Goal: Transaction & Acquisition: Purchase product/service

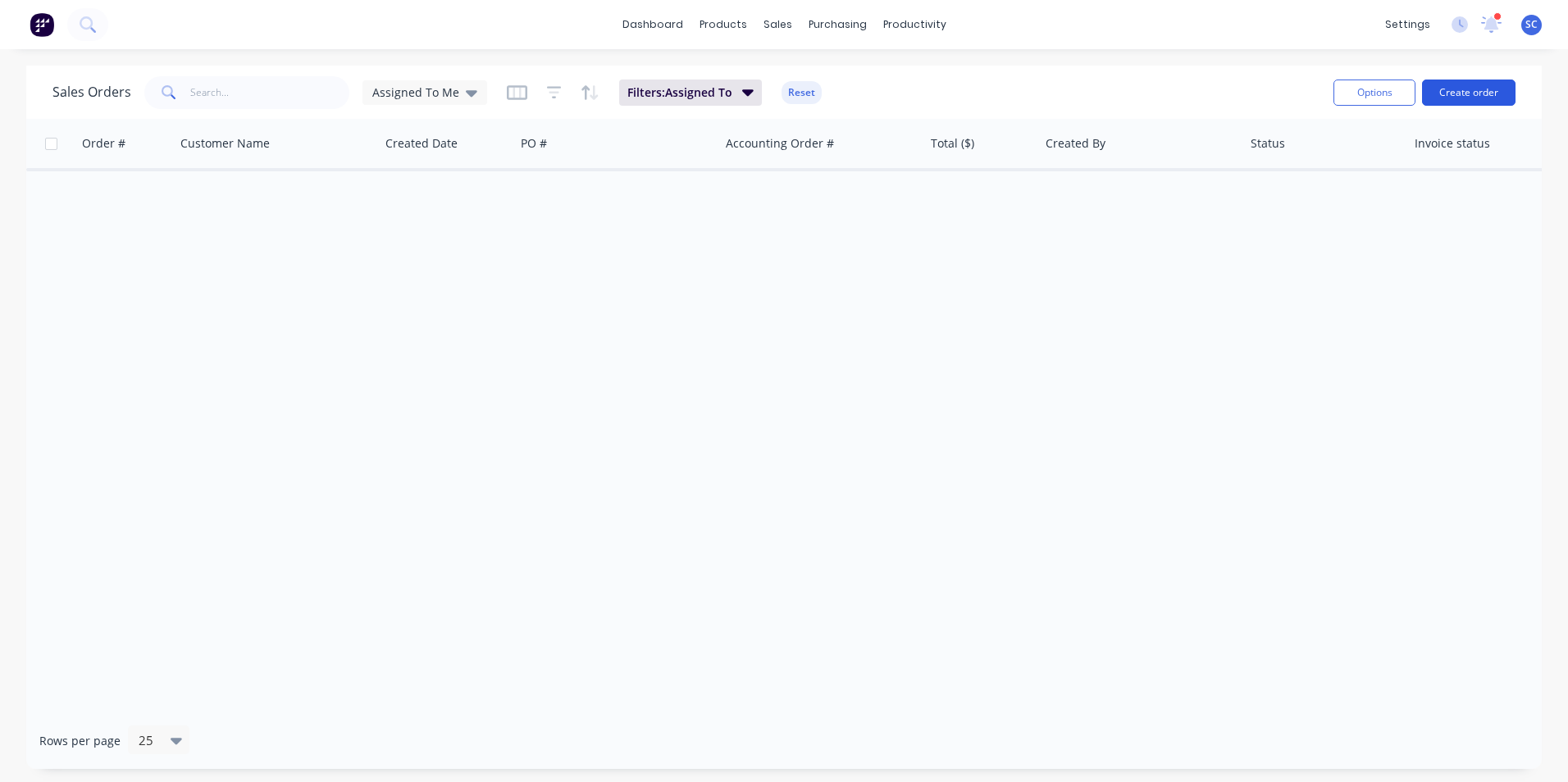
click at [1478, 99] on button "Create order" at bounding box center [1468, 92] width 94 height 26
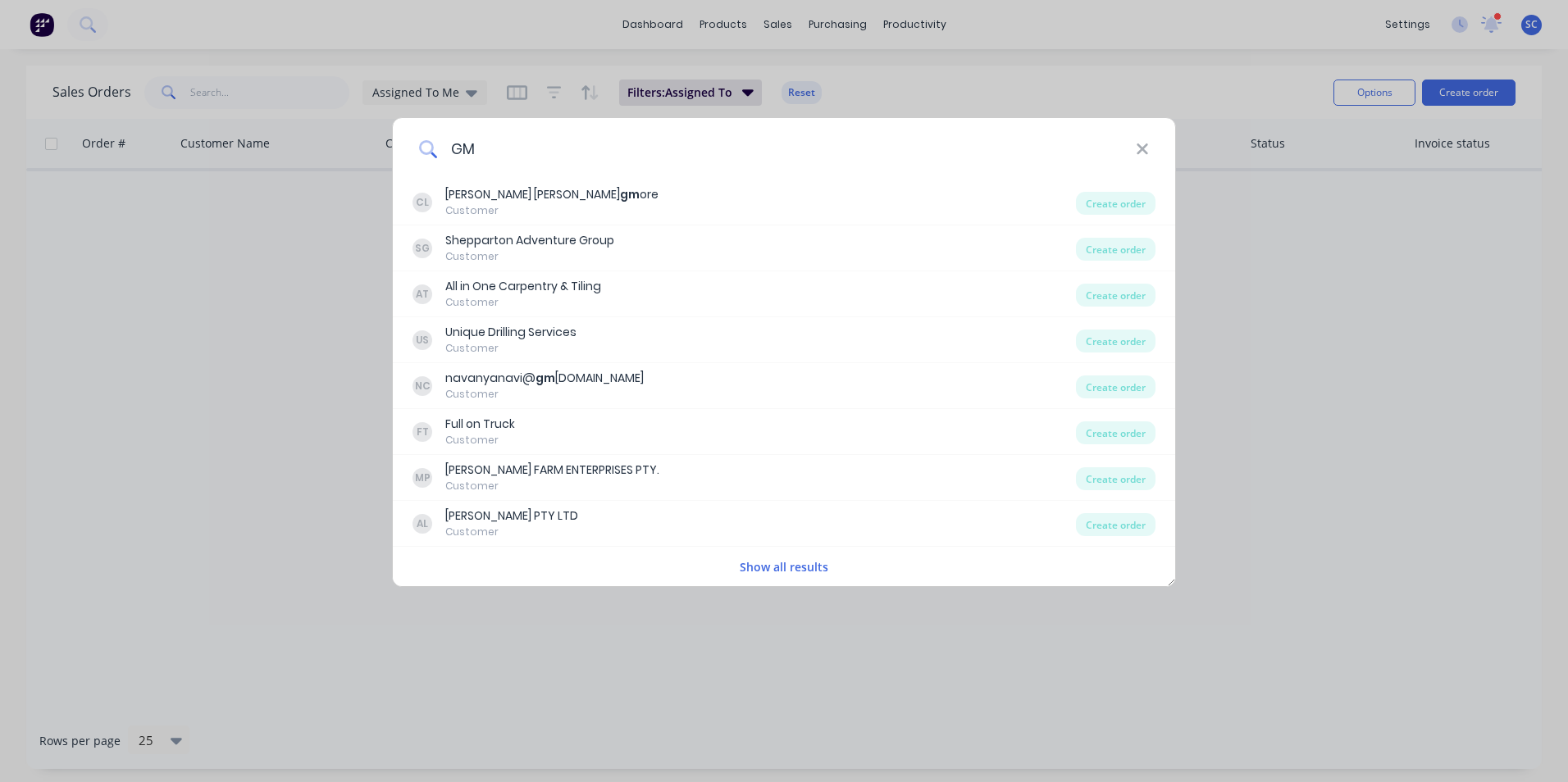
type input "G"
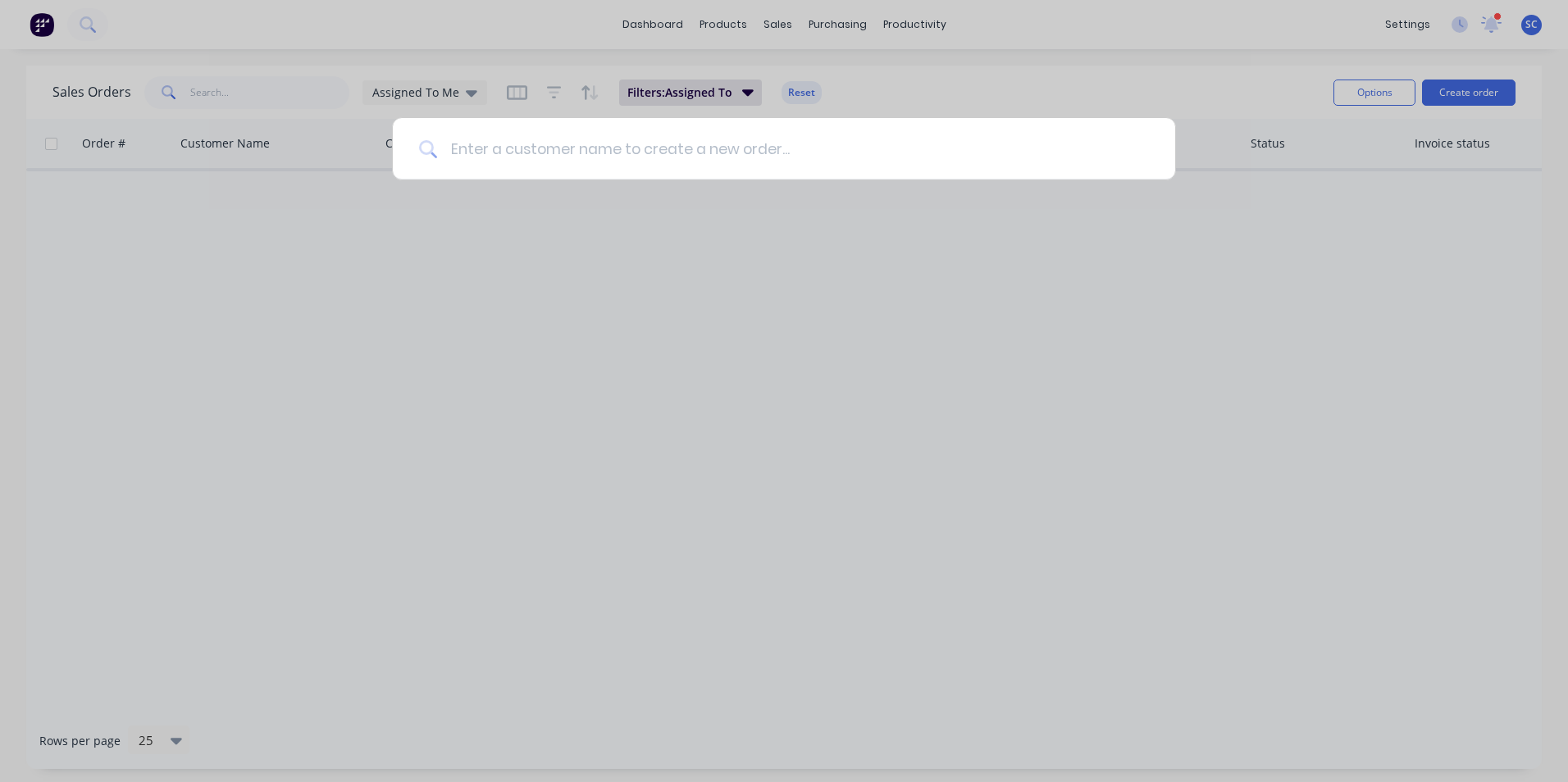
click at [602, 151] on input at bounding box center [793, 149] width 711 height 62
type input "H"
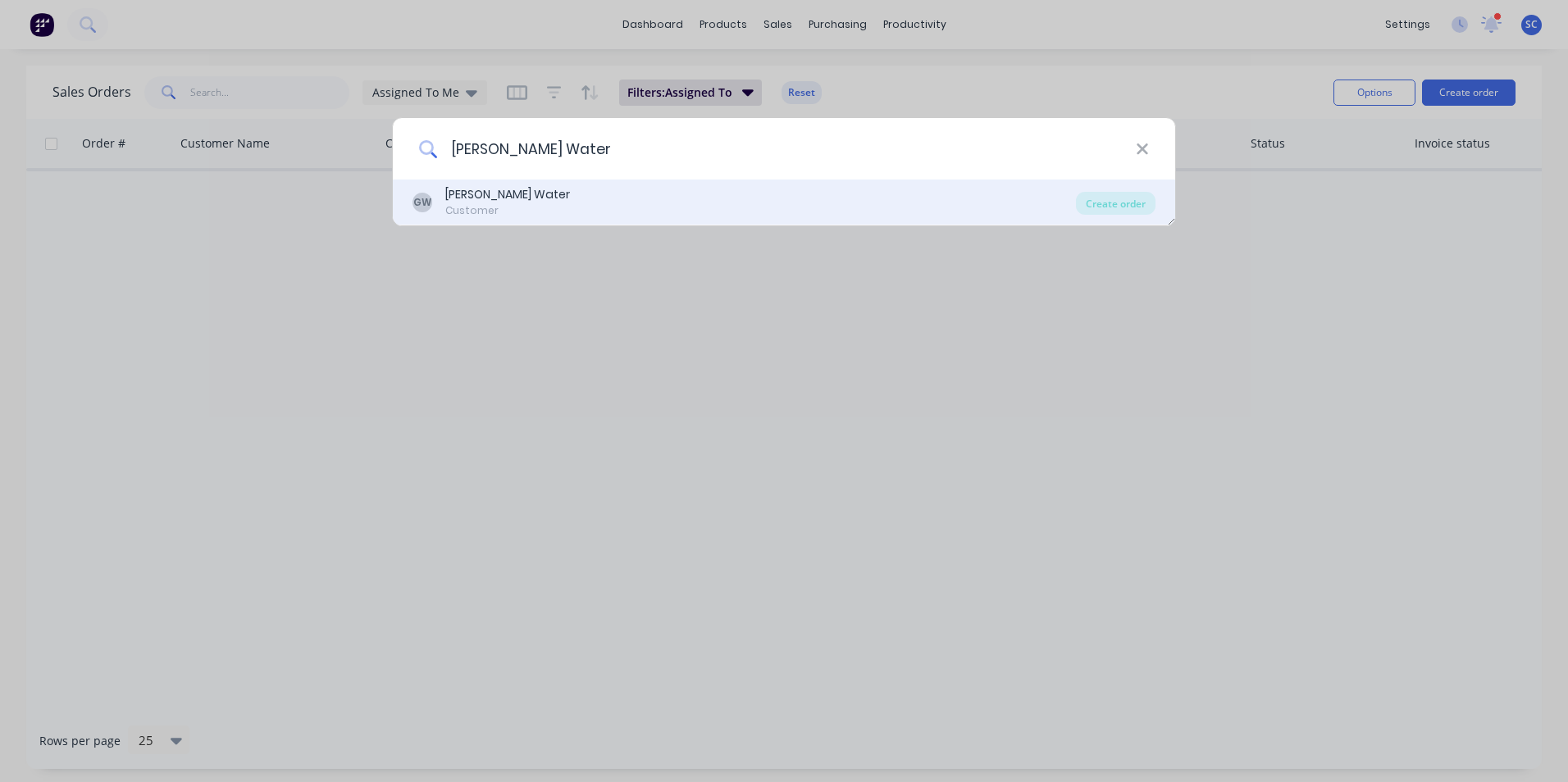
type input "[PERSON_NAME] Water"
click at [584, 206] on div "GW Goulburn [PERSON_NAME] Water Customer" at bounding box center [744, 202] width 663 height 32
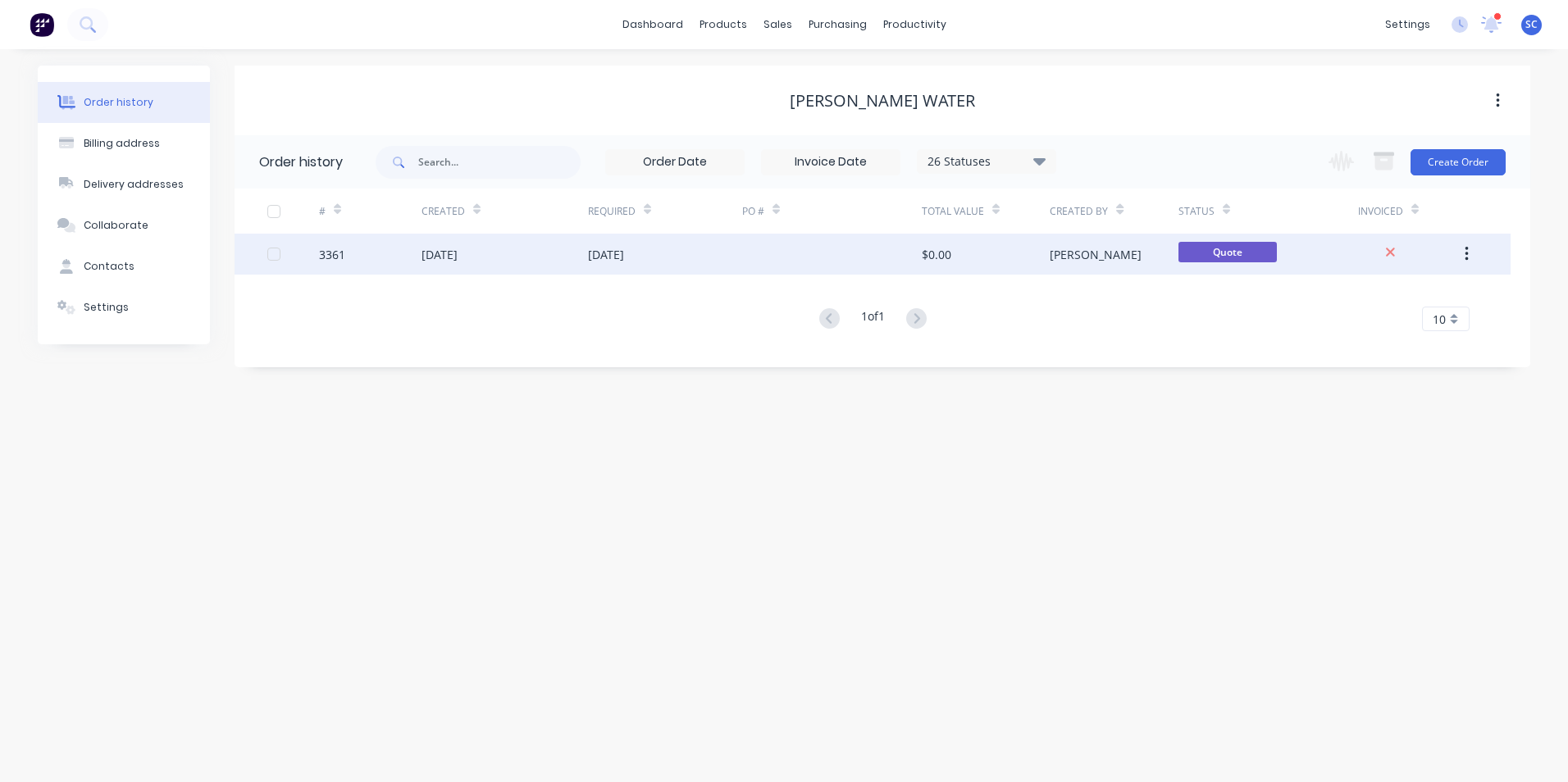
click at [988, 250] on div "$0.00" at bounding box center [985, 254] width 128 height 41
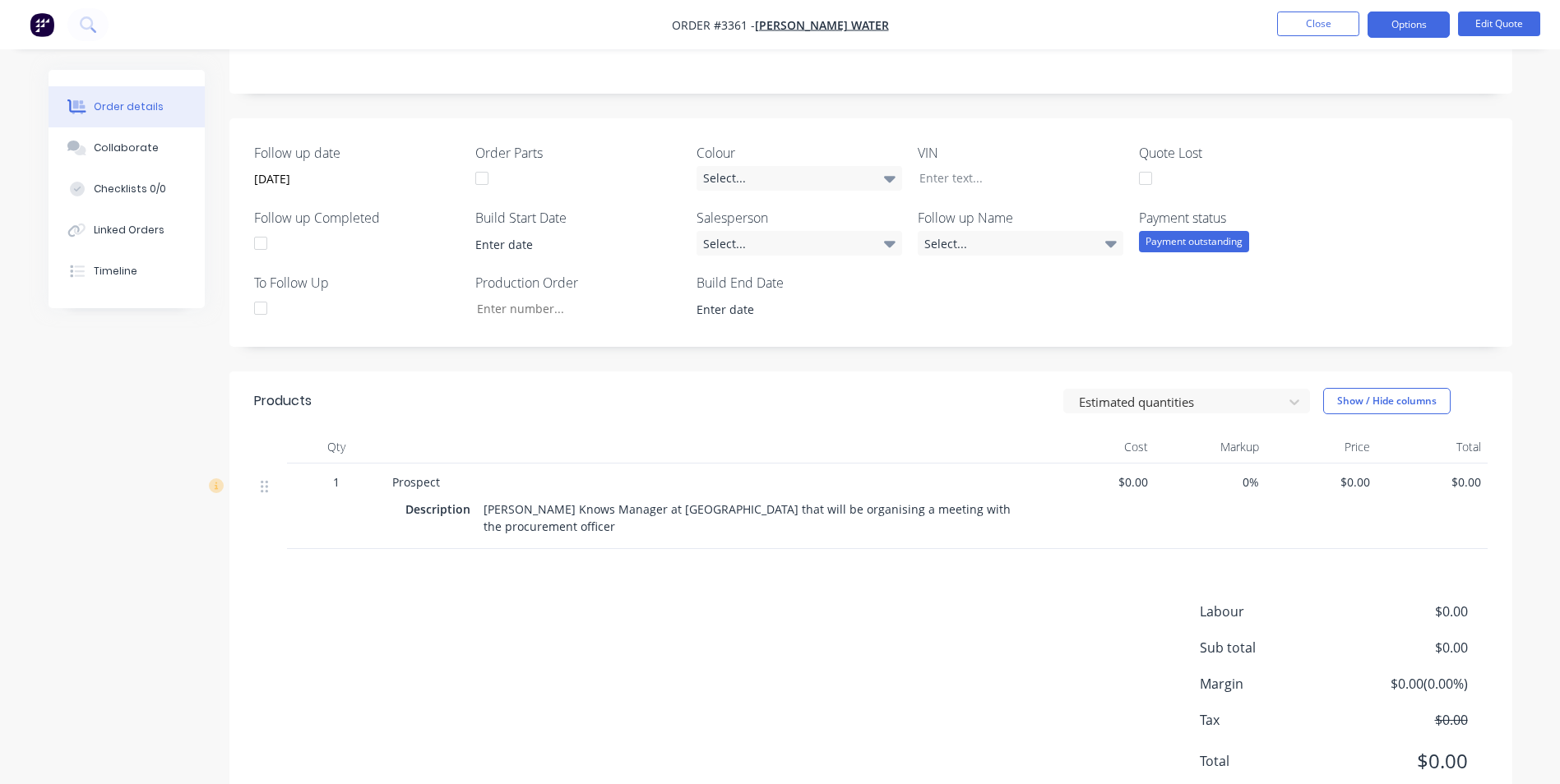
scroll to position [362, 0]
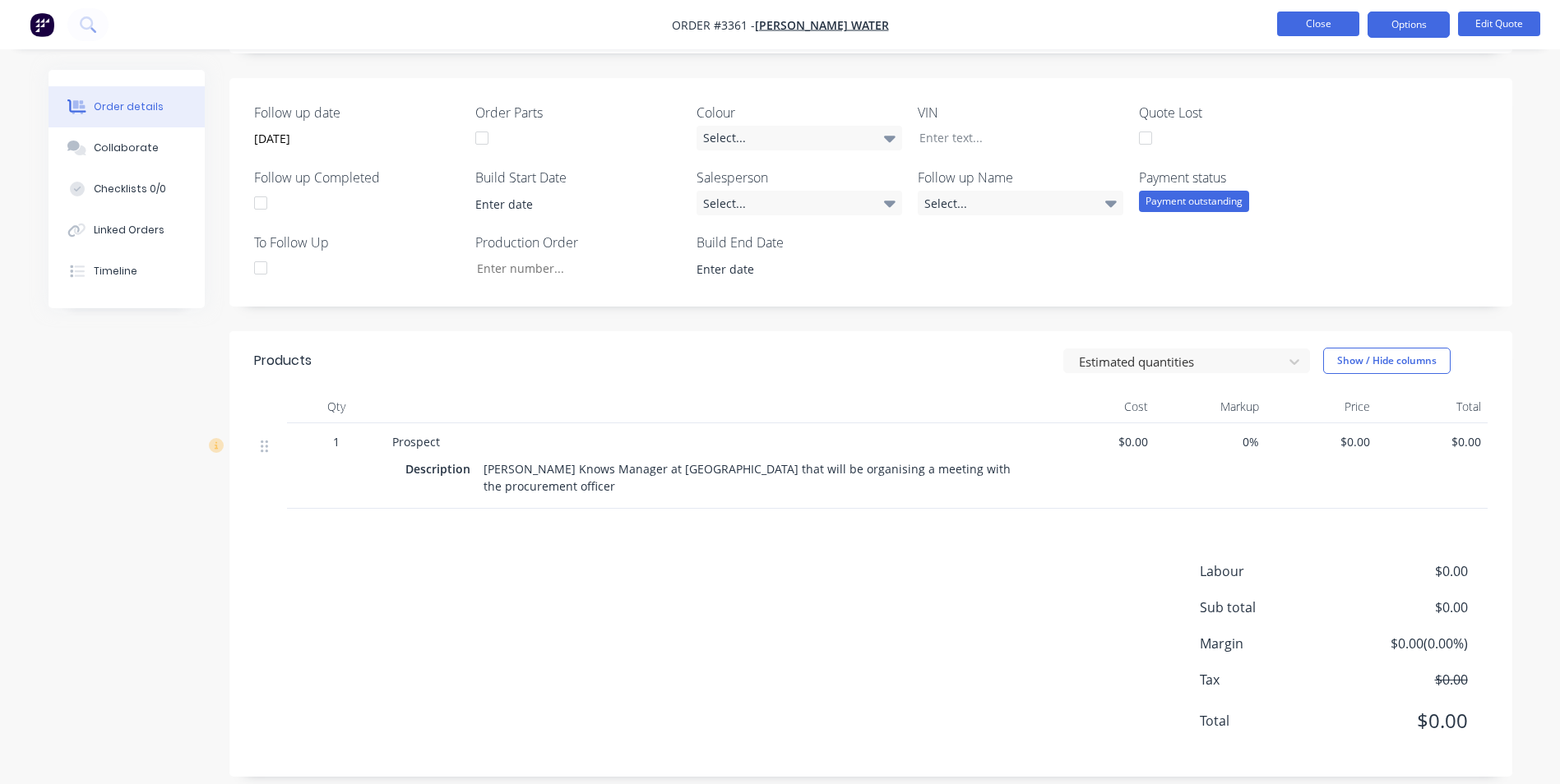
click at [1312, 33] on button "Close" at bounding box center [1318, 23] width 82 height 24
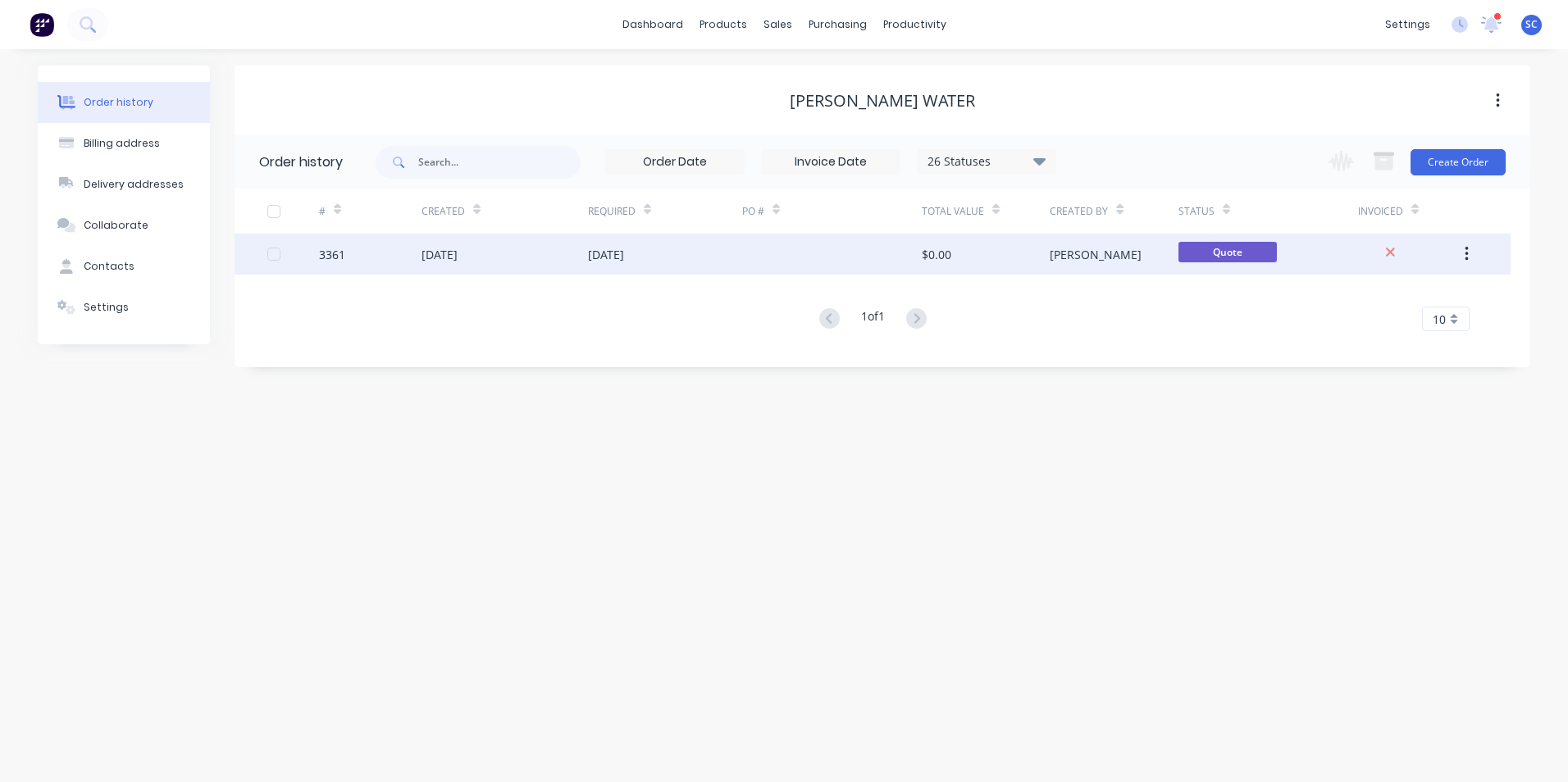
click at [580, 262] on div "[DATE]" at bounding box center [505, 254] width 166 height 41
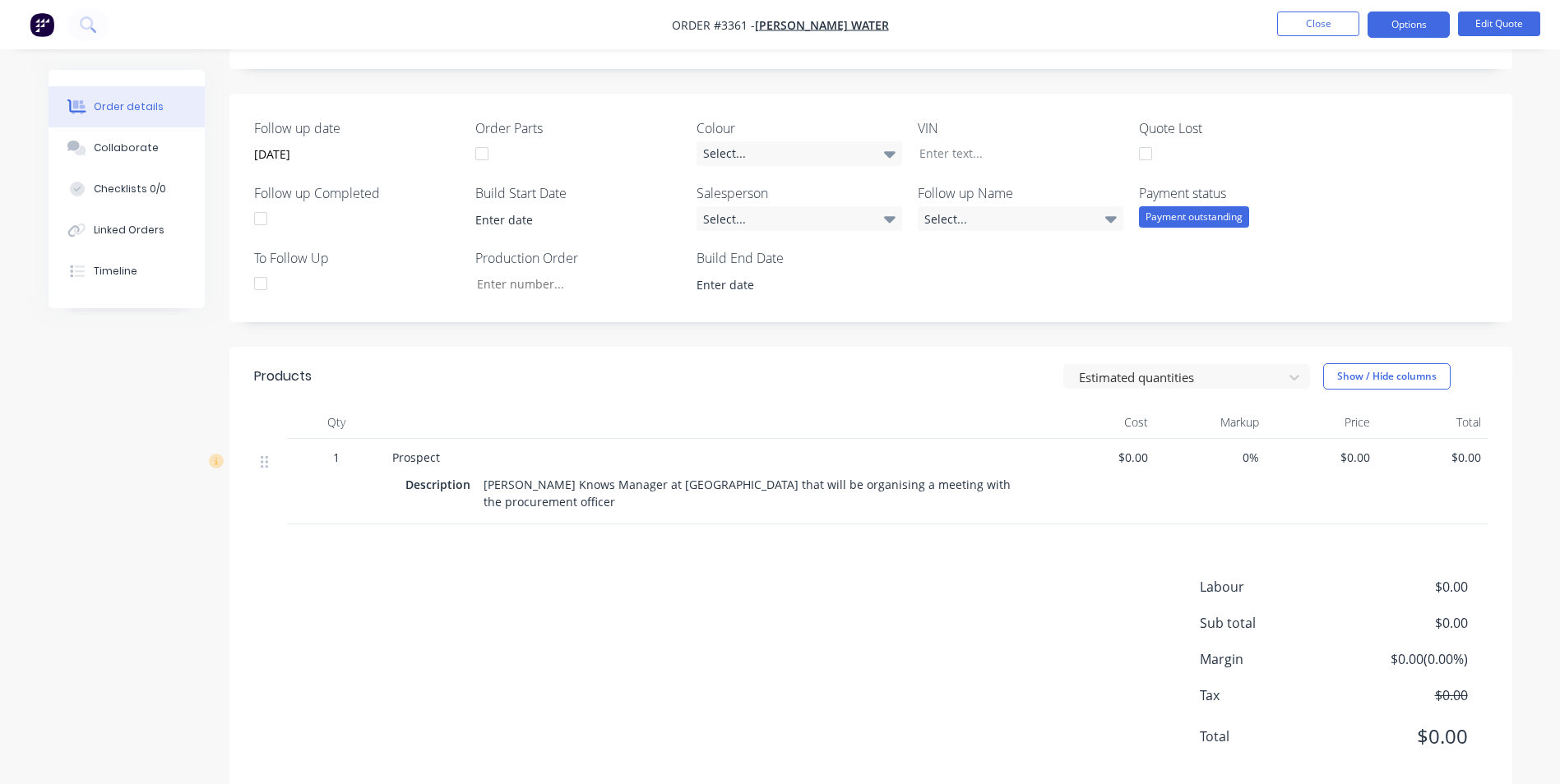
scroll to position [362, 0]
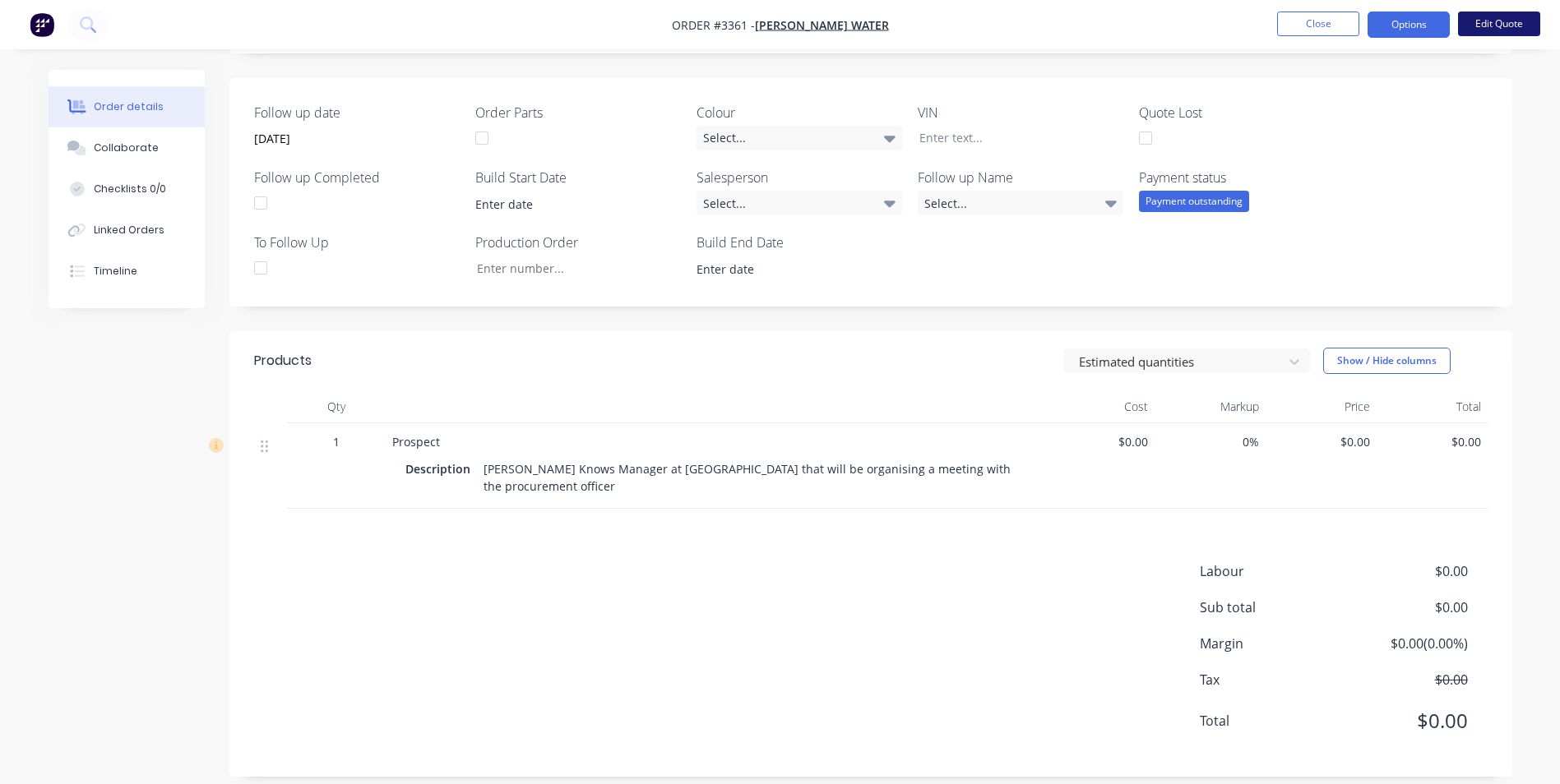
click at [1495, 27] on button "Edit Quote" at bounding box center [1499, 23] width 82 height 24
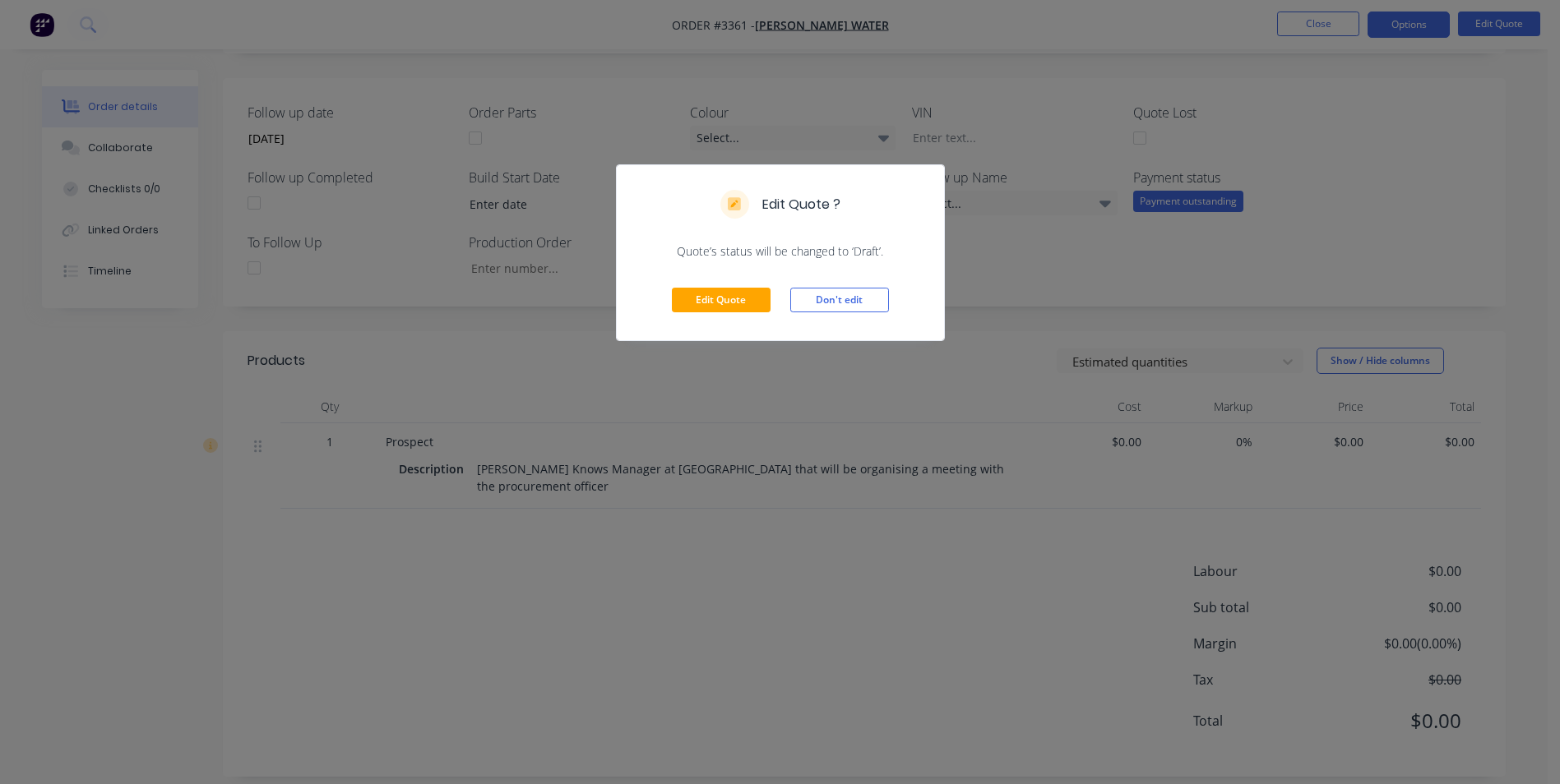
click at [926, 267] on div "Edit Quote Don't edit" at bounding box center [780, 299] width 328 height 80
click at [876, 306] on button "Don't edit" at bounding box center [840, 299] width 99 height 24
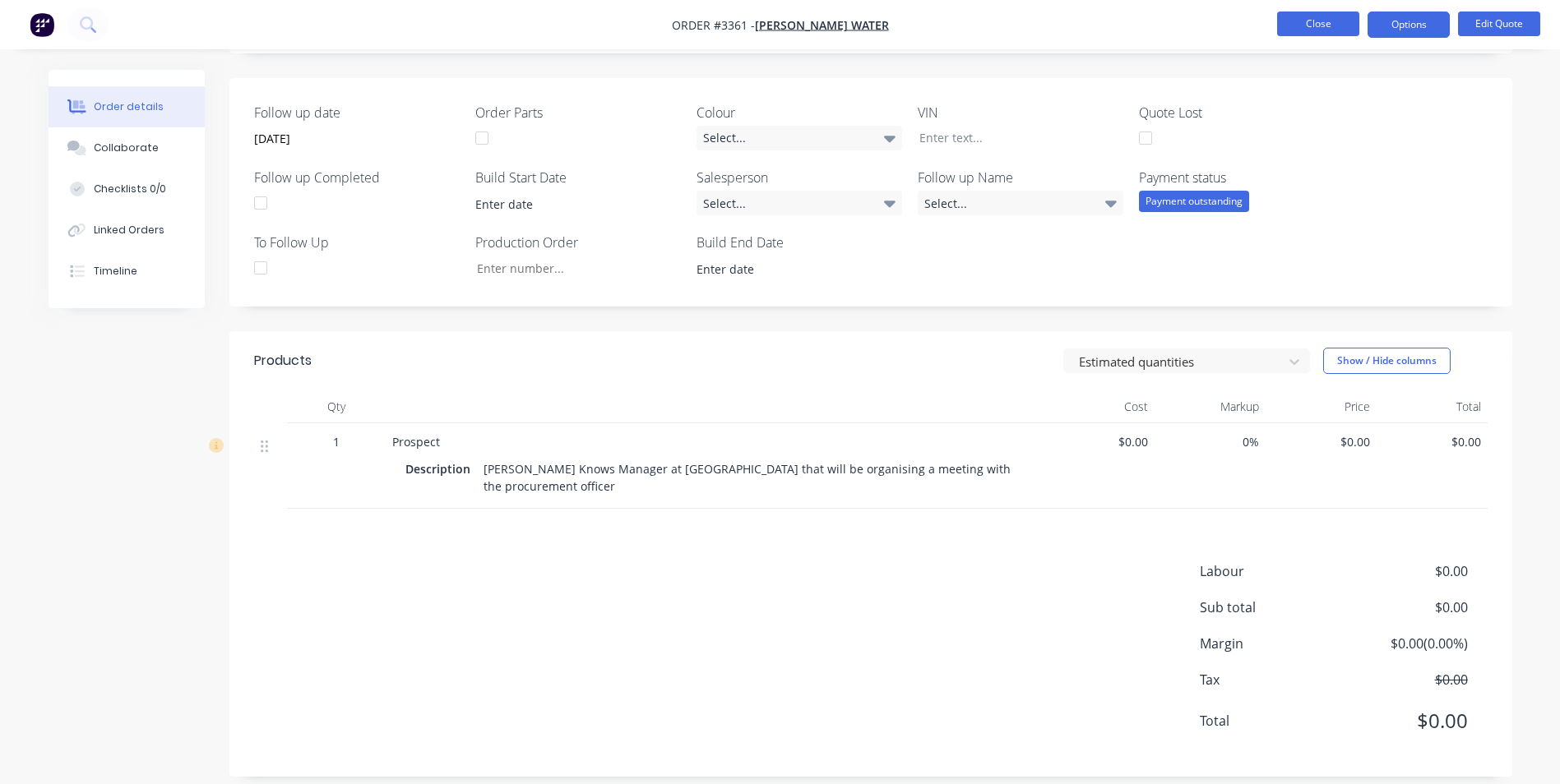
click at [1333, 31] on button "Close" at bounding box center [1318, 23] width 82 height 24
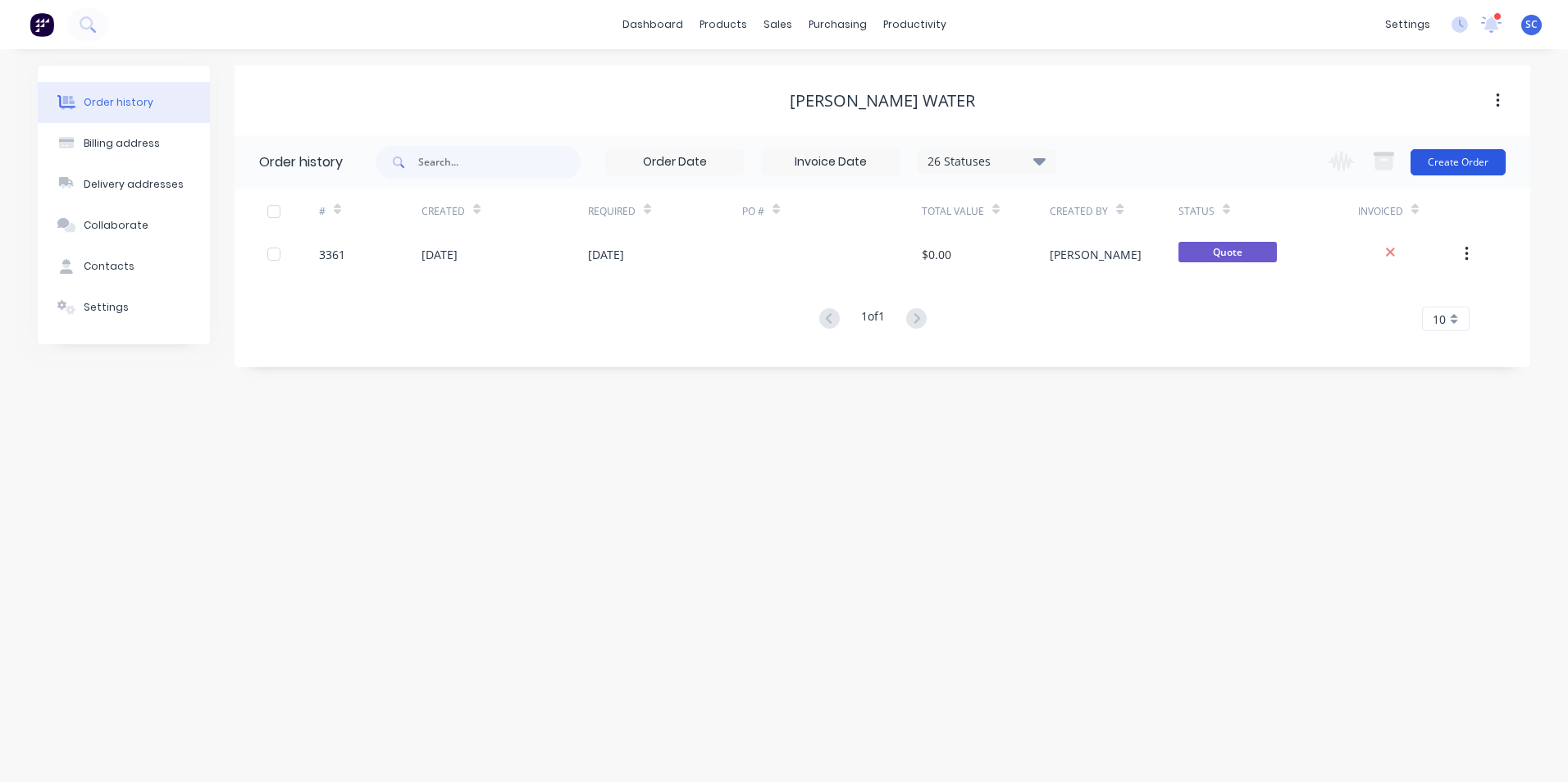
click at [1462, 158] on button "Create Order" at bounding box center [1458, 161] width 95 height 26
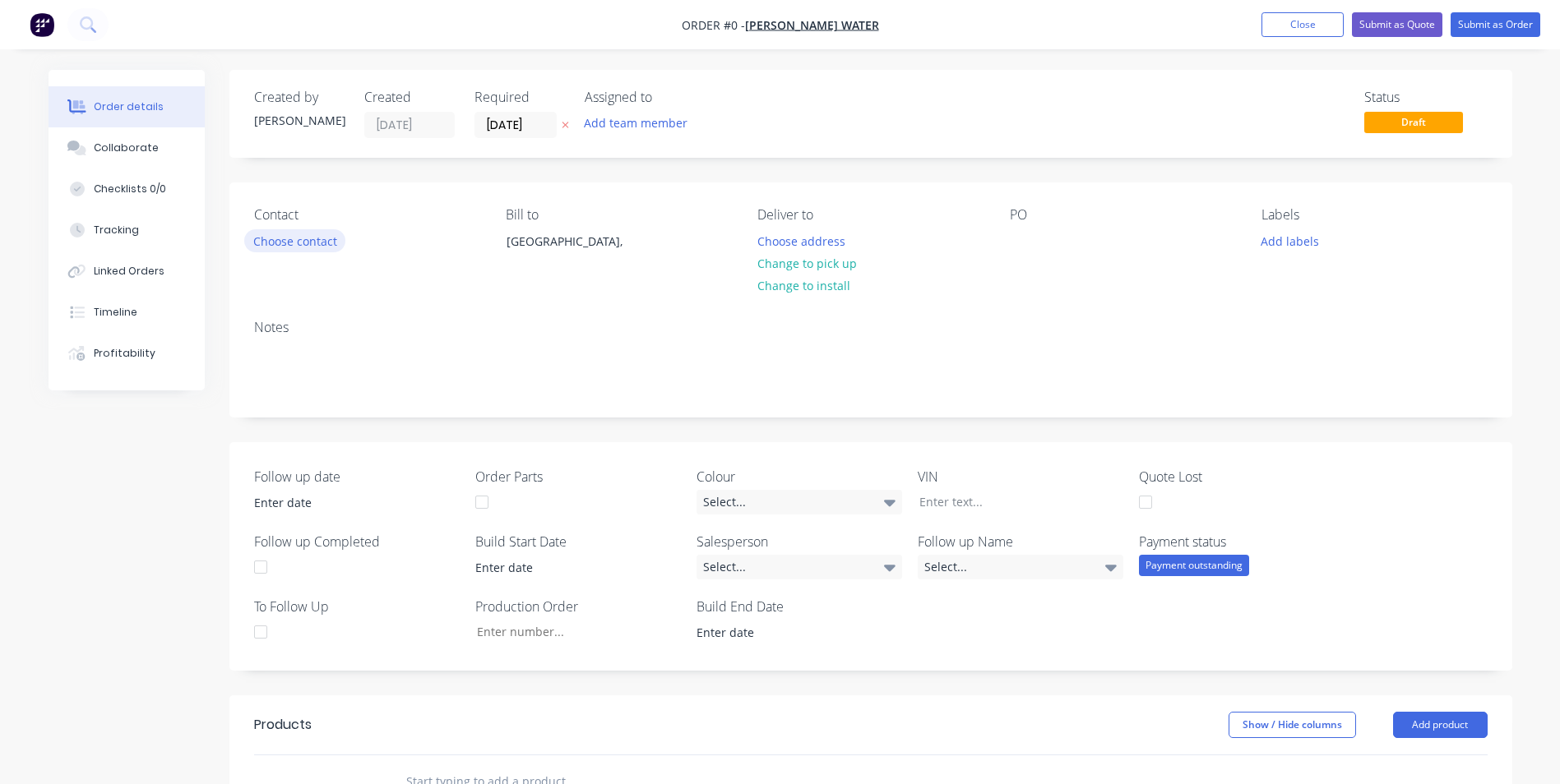
click at [301, 241] on button "Choose contact" at bounding box center [295, 240] width 101 height 22
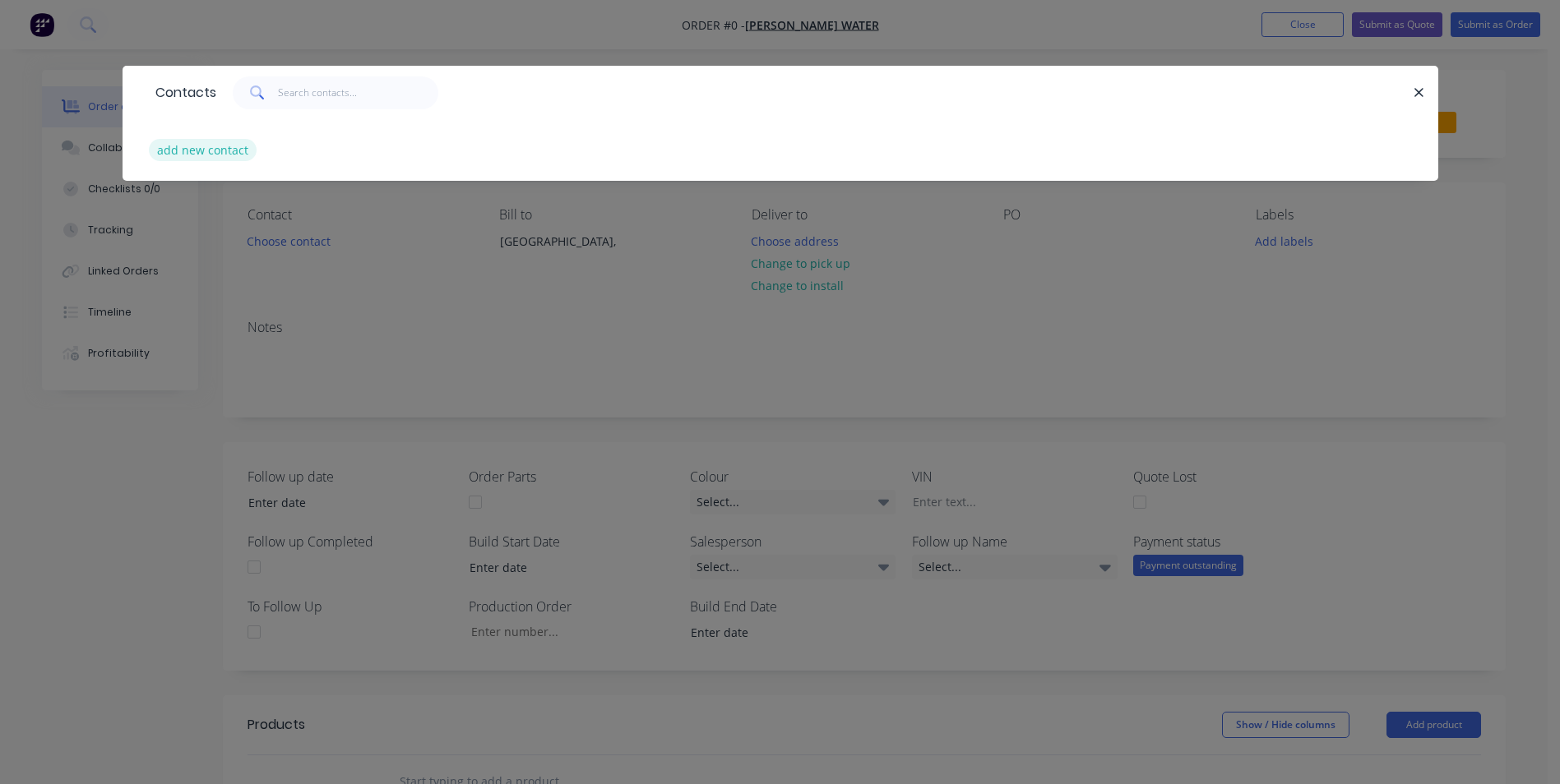
click at [208, 154] on button "add new contact" at bounding box center [204, 149] width 109 height 22
select select "AU"
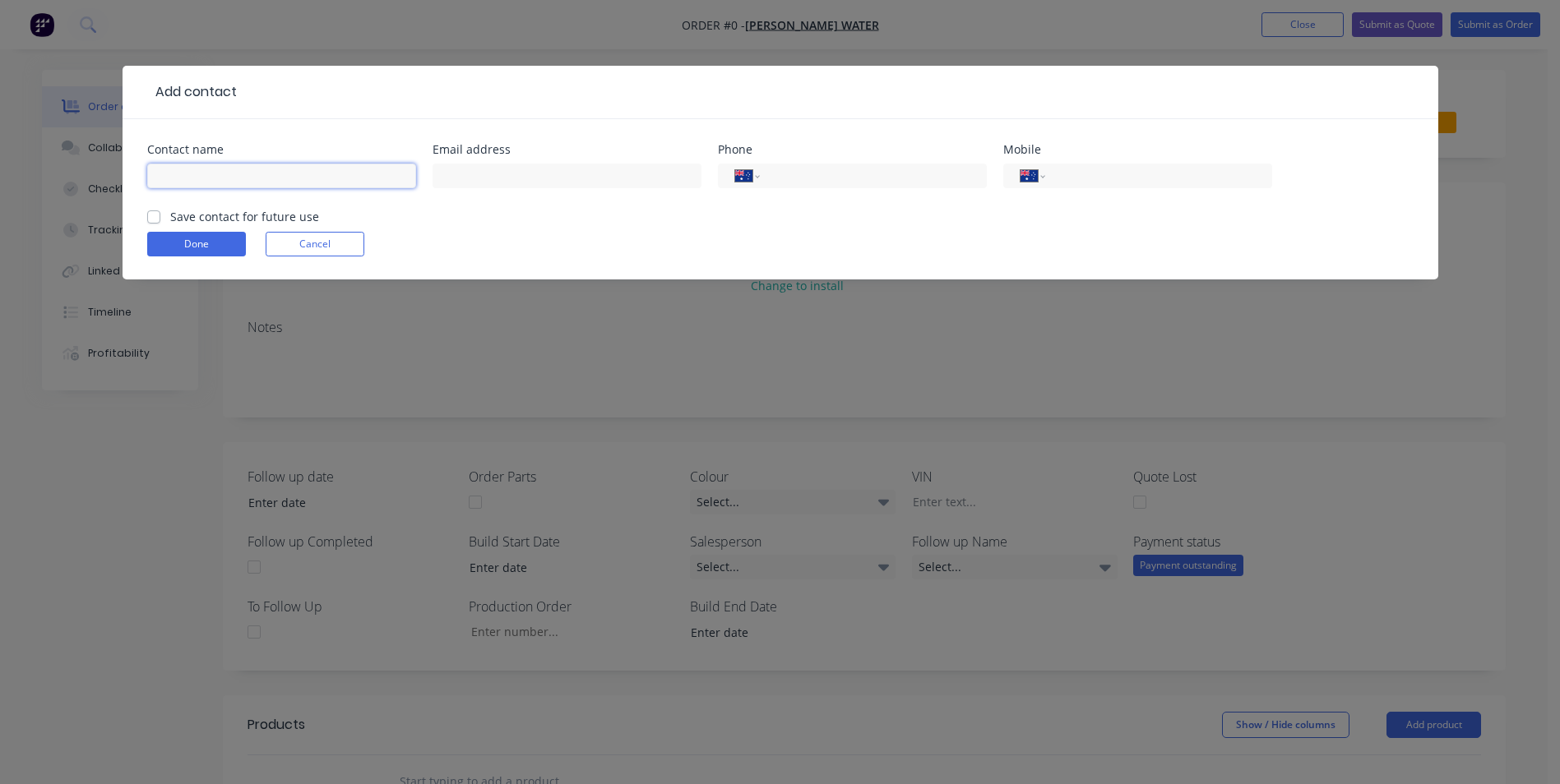
click at [228, 180] on input "text" at bounding box center [281, 175] width 269 height 24
type input "[PERSON_NAME]"
click at [522, 172] on input "text" at bounding box center [566, 175] width 269 height 24
click at [1080, 174] on input "tel" at bounding box center [1156, 176] width 198 height 19
type input "0447 577 158"
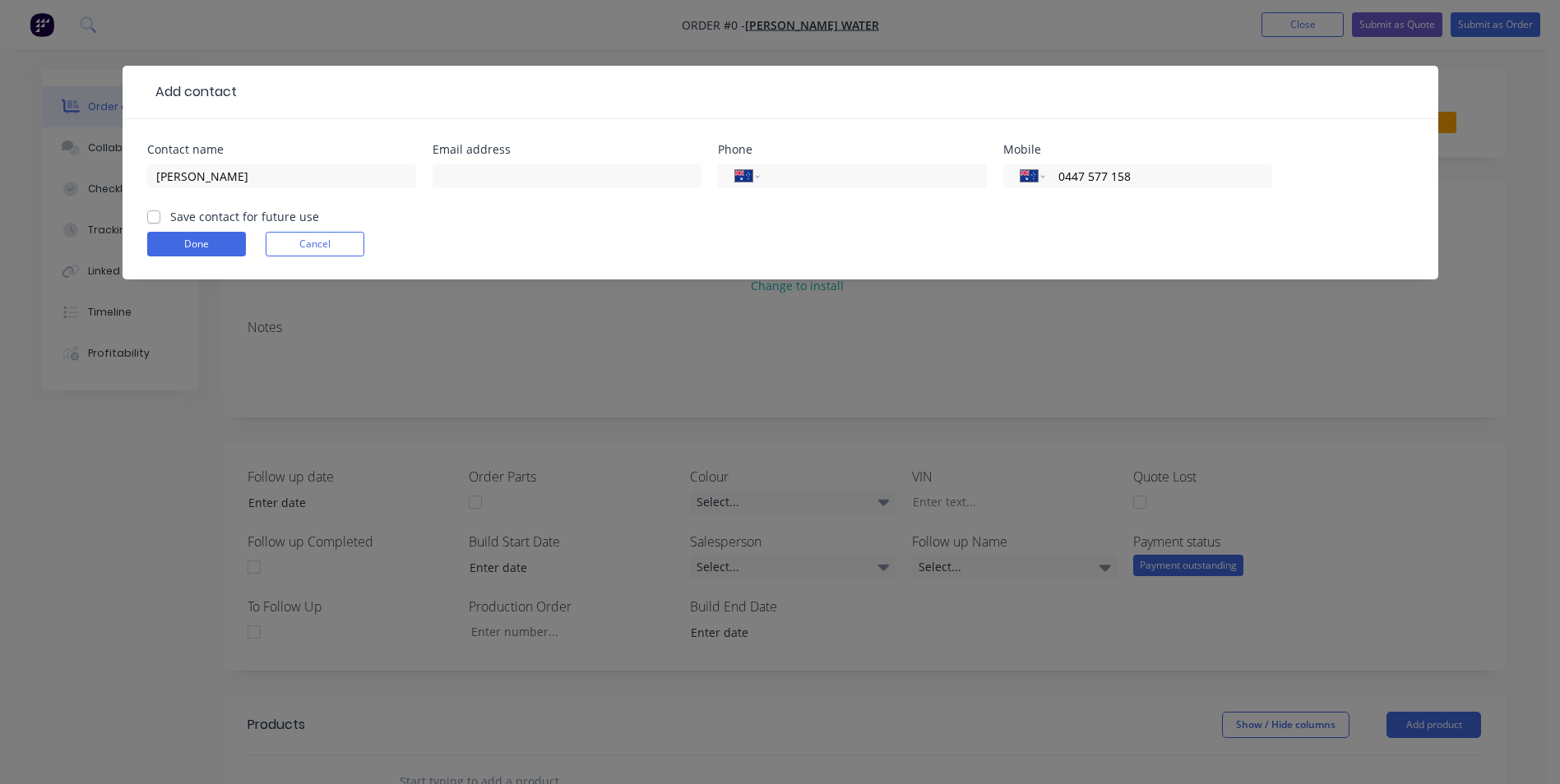
click at [171, 217] on label "Save contact for future use" at bounding box center [245, 217] width 149 height 17
click at [148, 217] on input "Save contact for future use" at bounding box center [154, 216] width 14 height 16
checkbox input "true"
click at [176, 244] on button "Done" at bounding box center [197, 243] width 99 height 24
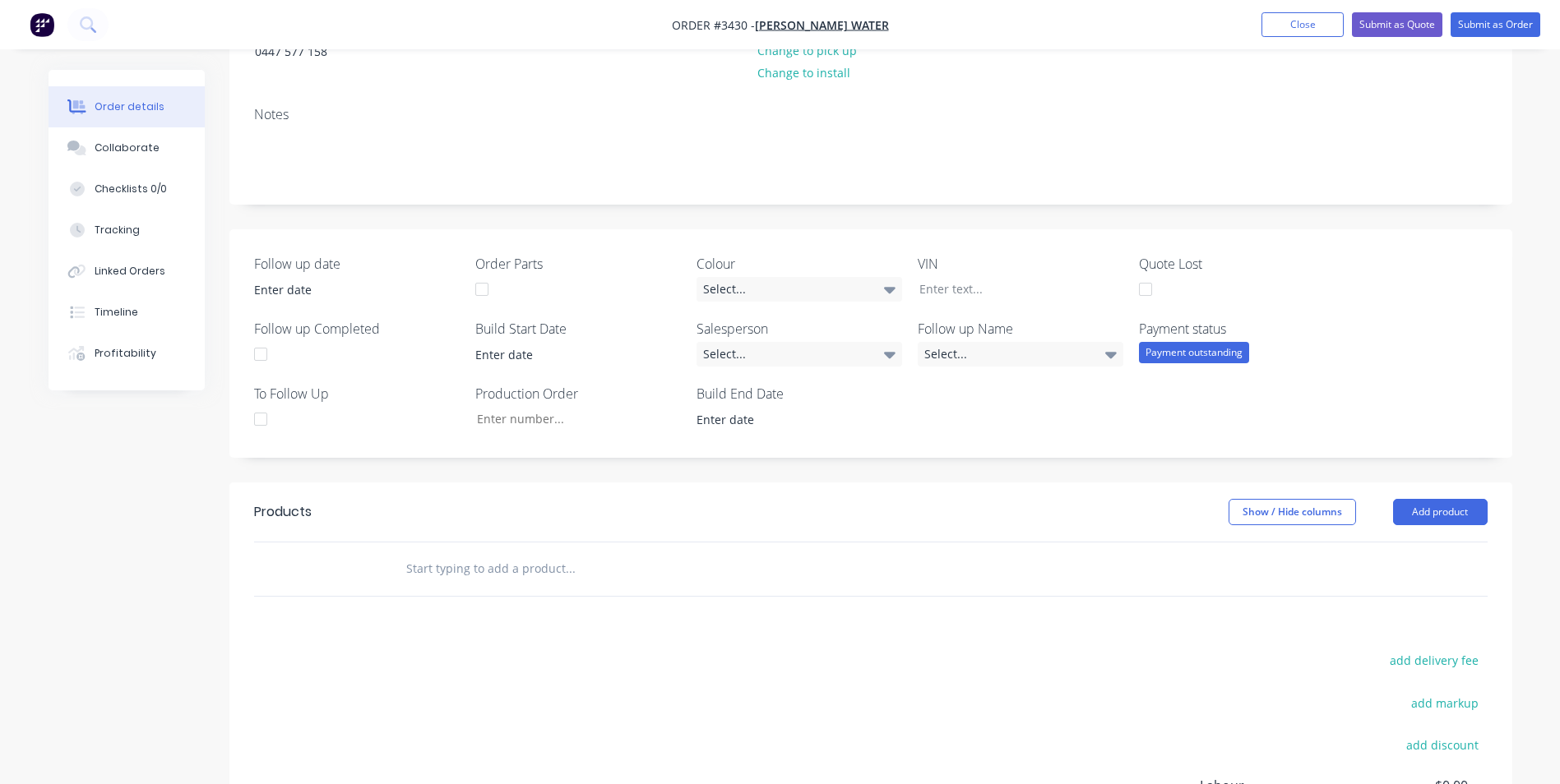
scroll to position [329, 0]
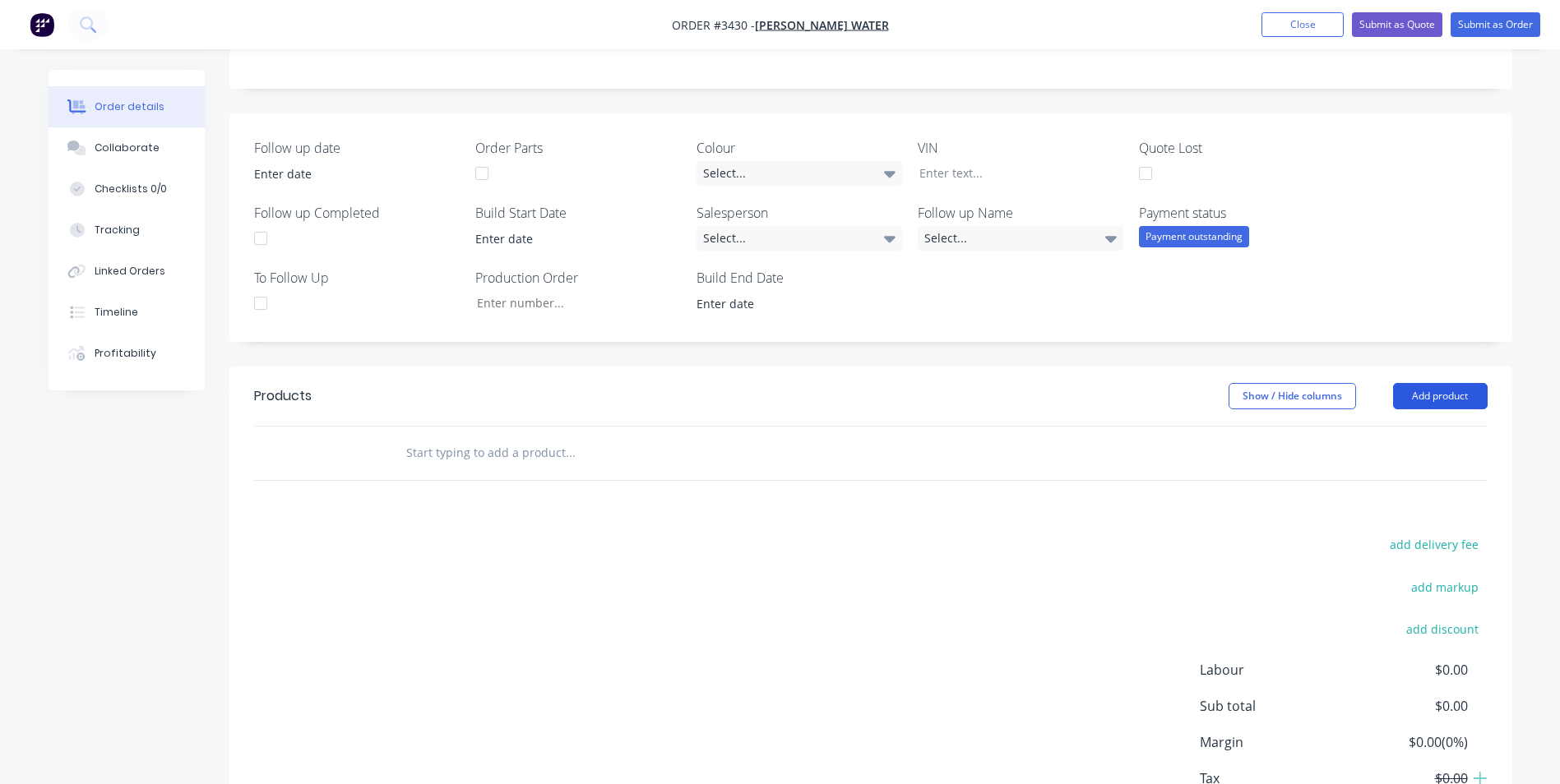
click at [1452, 398] on button "Add product" at bounding box center [1441, 395] width 95 height 26
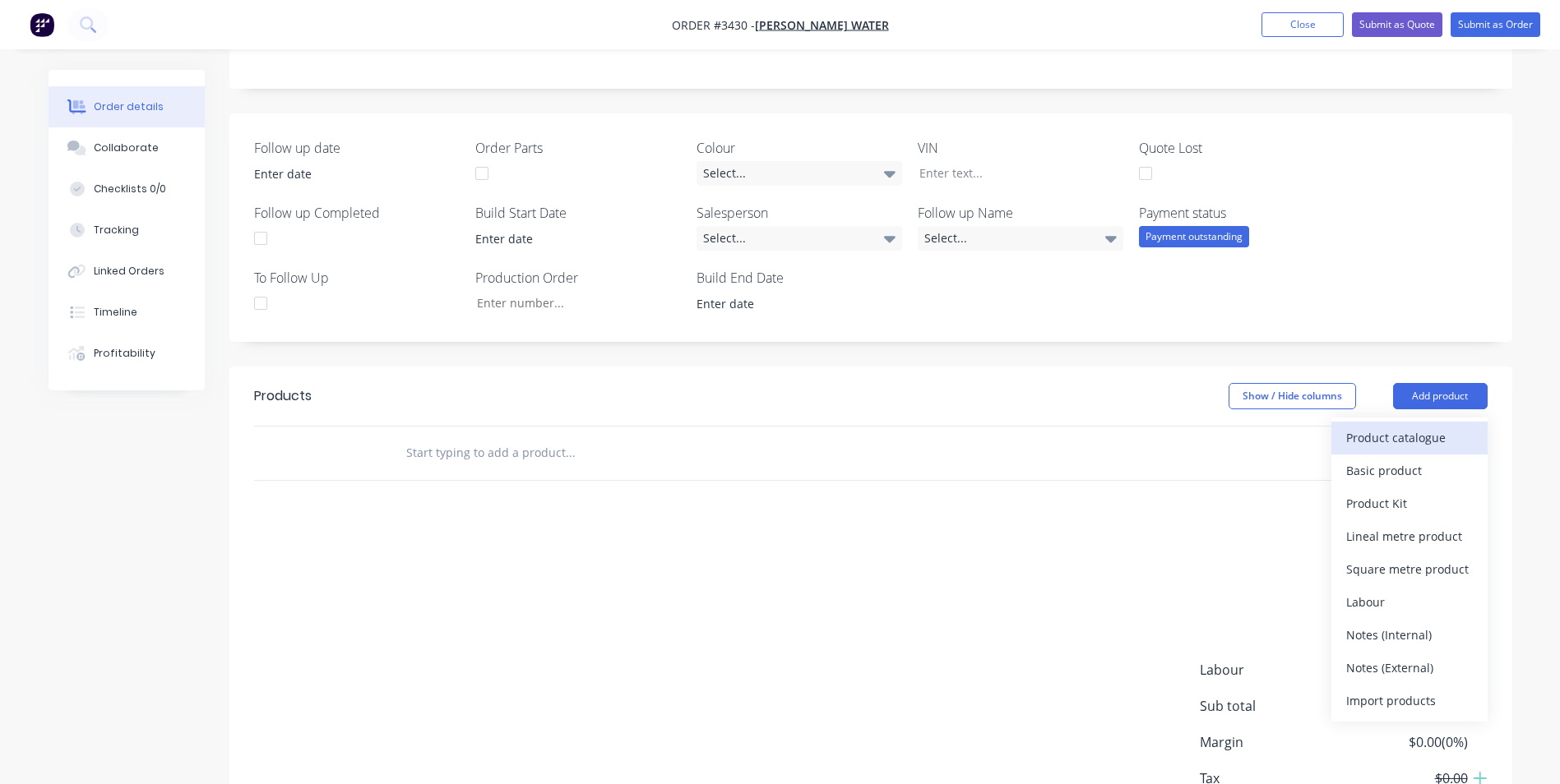
click at [1385, 434] on div "Product catalogue" at bounding box center [1410, 437] width 127 height 24
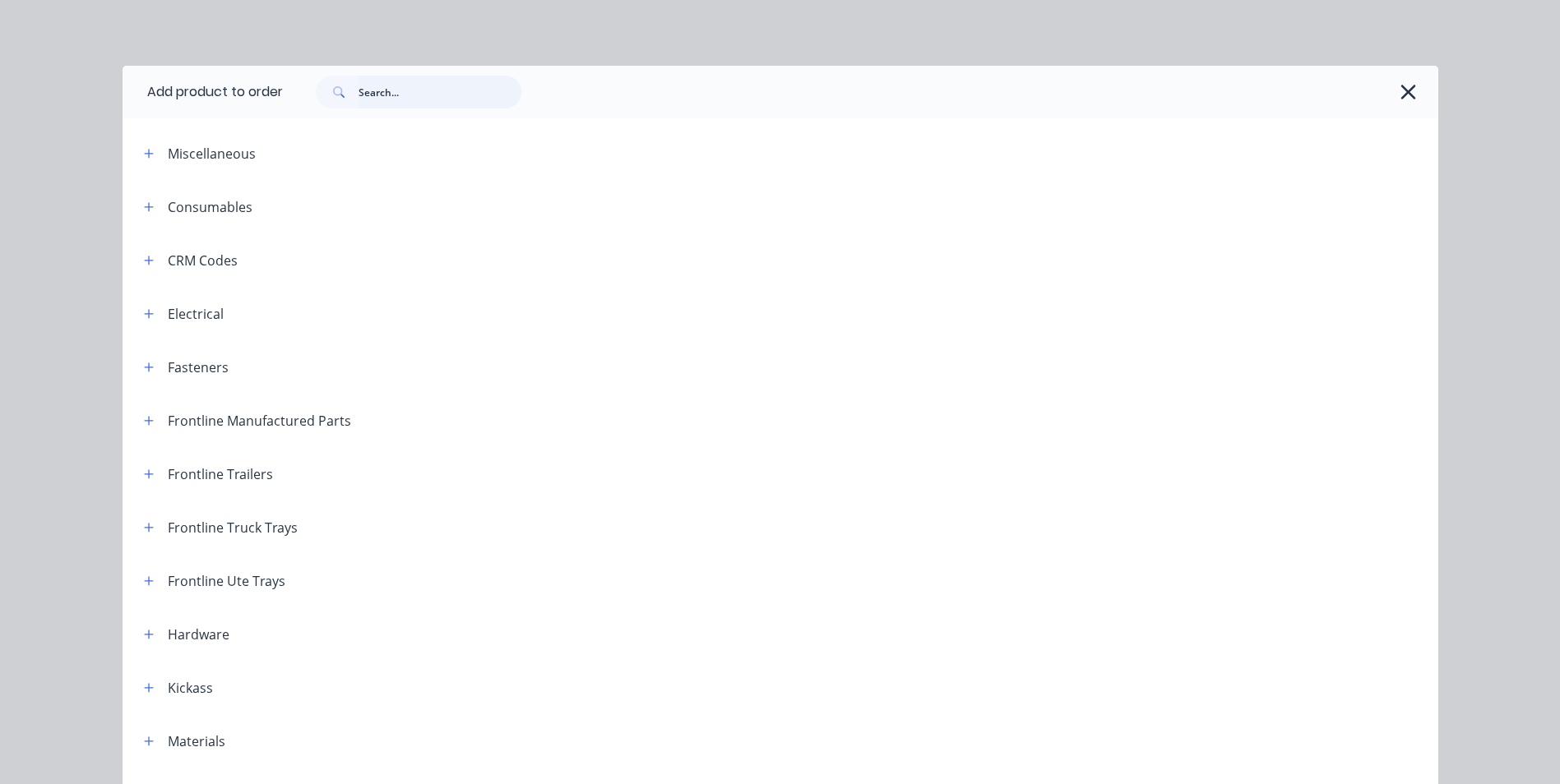
click at [427, 99] on input "text" at bounding box center [440, 92] width 163 height 33
type input "dc"
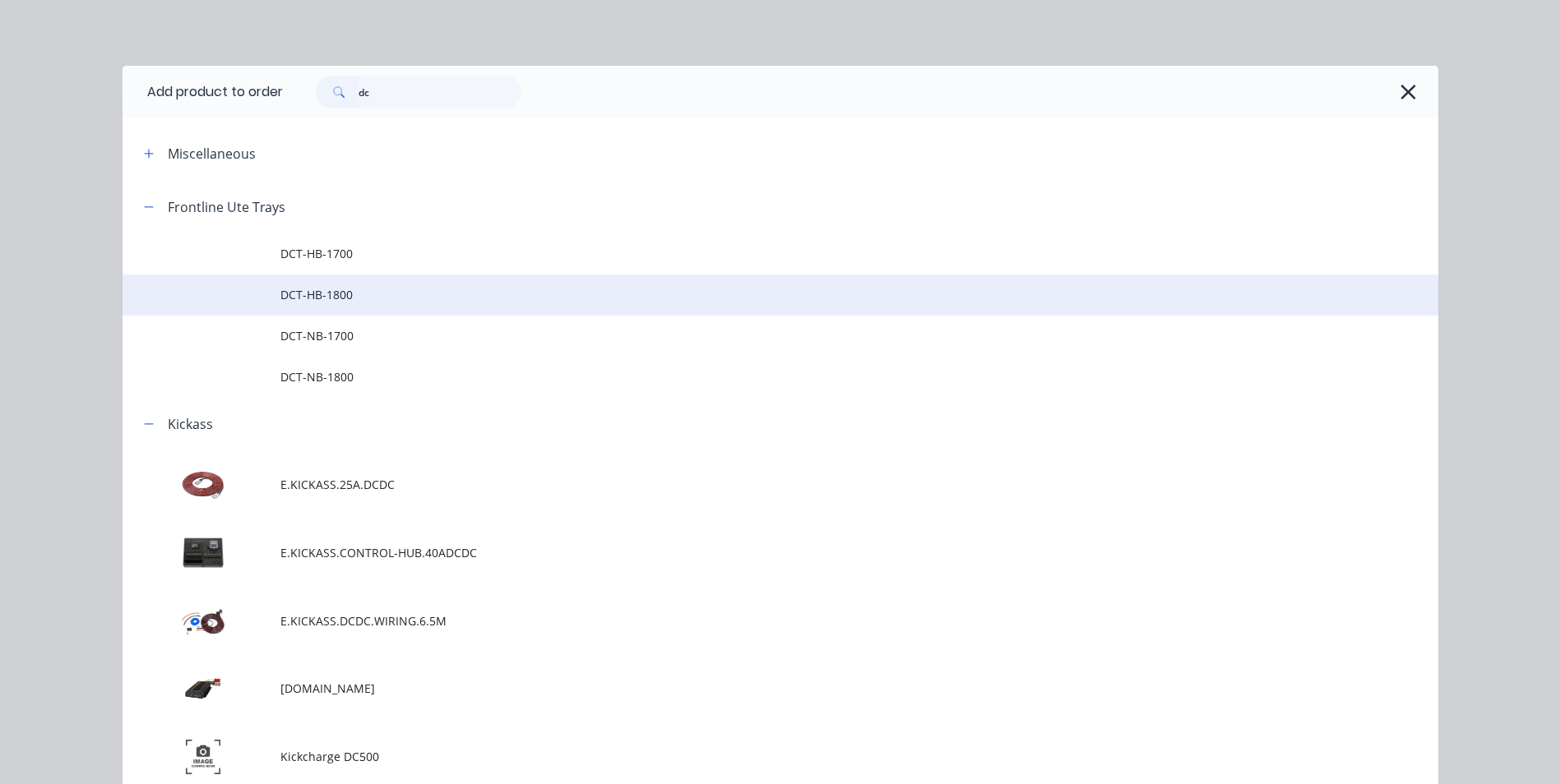
click at [343, 300] on span "DCT-HB-1800" at bounding box center [743, 295] width 926 height 17
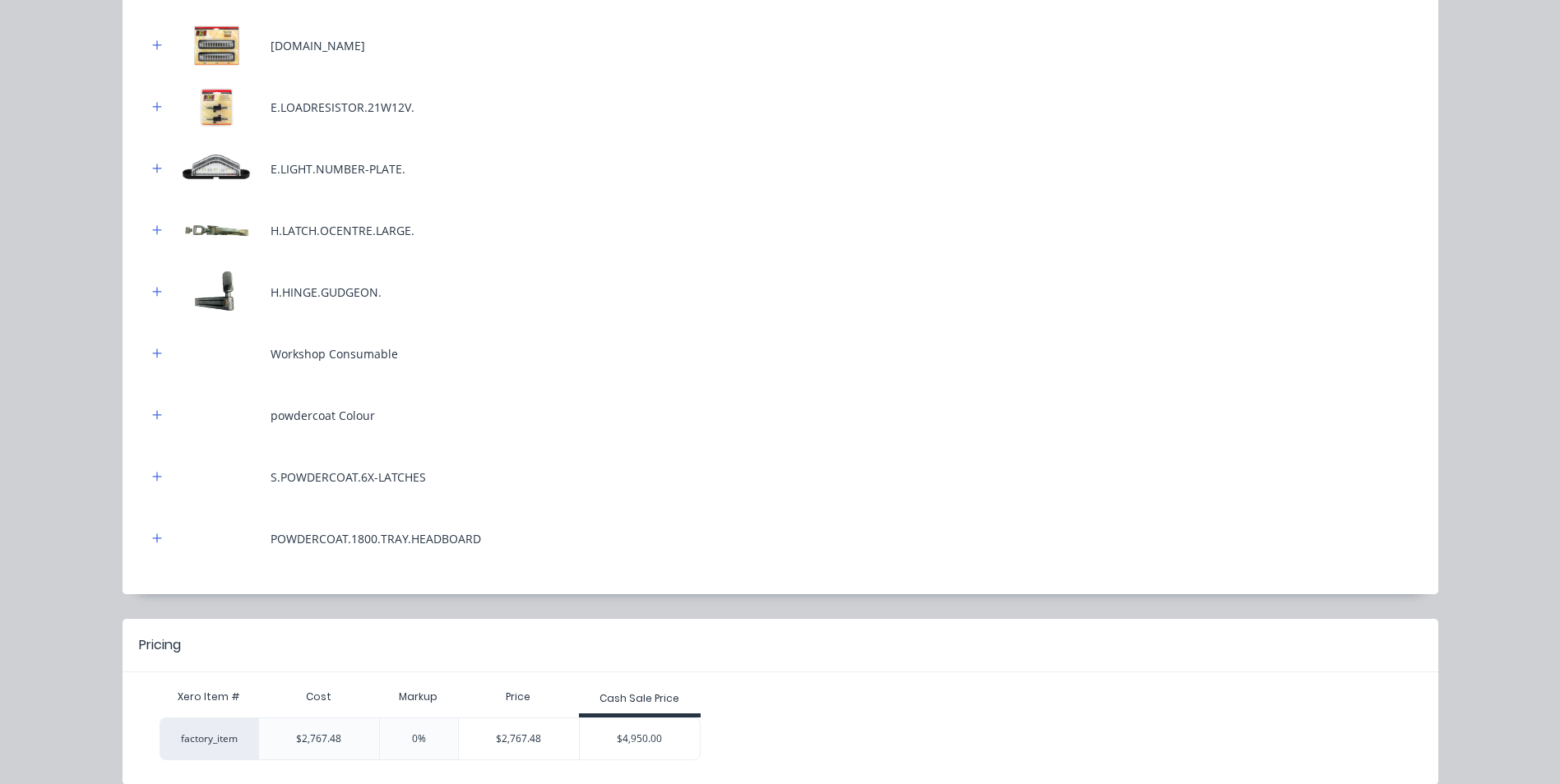
scroll to position [813, 0]
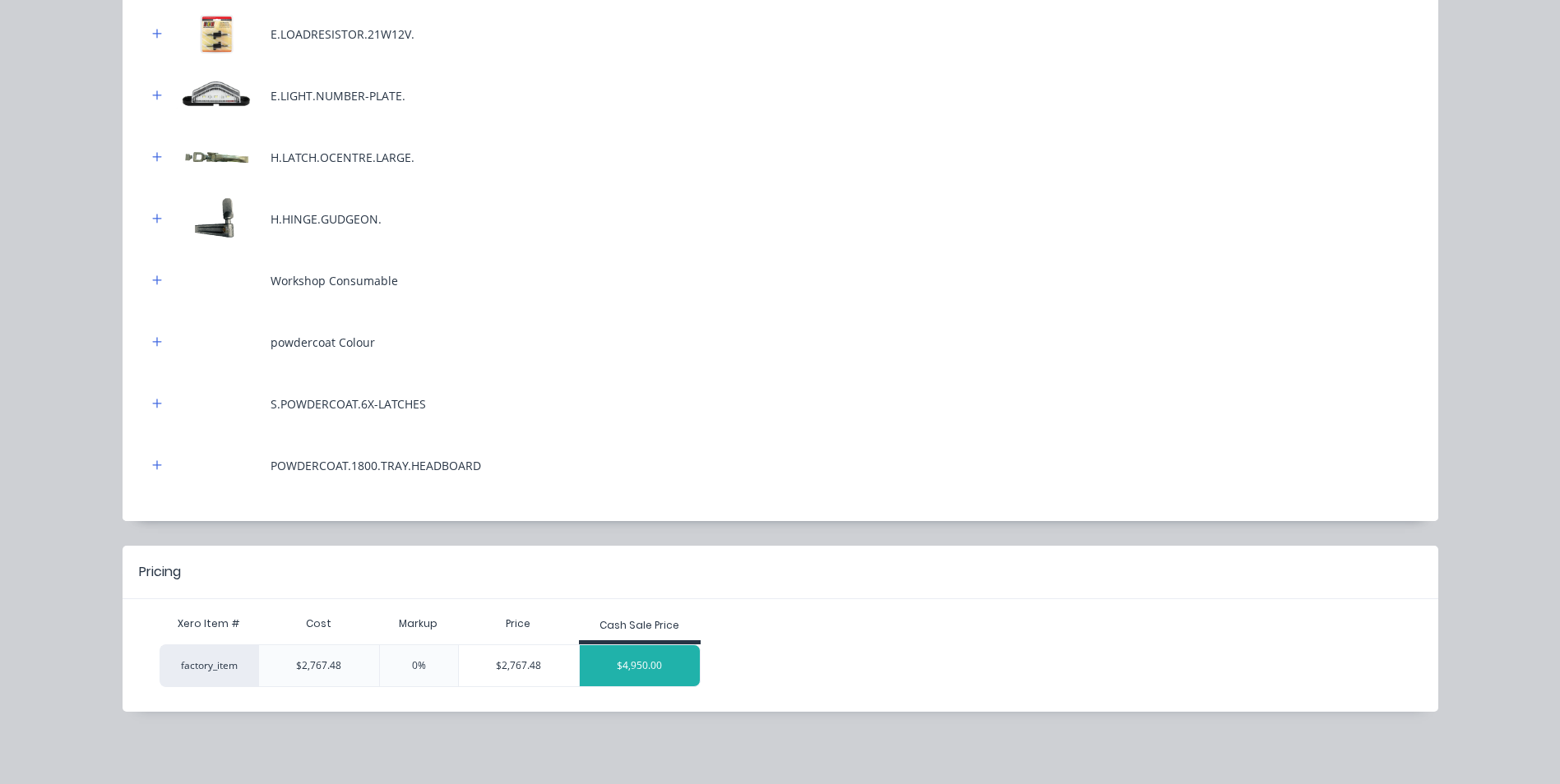
click at [645, 658] on div "$4,950.00" at bounding box center [640, 666] width 120 height 41
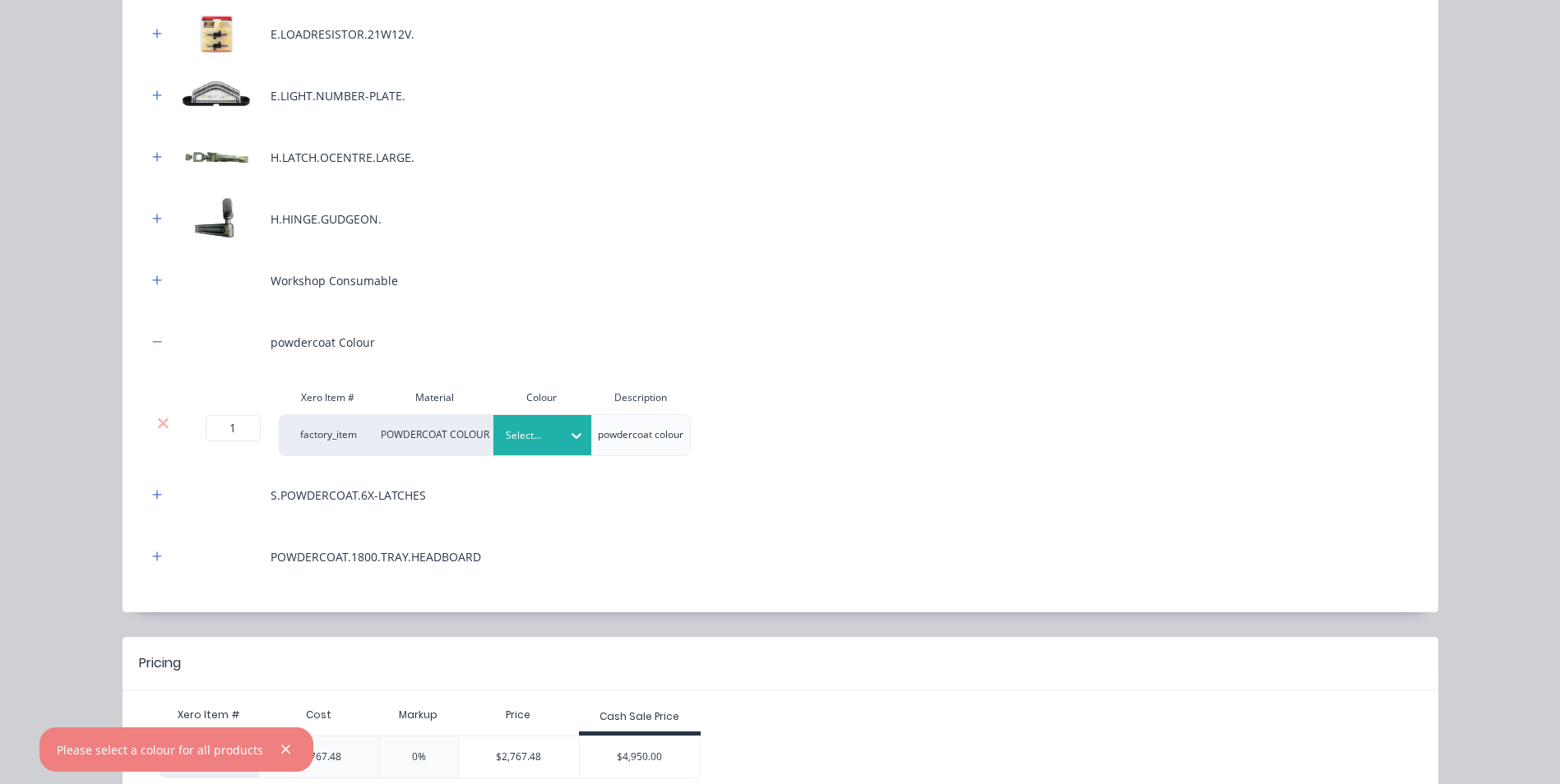
click at [529, 436] on div at bounding box center [530, 435] width 49 height 18
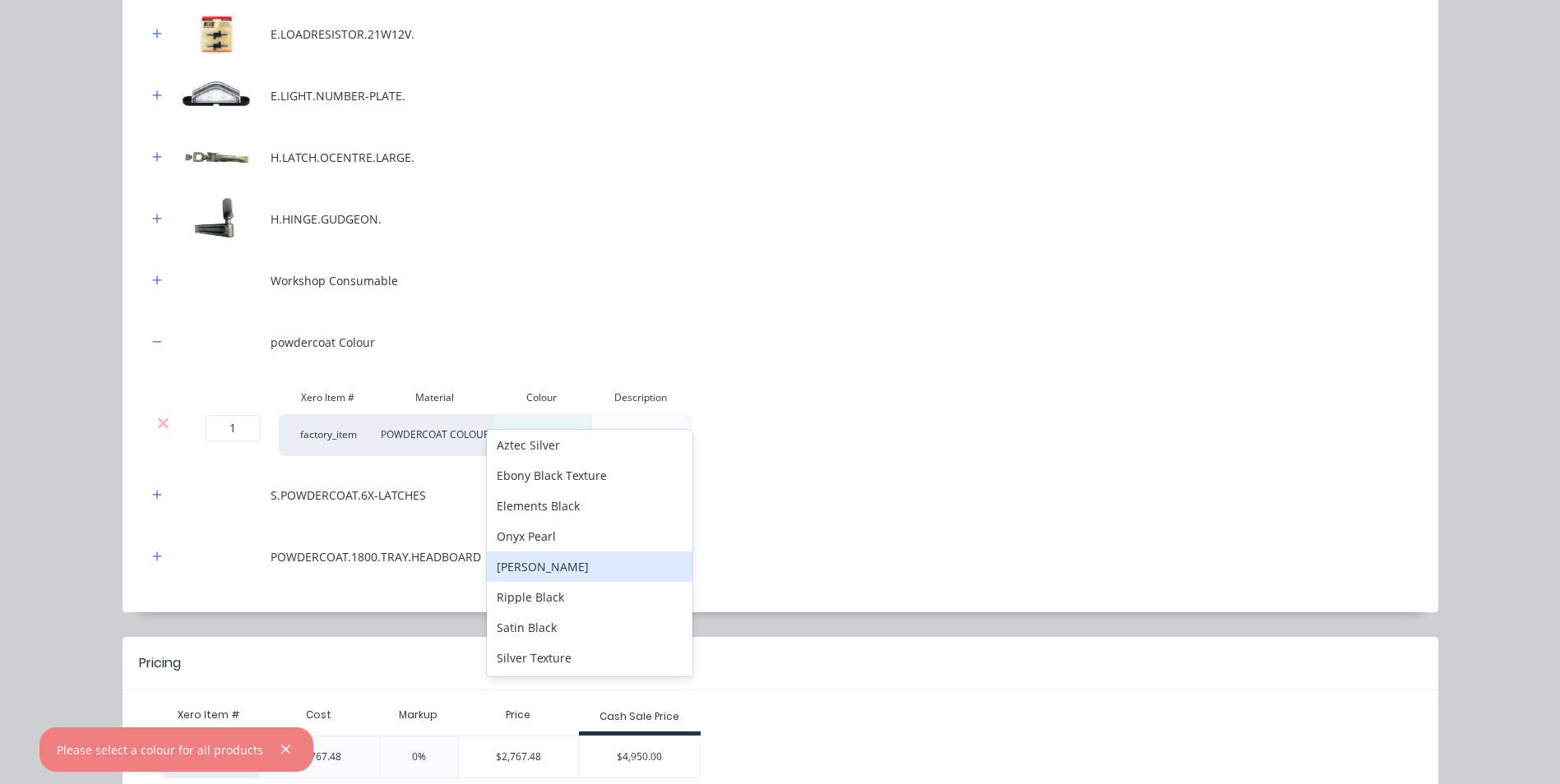
scroll to position [411, 0]
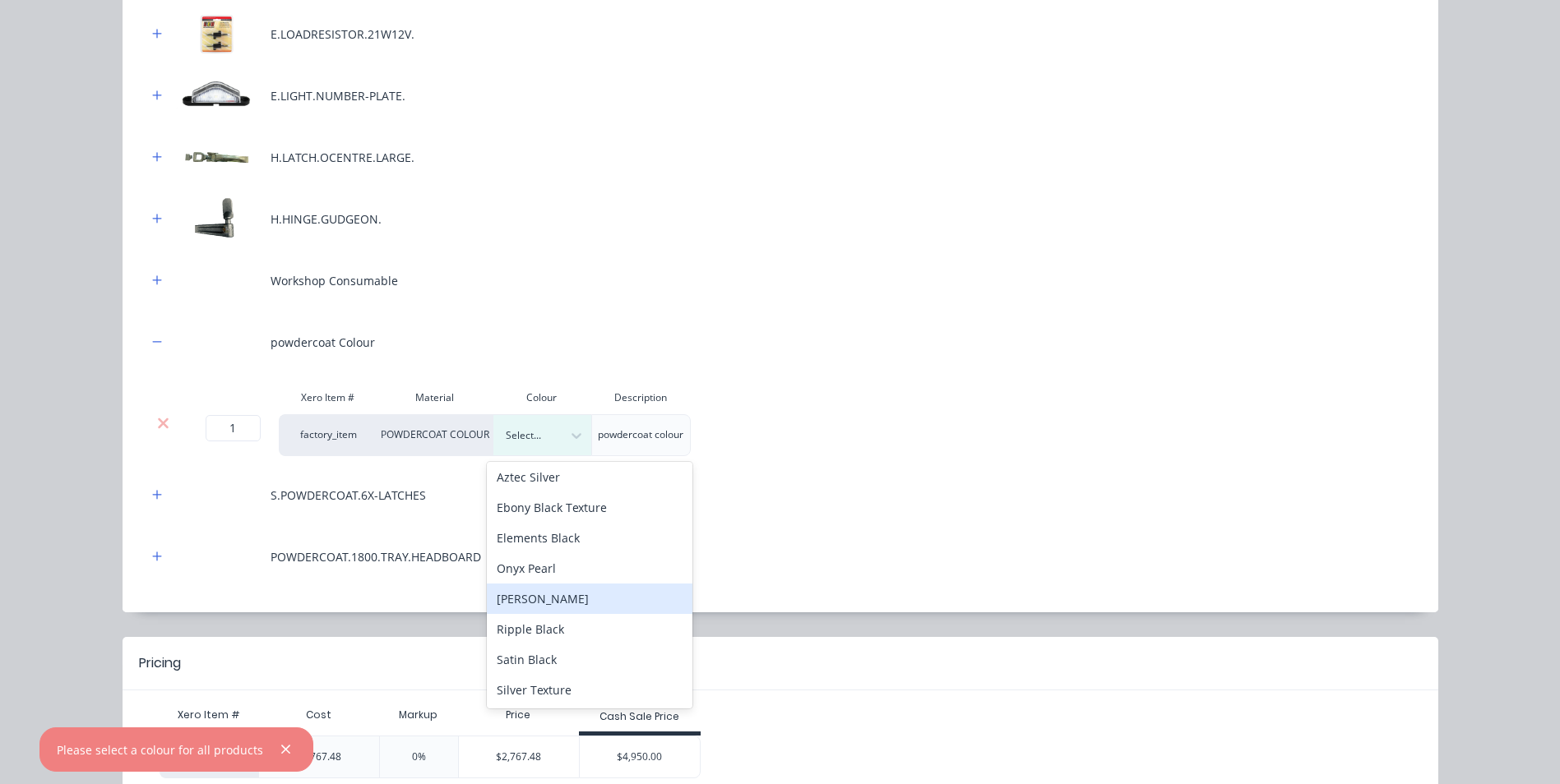
click at [552, 597] on div "[PERSON_NAME]" at bounding box center [589, 598] width 206 height 30
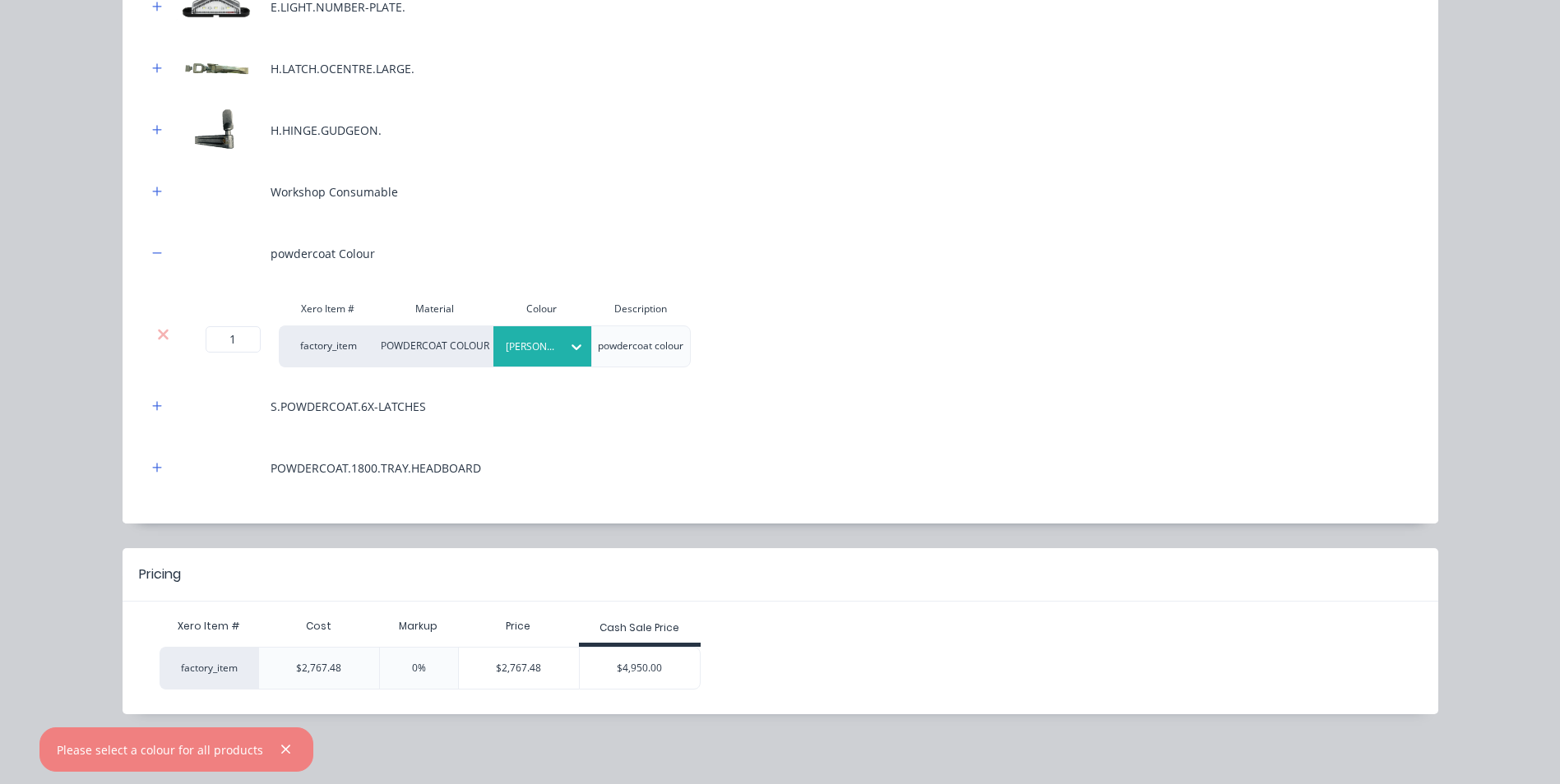
scroll to position [904, 0]
click at [635, 662] on div "$4,950.00" at bounding box center [640, 666] width 120 height 41
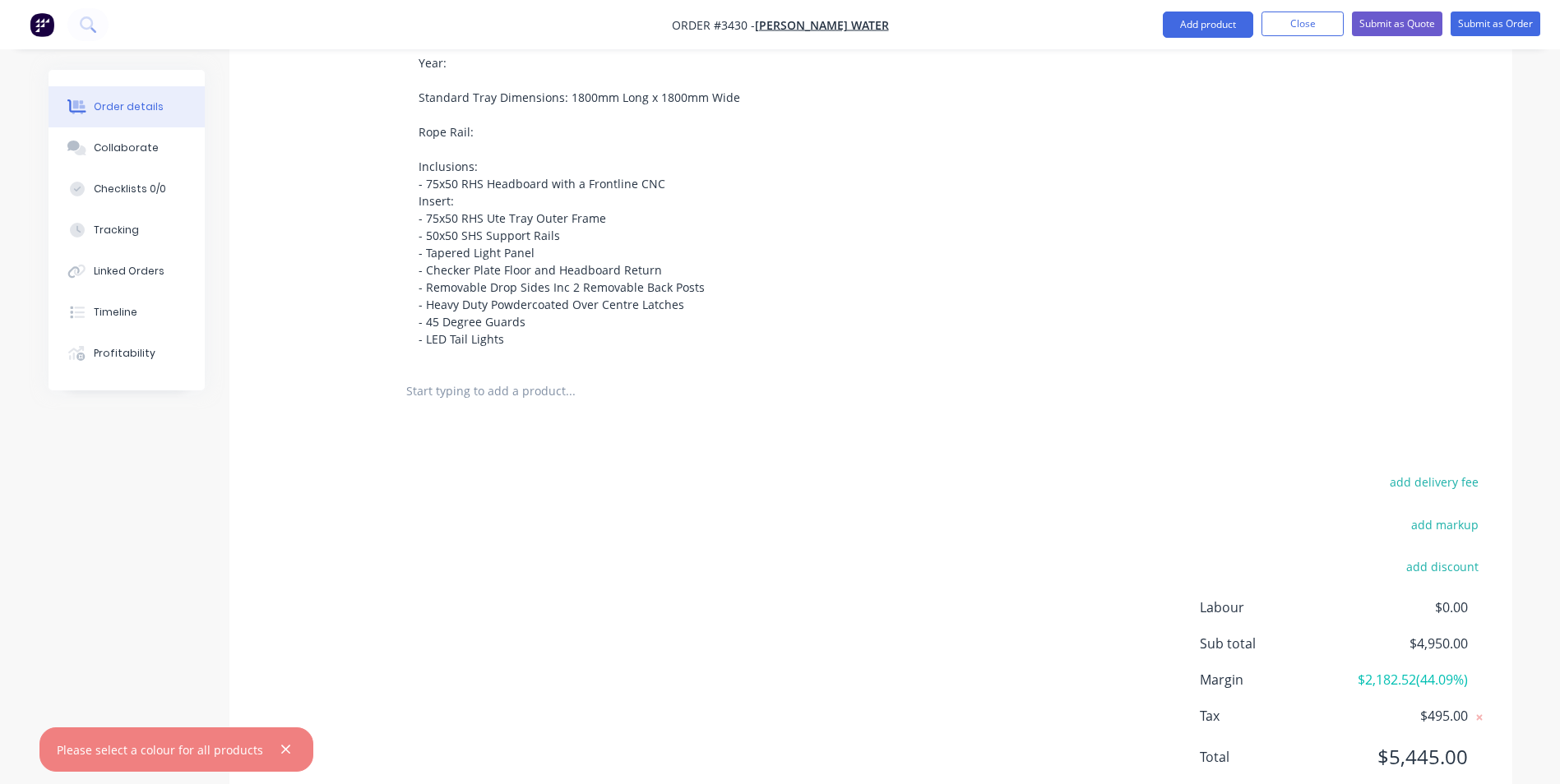
scroll to position [658, 0]
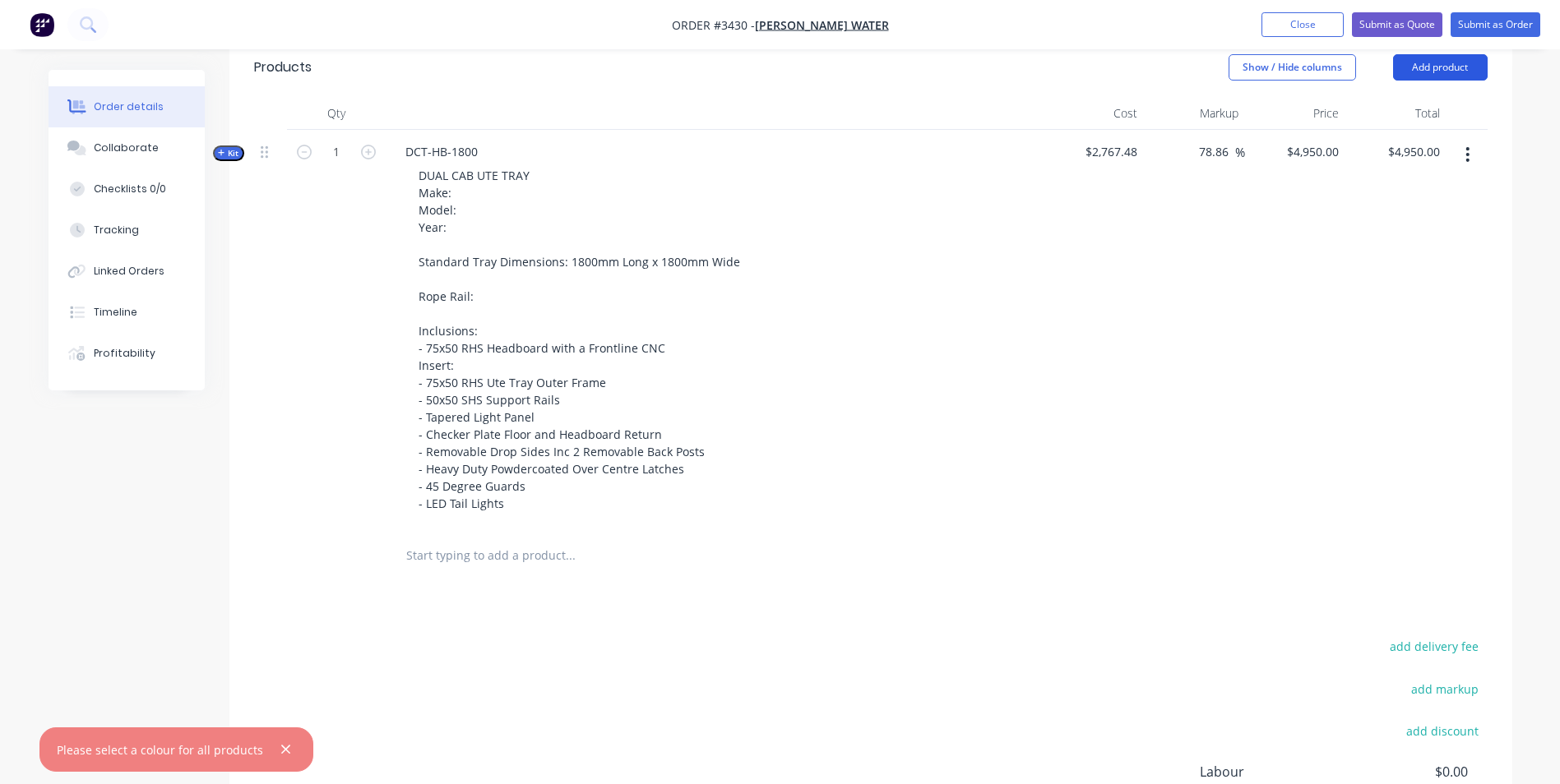
click at [1446, 69] on button "Add product" at bounding box center [1441, 67] width 95 height 26
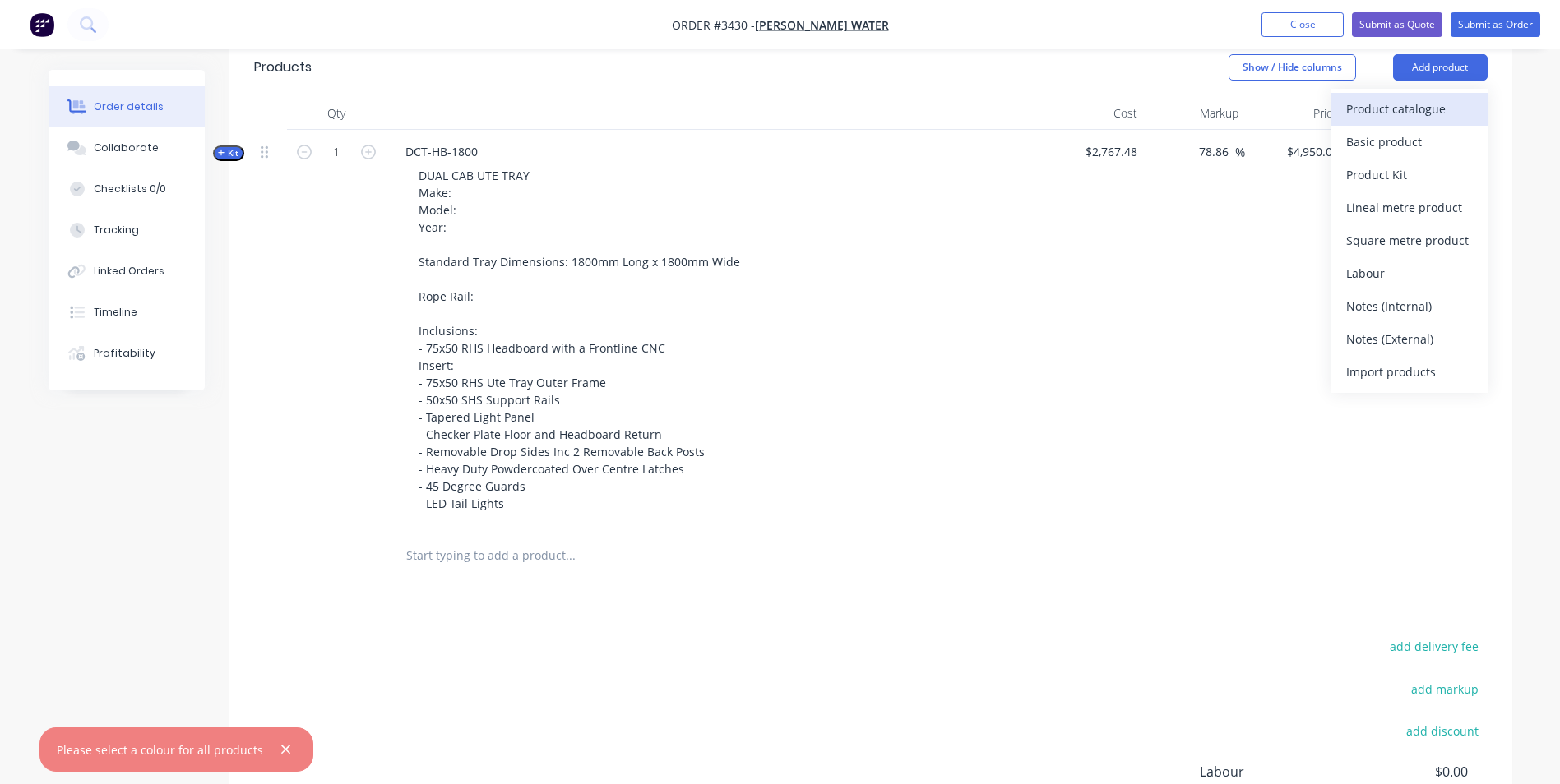
click at [1422, 122] on button "Product catalogue" at bounding box center [1409, 110] width 156 height 33
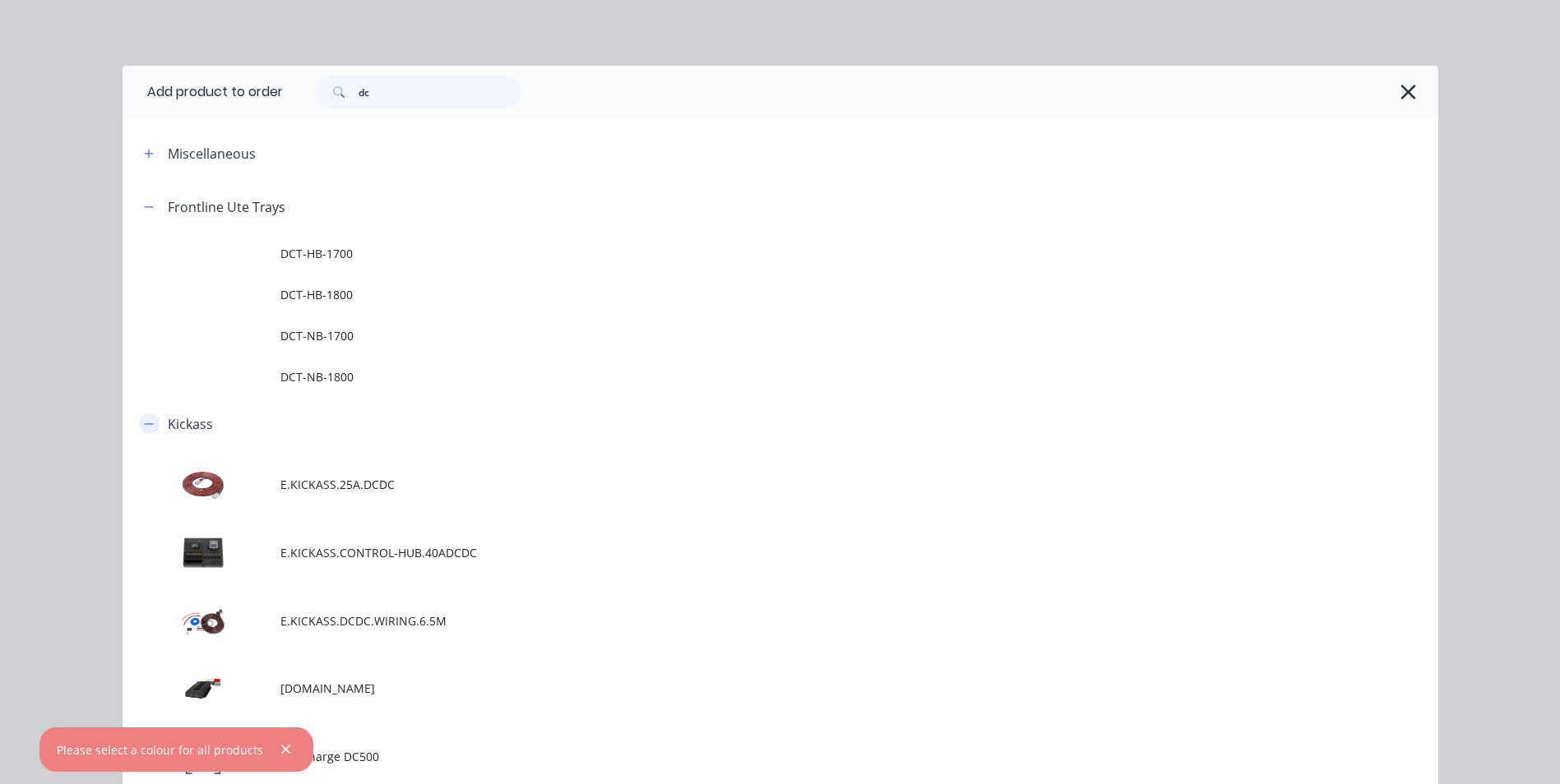
click at [143, 421] on icon "button" at bounding box center [148, 424] width 10 height 12
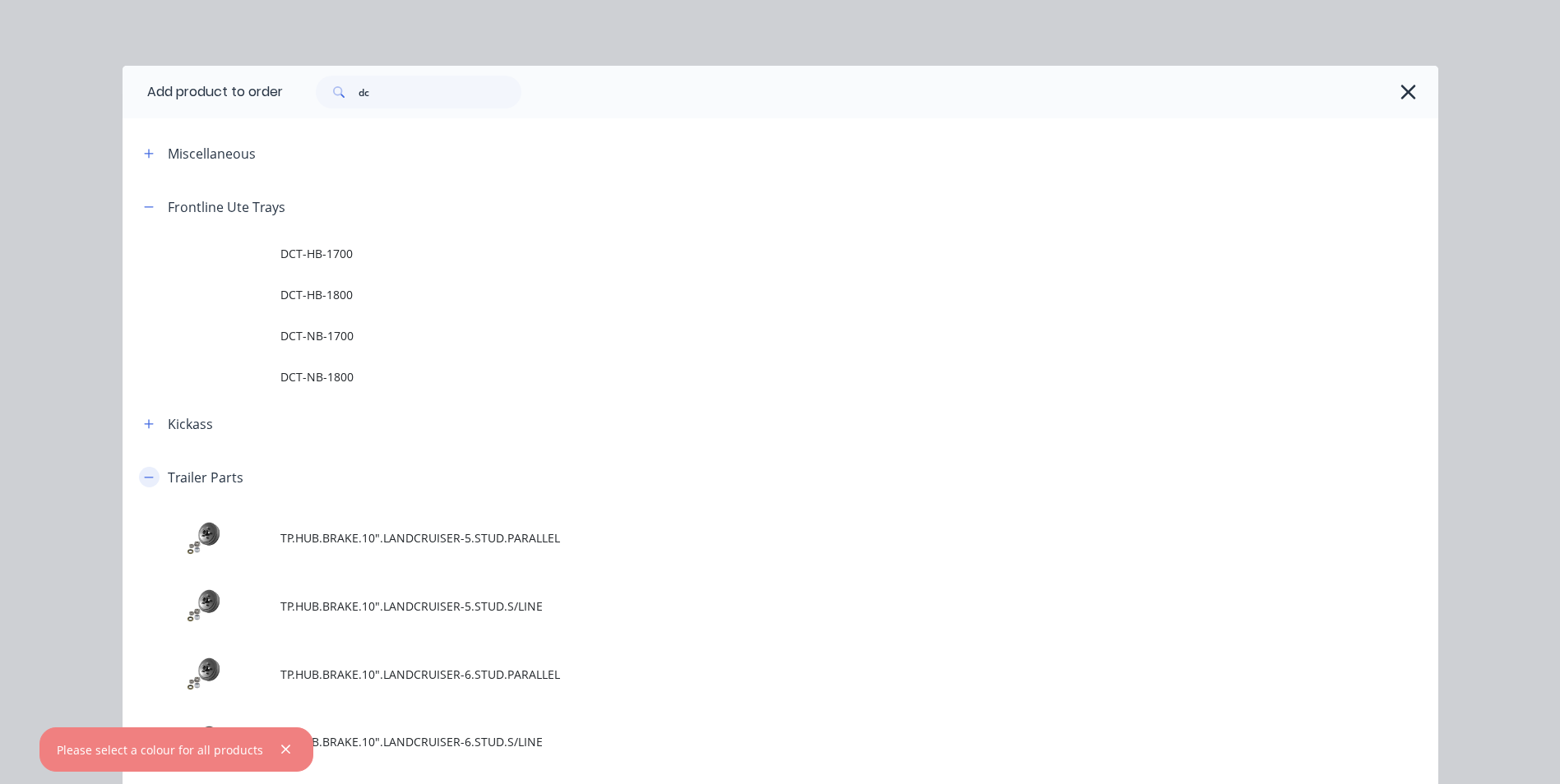
click at [139, 485] on button "button" at bounding box center [148, 477] width 20 height 20
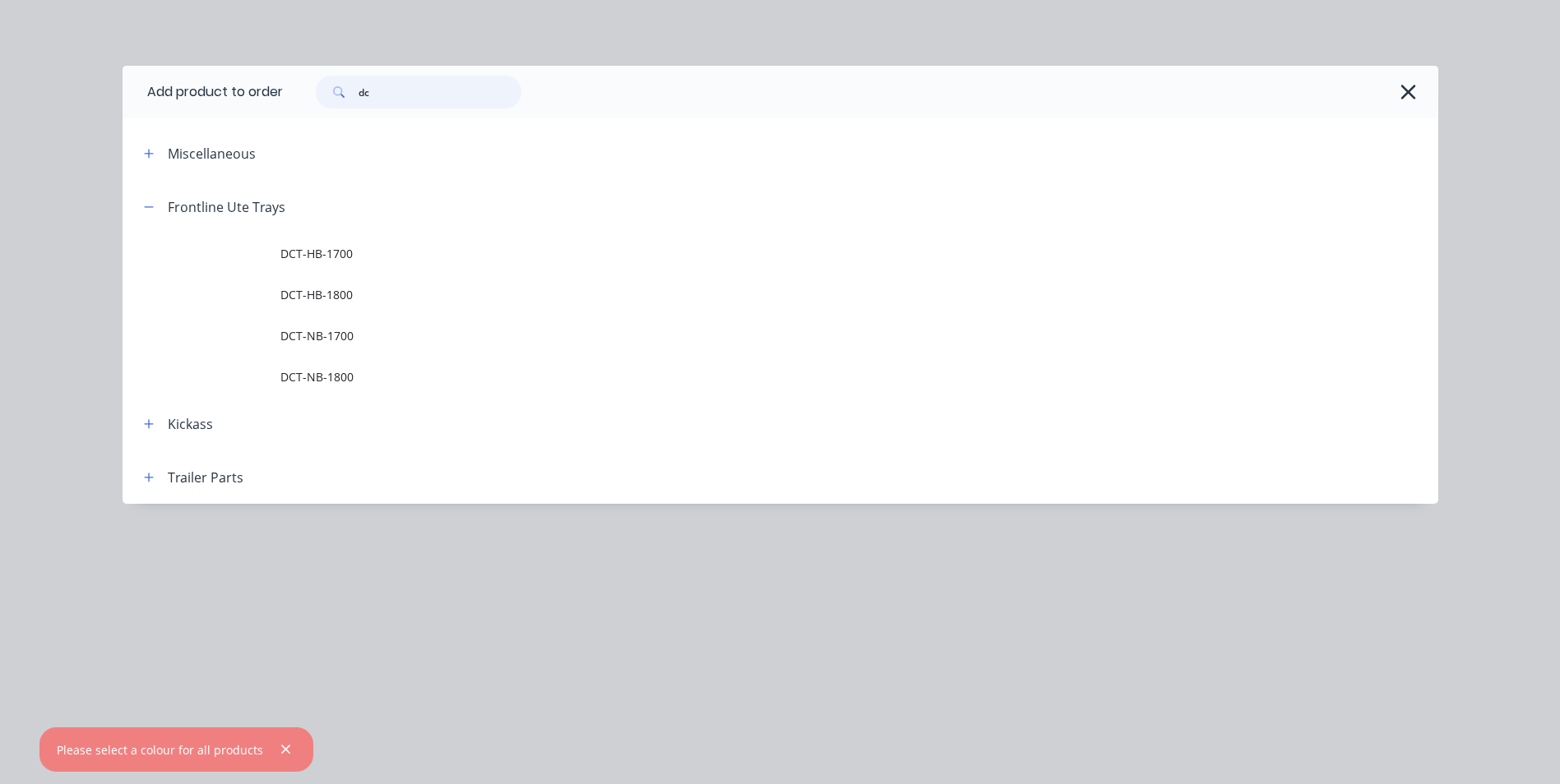
drag, startPoint x: 370, startPoint y: 89, endPoint x: 309, endPoint y: 84, distance: 61.2
click at [318, 85] on div "dc" at bounding box center [419, 92] width 206 height 33
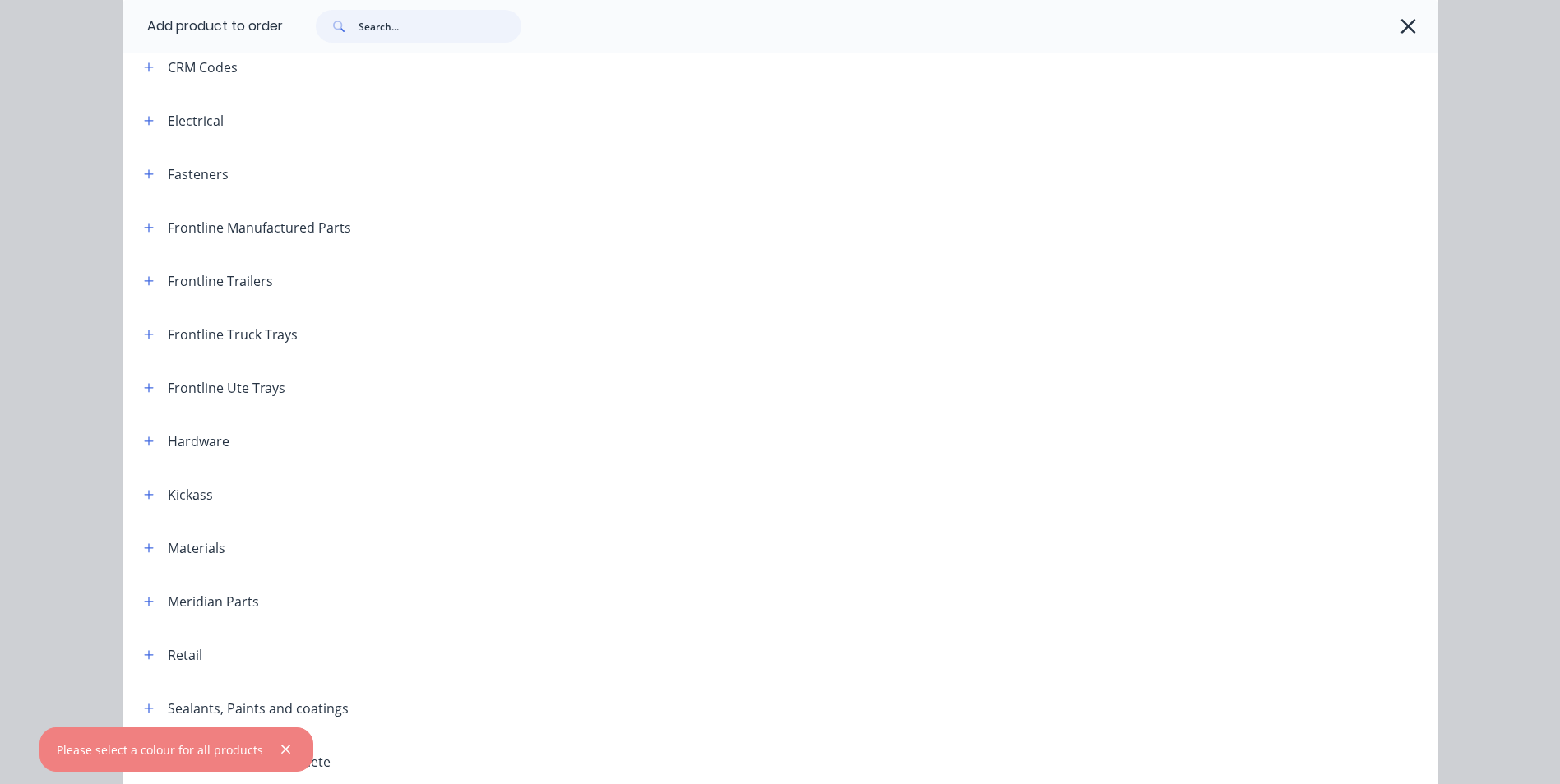
scroll to position [15, 0]
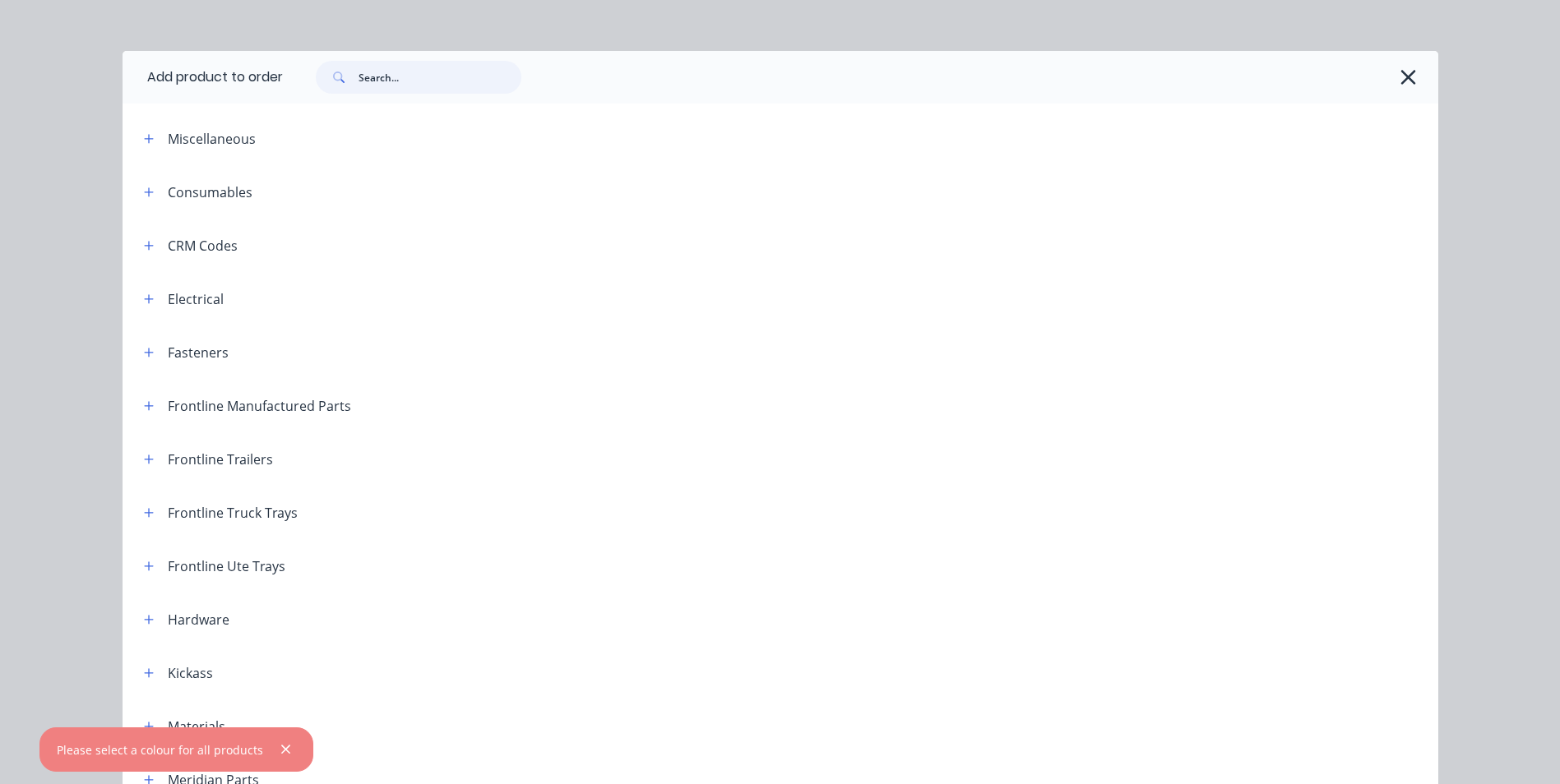
click at [418, 76] on input "text" at bounding box center [440, 78] width 163 height 33
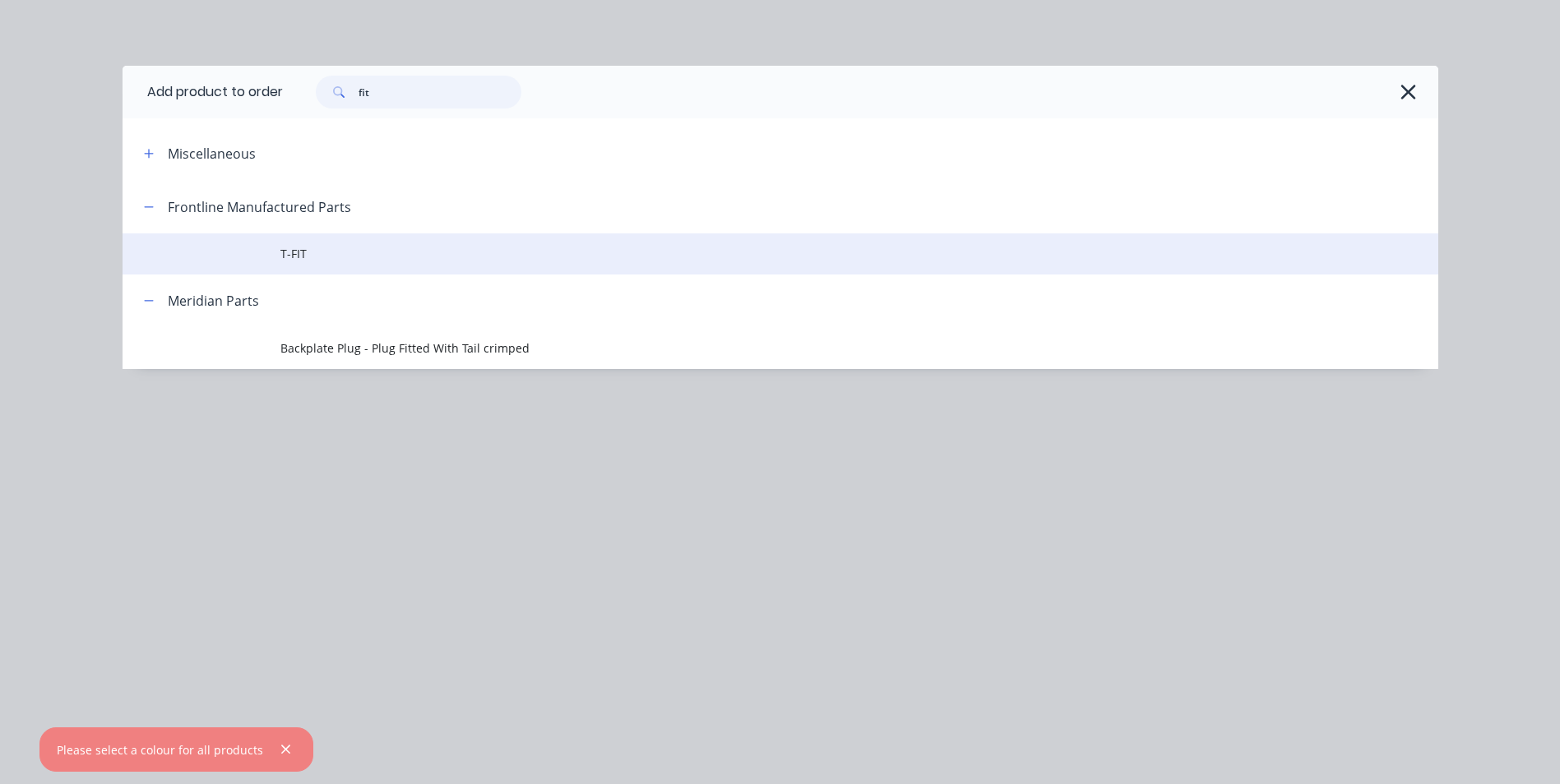
type input "fit"
click at [344, 261] on span "T-FIT" at bounding box center [743, 254] width 926 height 17
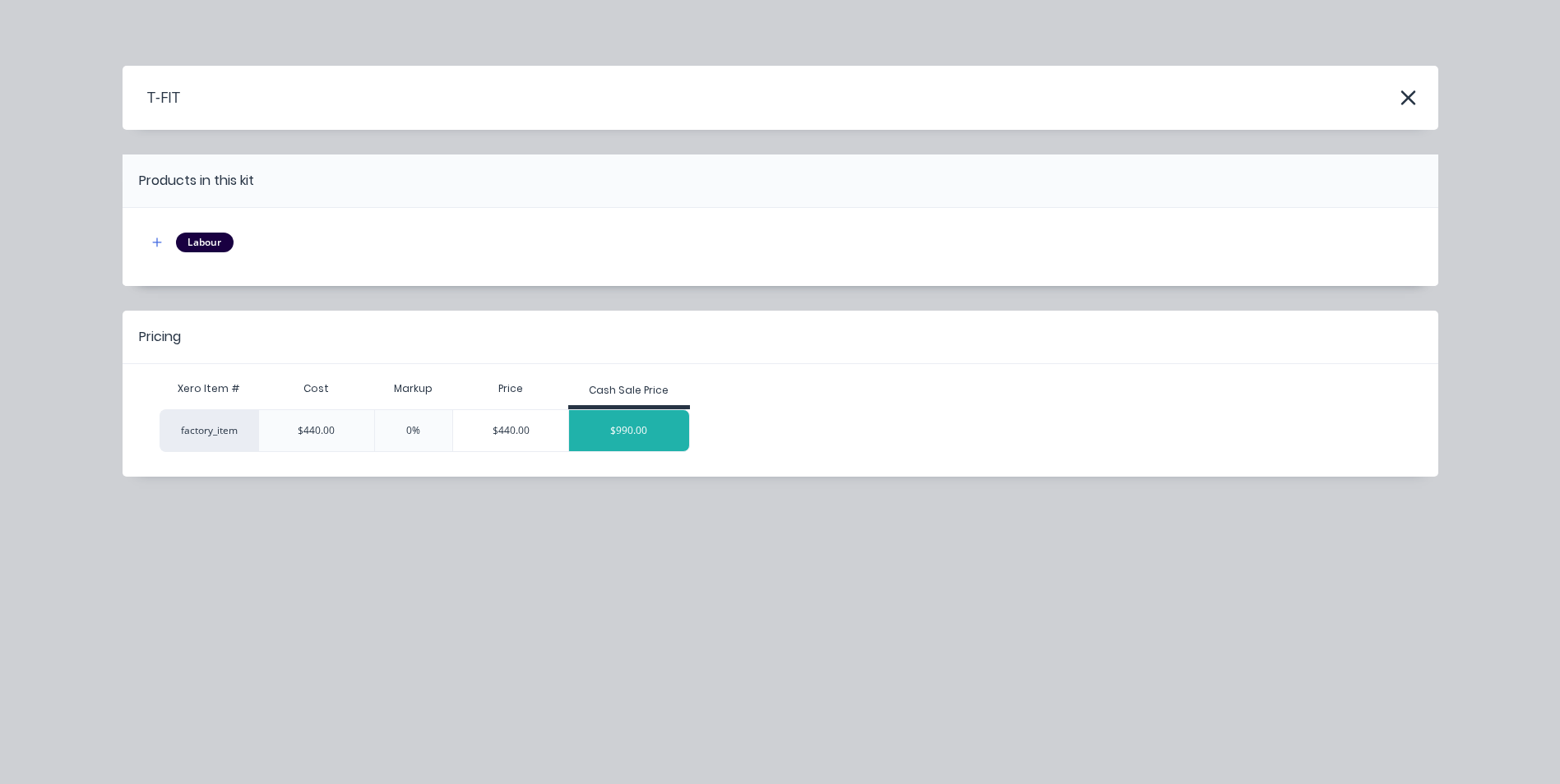
click at [653, 441] on div "$990.00" at bounding box center [629, 430] width 120 height 41
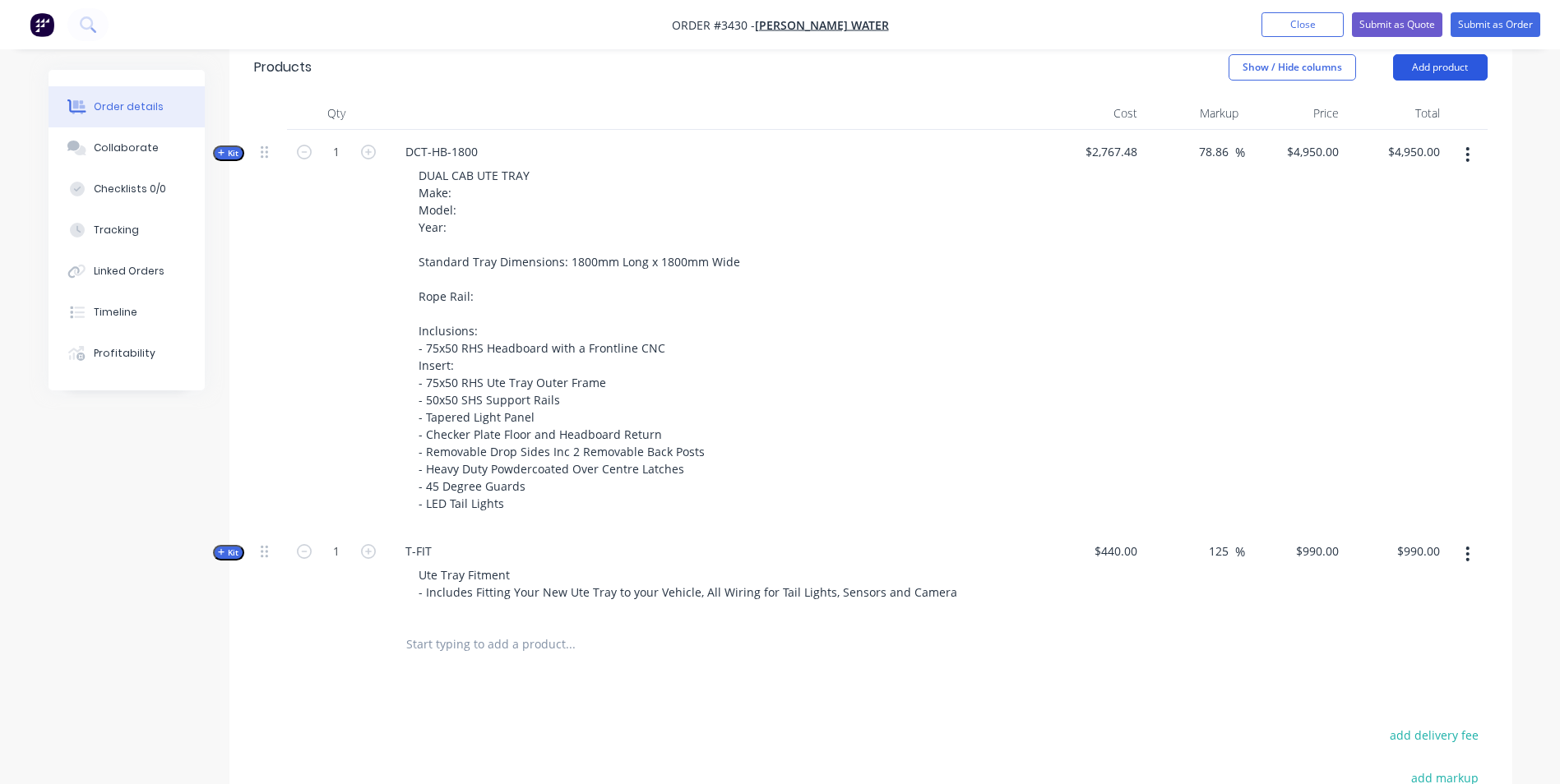
click at [1455, 67] on button "Add product" at bounding box center [1441, 67] width 95 height 26
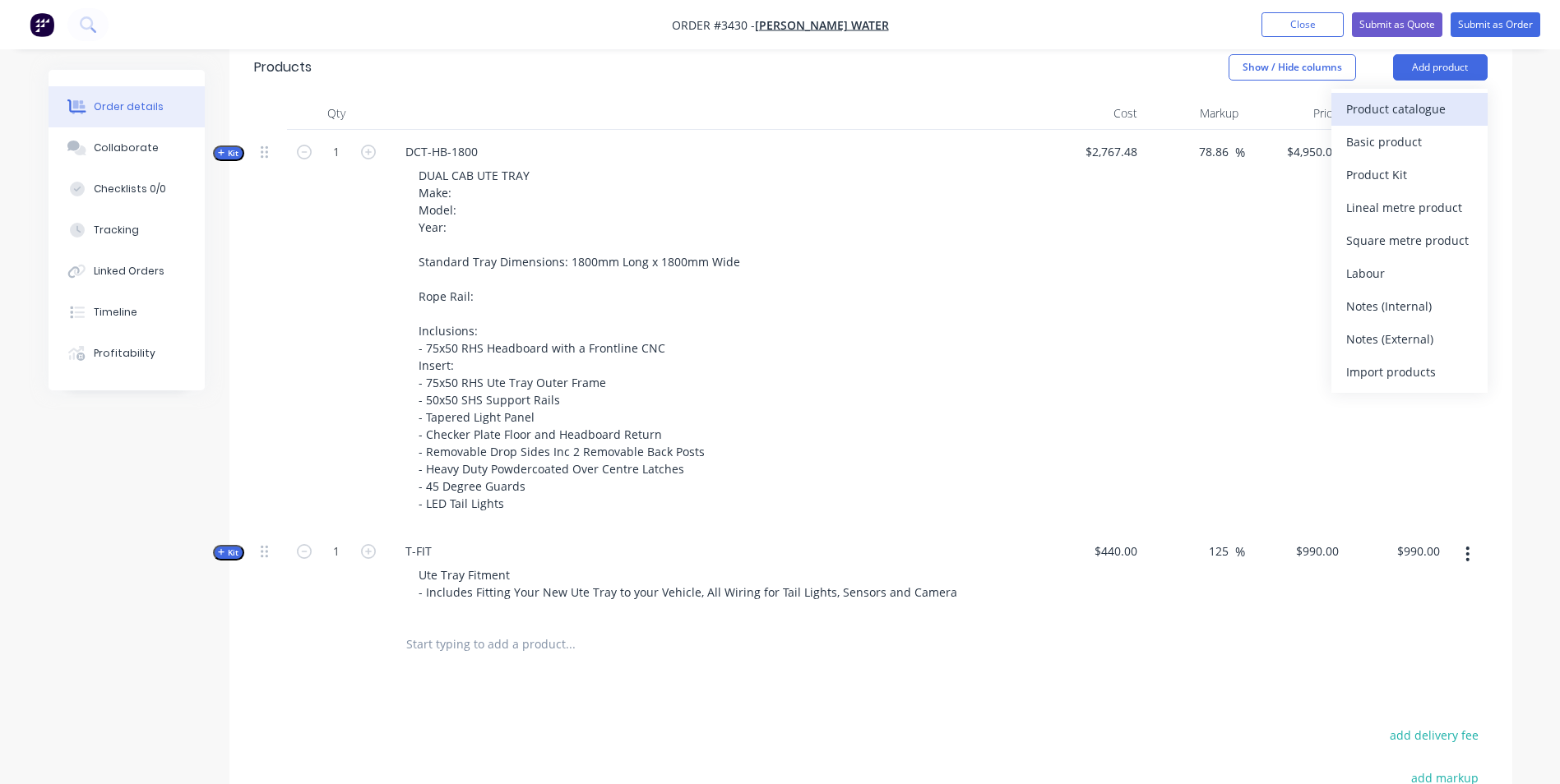
click at [1395, 104] on div "Product catalogue" at bounding box center [1410, 109] width 127 height 24
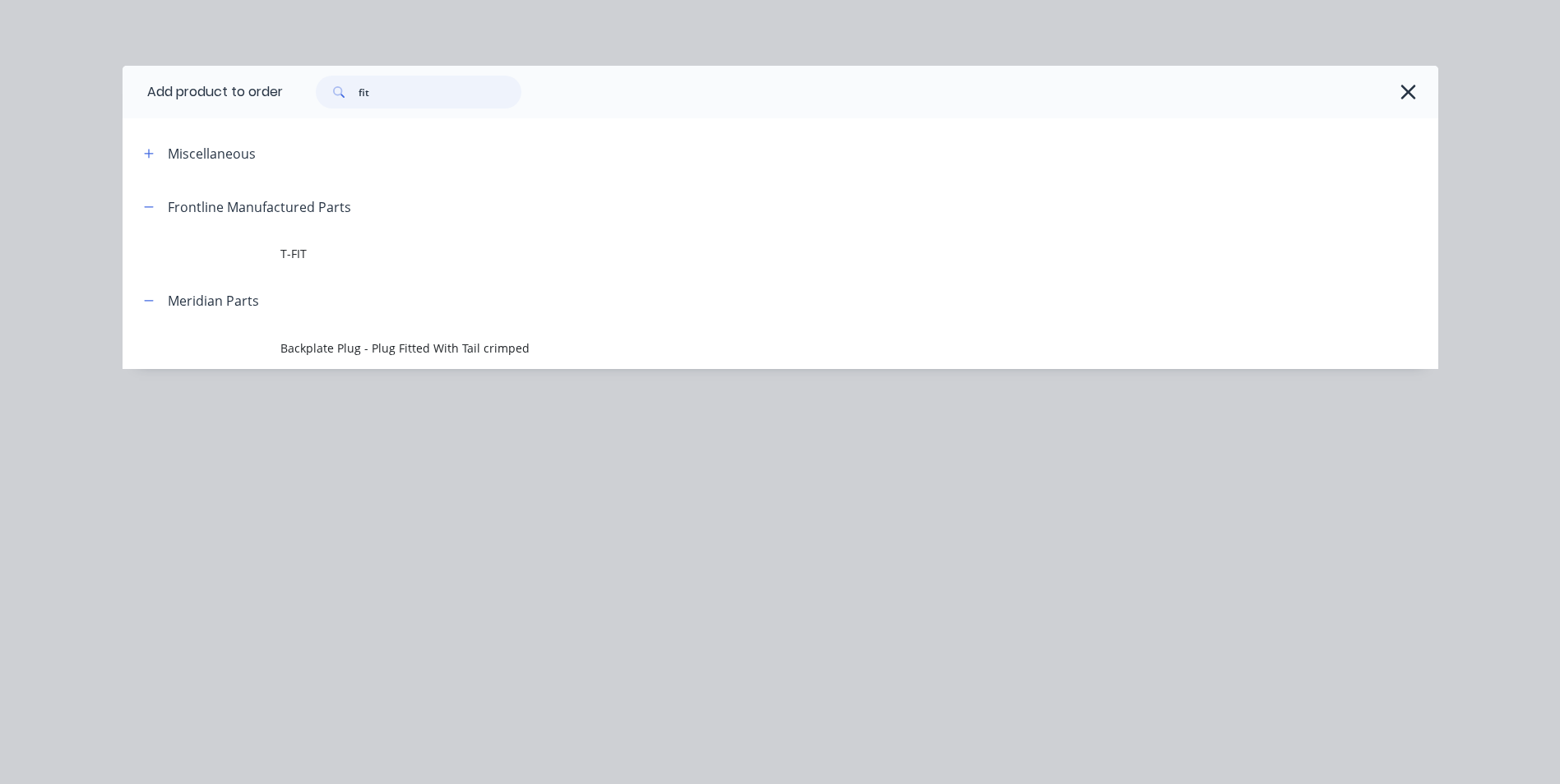
drag, startPoint x: 391, startPoint y: 94, endPoint x: 341, endPoint y: 97, distance: 50.1
click at [341, 97] on div "fit" at bounding box center [419, 92] width 206 height 33
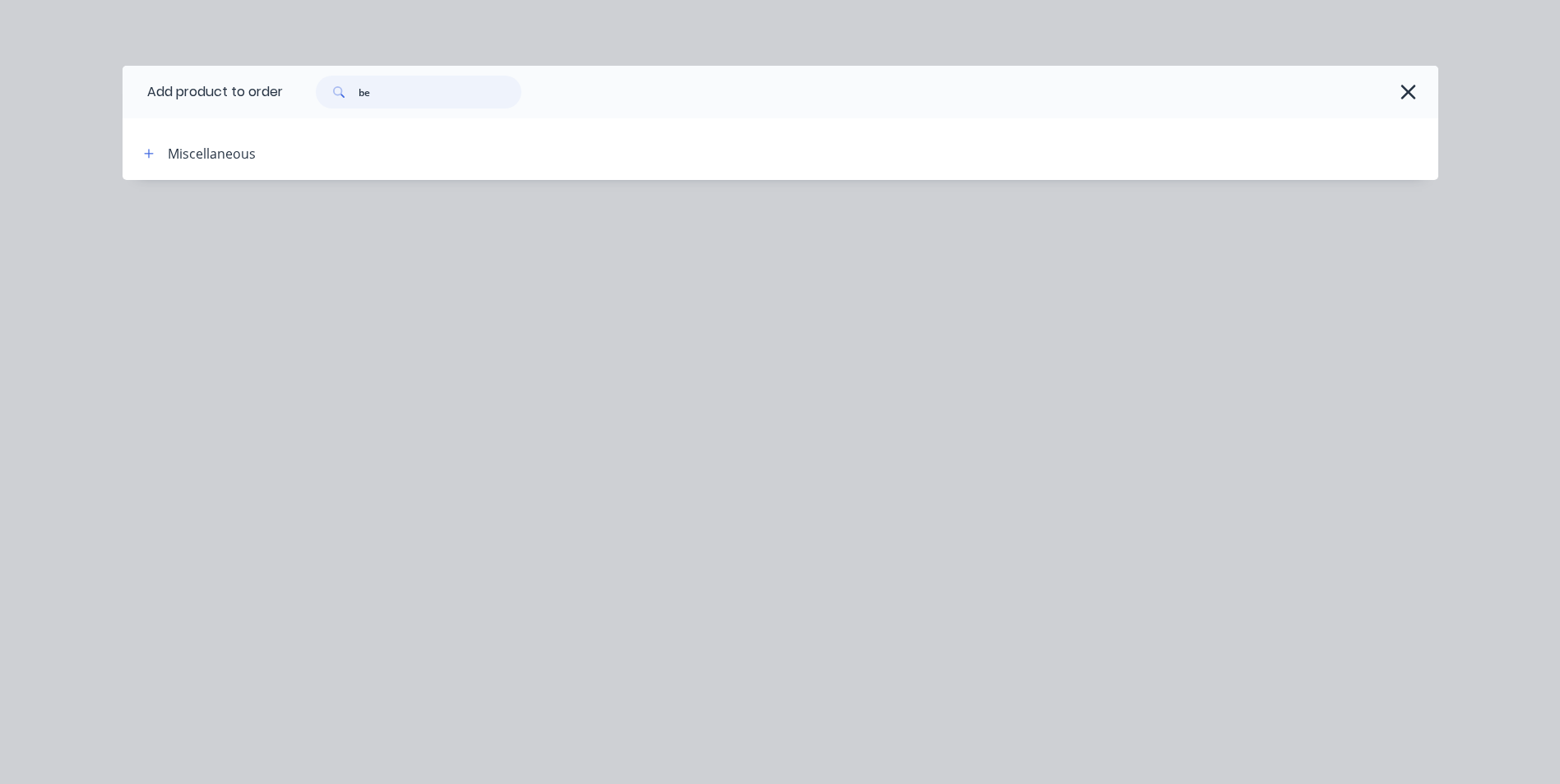
type input "b"
type input "led"
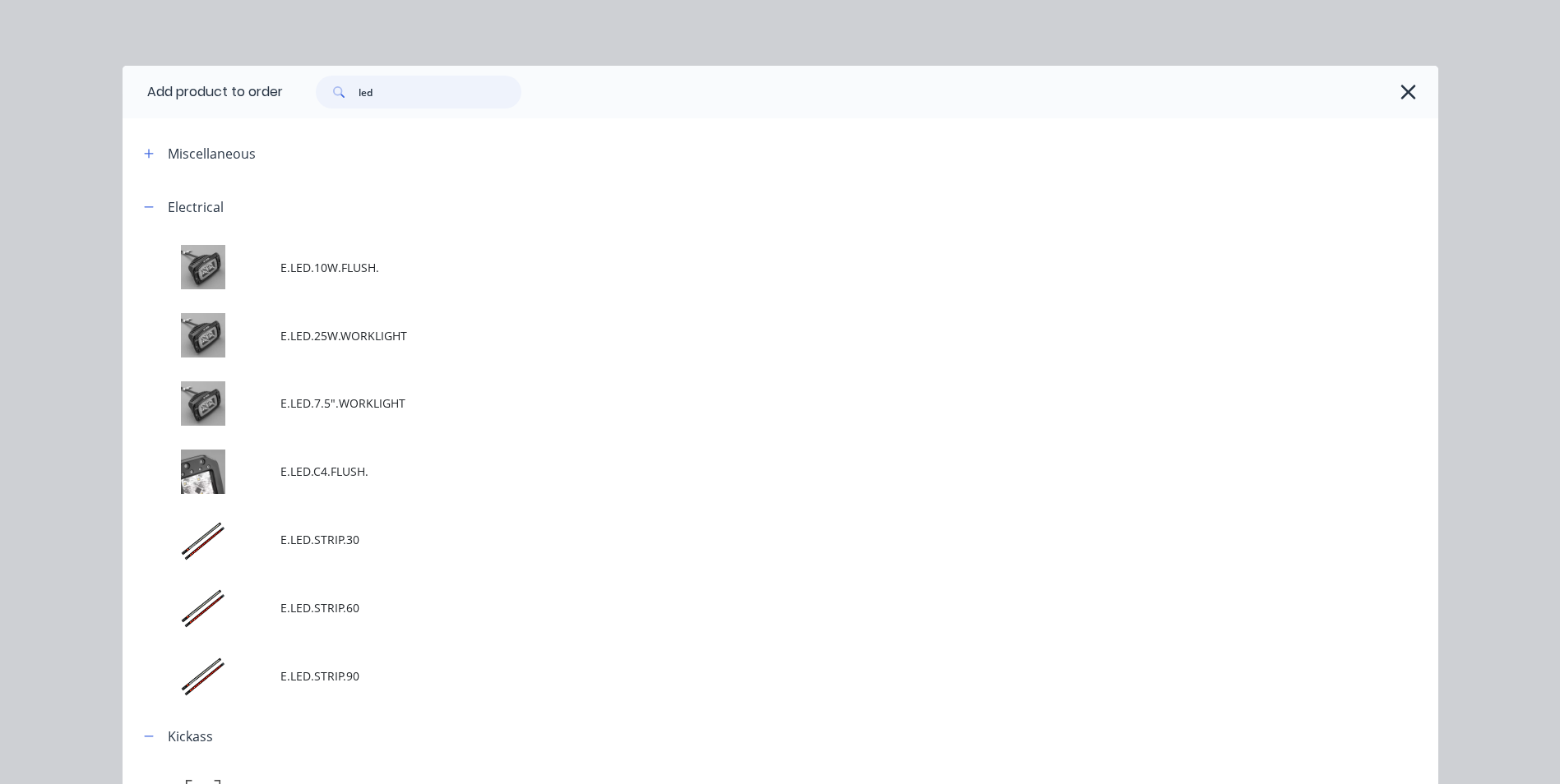
scroll to position [329, 0]
drag, startPoint x: 412, startPoint y: 97, endPoint x: 309, endPoint y: 101, distance: 103.1
click at [309, 101] on div "led" at bounding box center [410, 92] width 222 height 33
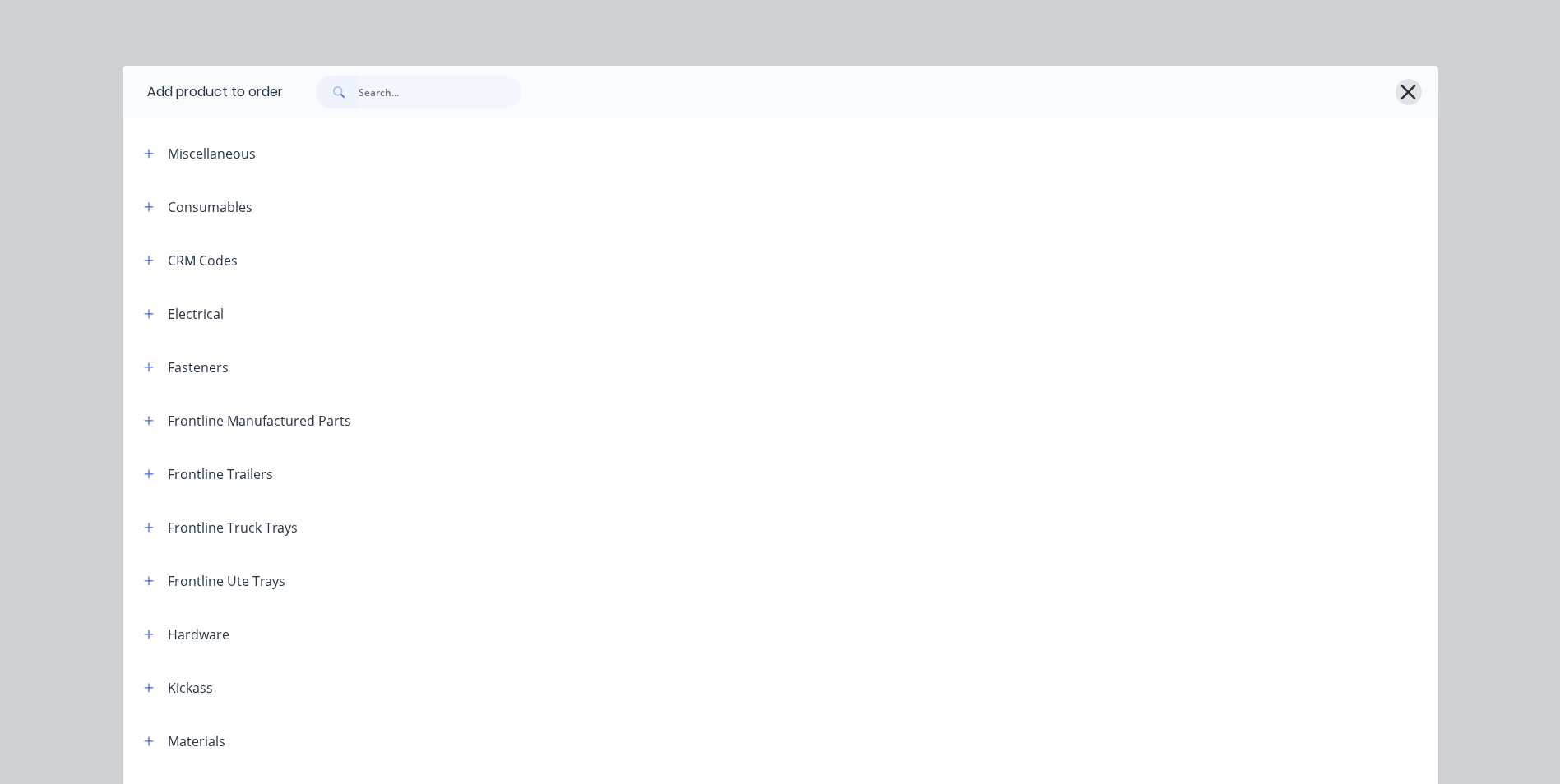
click at [1401, 93] on icon "button" at bounding box center [1408, 91] width 15 height 15
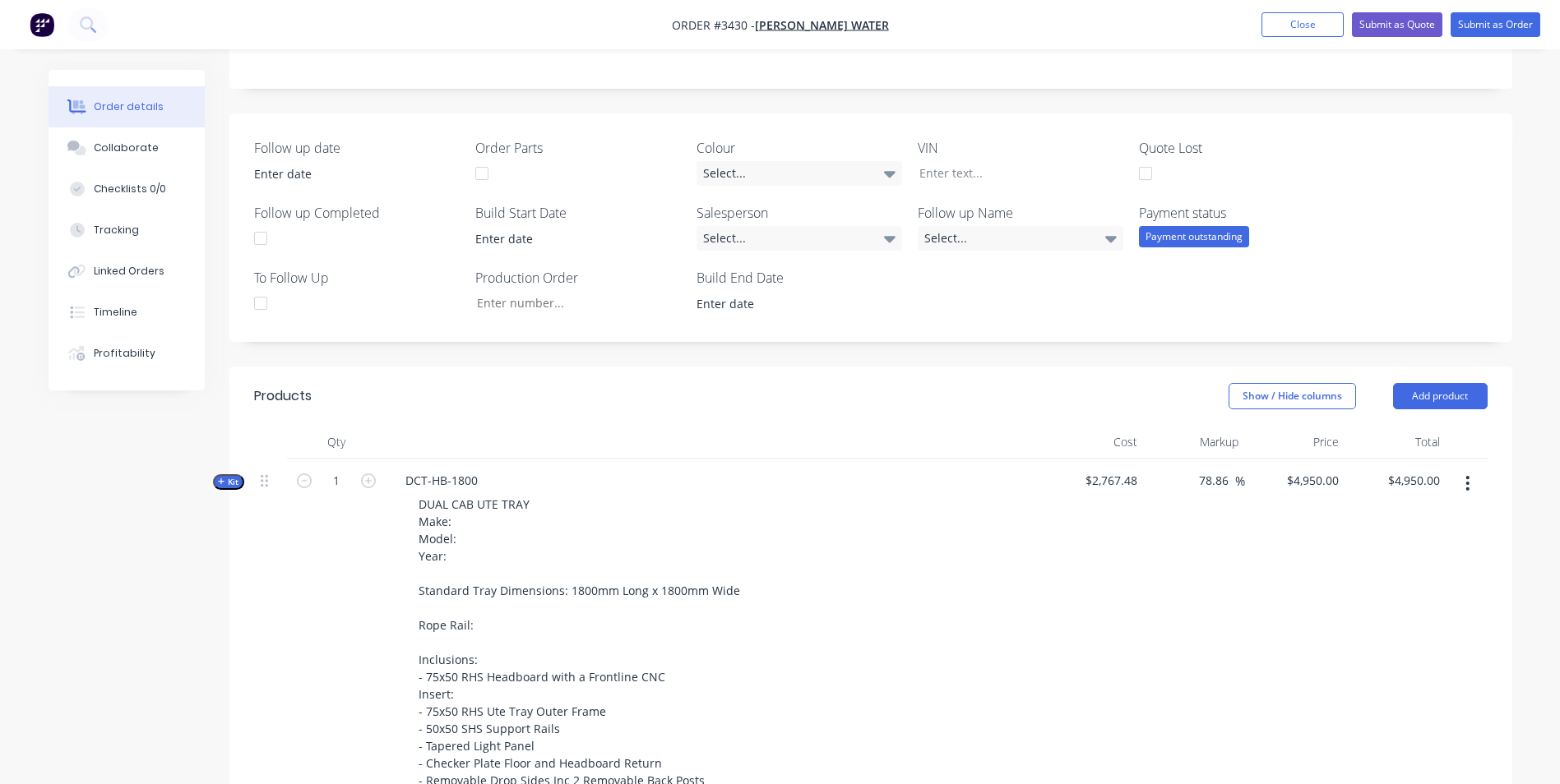
click at [835, 361] on div "Created by [PERSON_NAME] Created [DATE] Required [DATE] Assigned to Add team me…" at bounding box center [871, 568] width 1283 height 1654
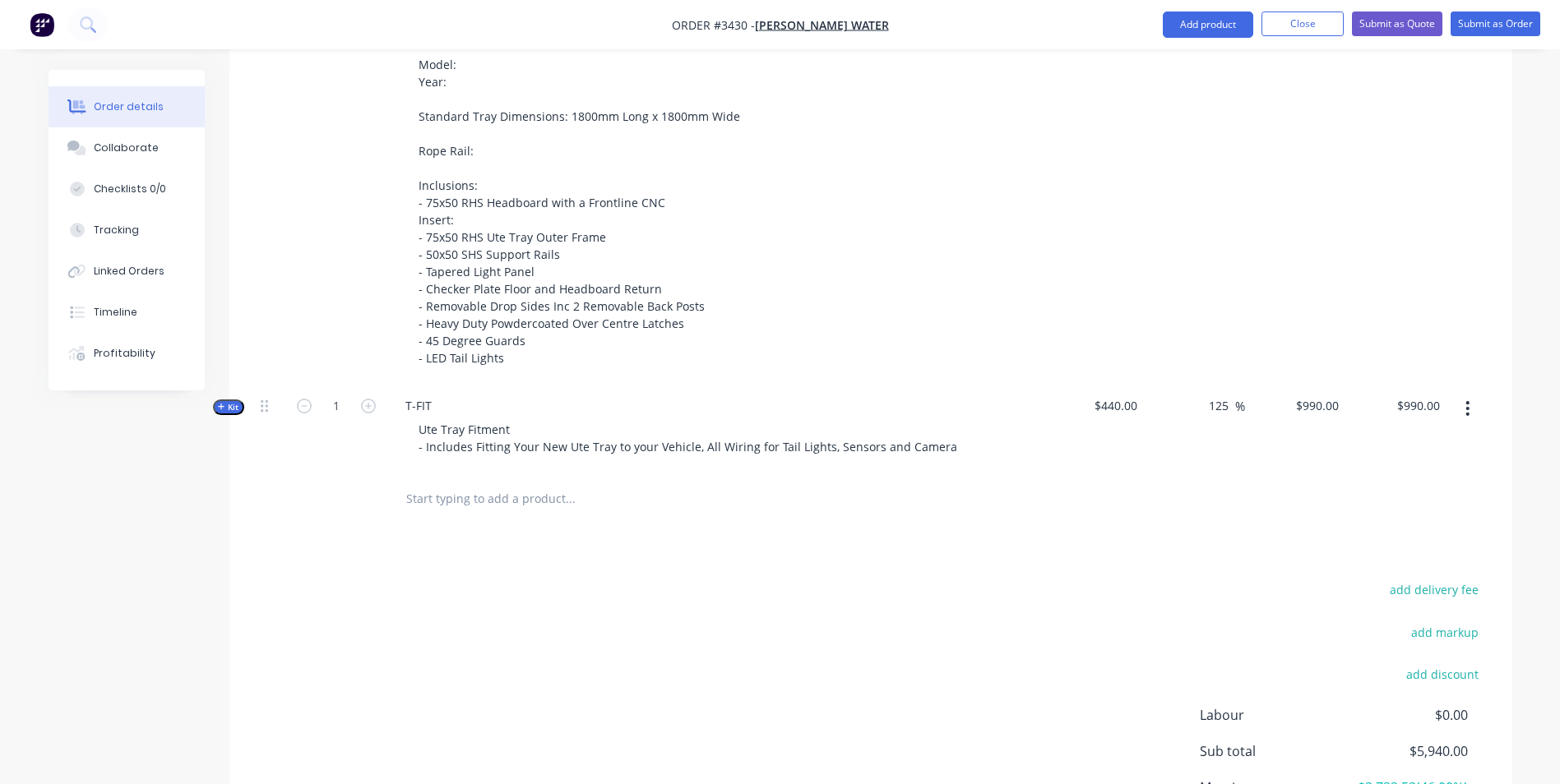
scroll to position [904, 0]
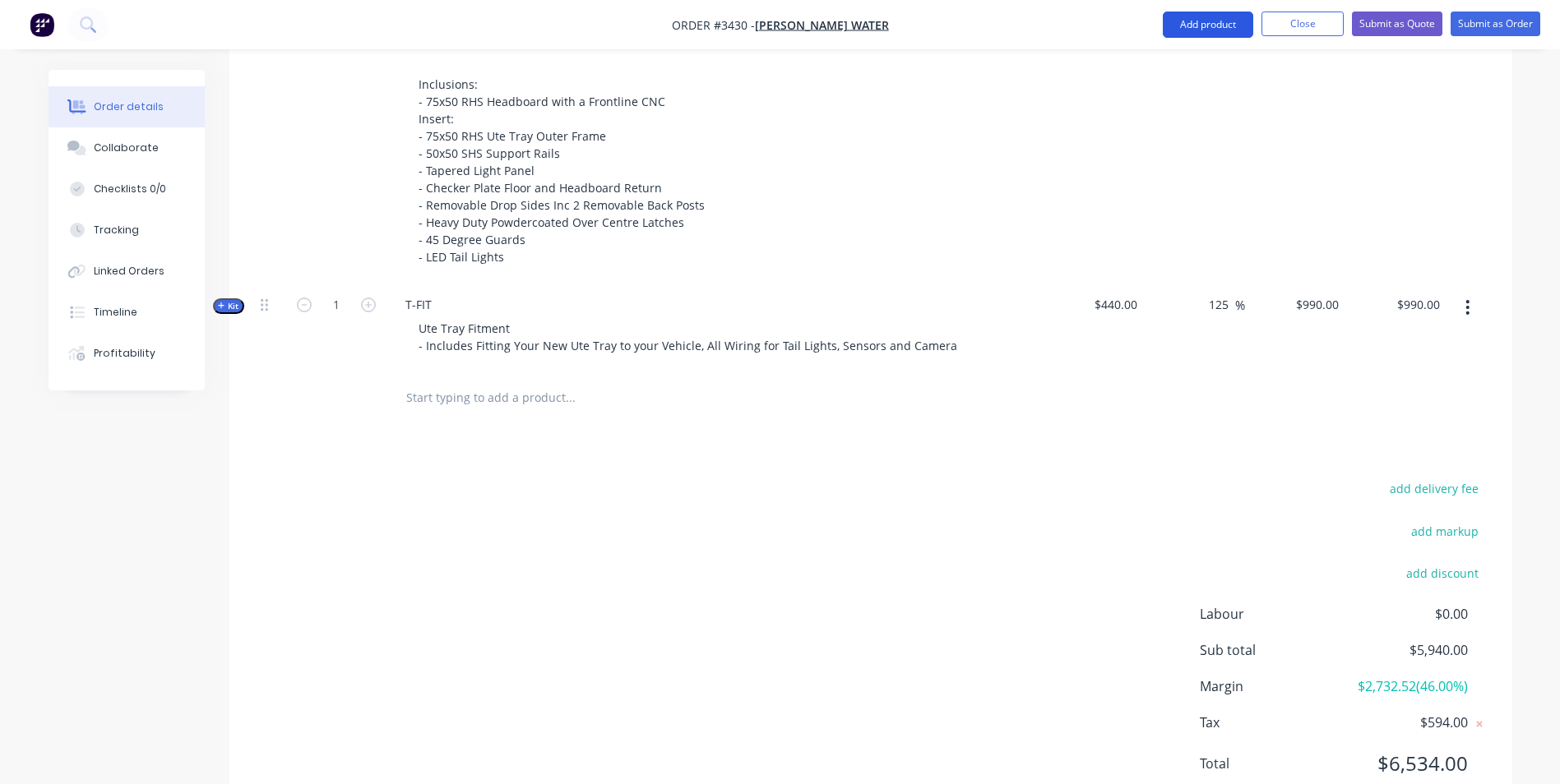
click at [1208, 16] on button "Add product" at bounding box center [1207, 24] width 90 height 26
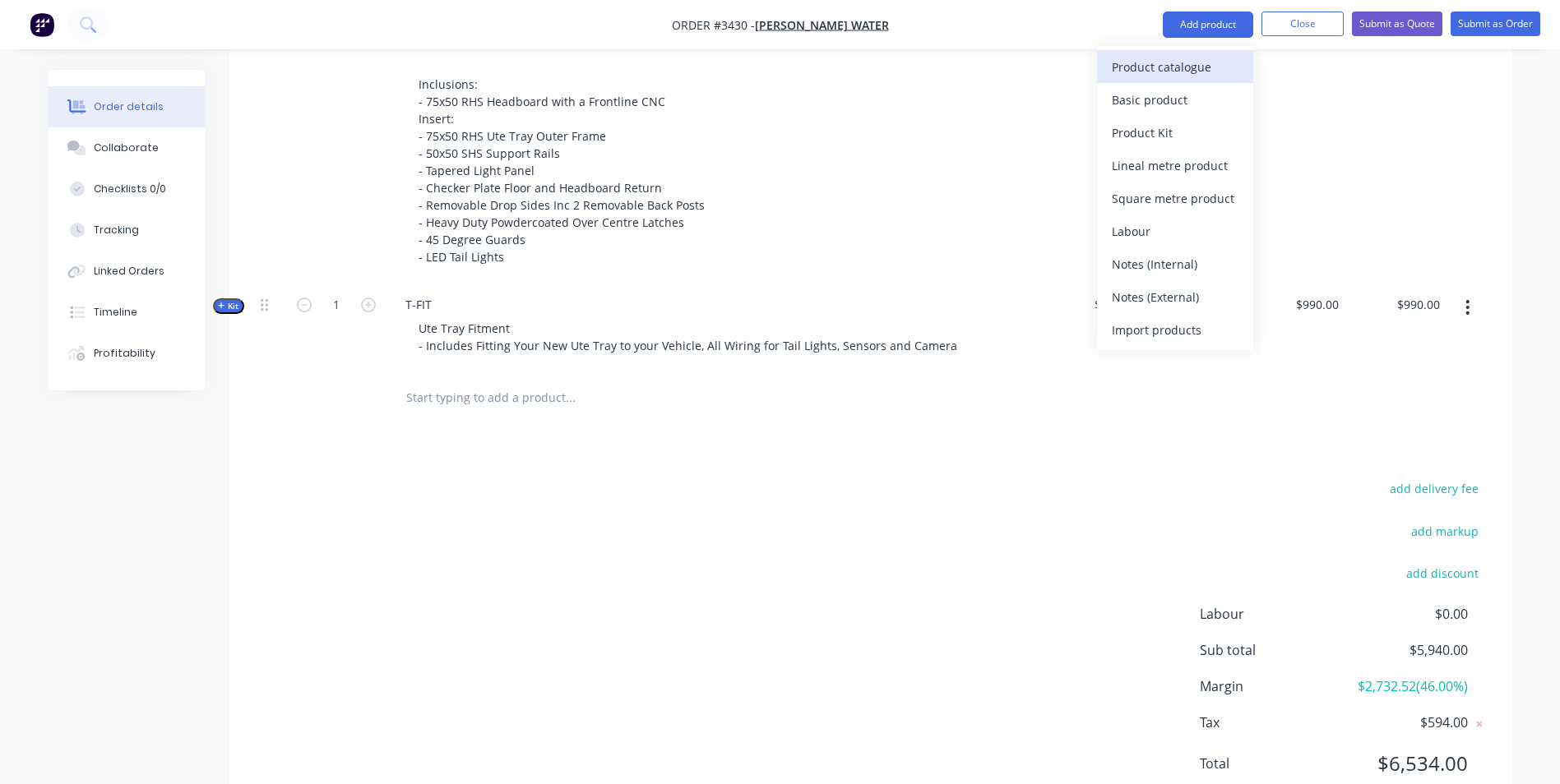
click at [1164, 78] on div "Product catalogue" at bounding box center [1175, 67] width 127 height 24
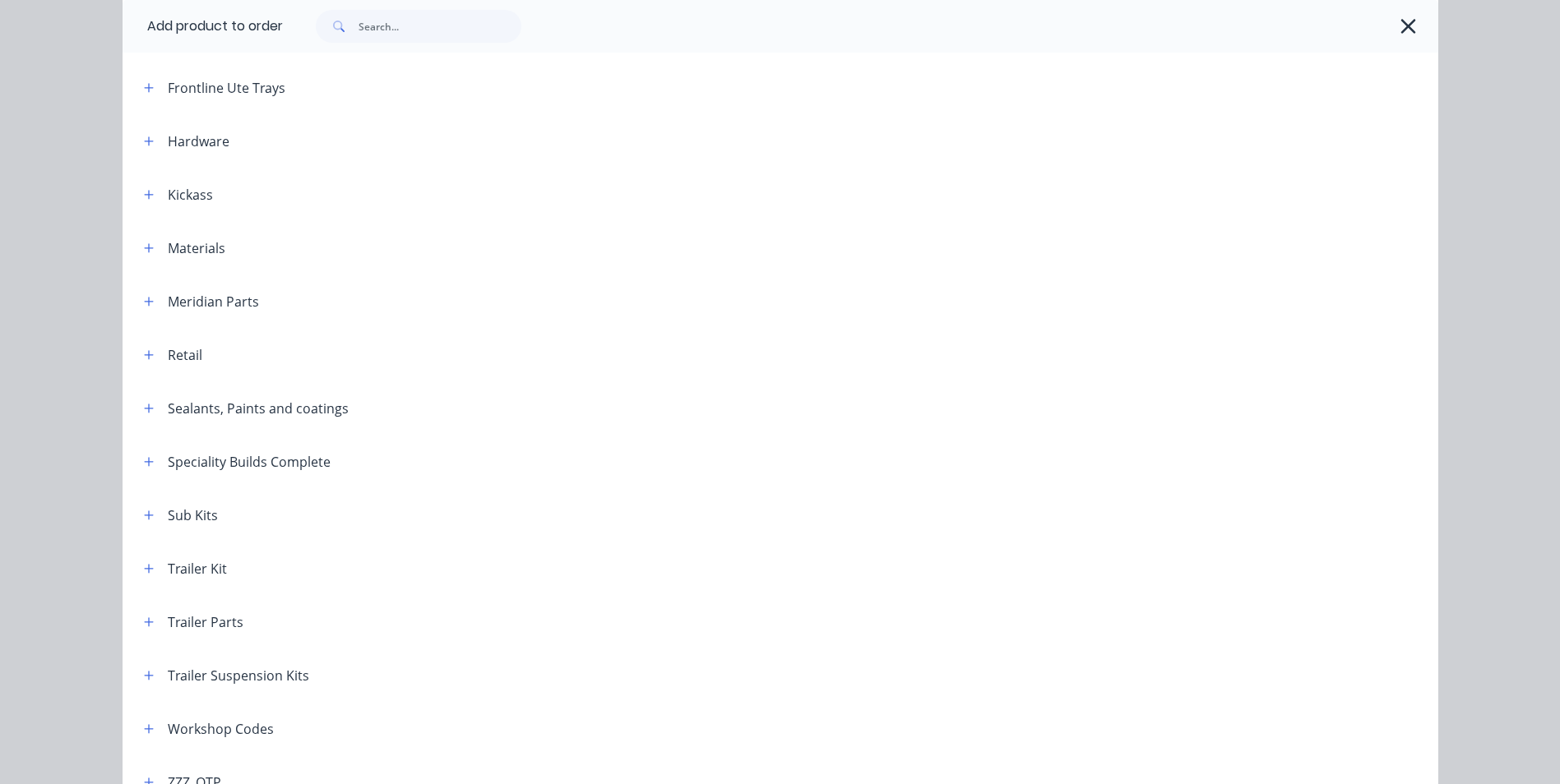
scroll to position [590, 0]
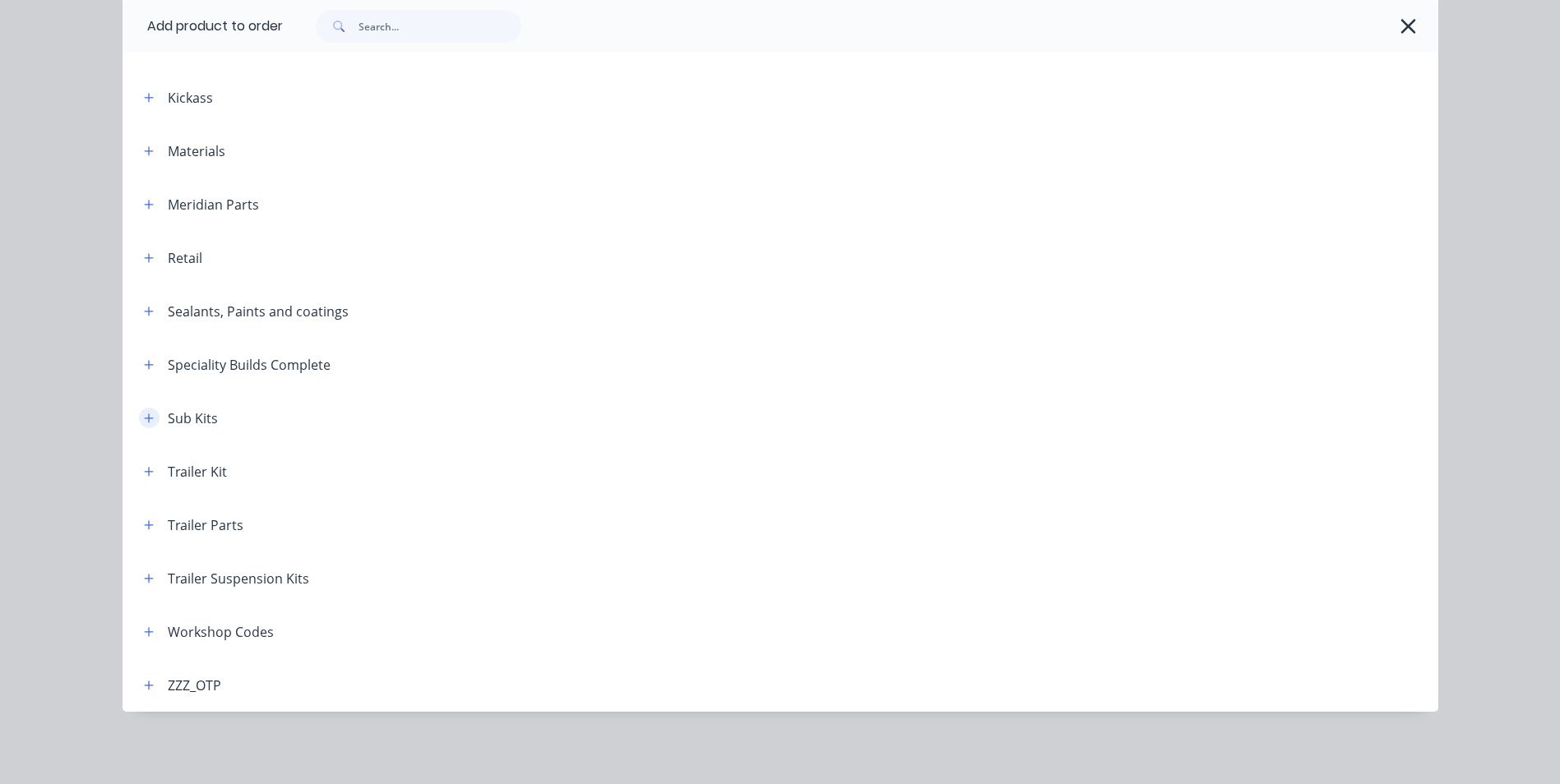
click at [143, 416] on icon "button" at bounding box center [148, 419] width 10 height 12
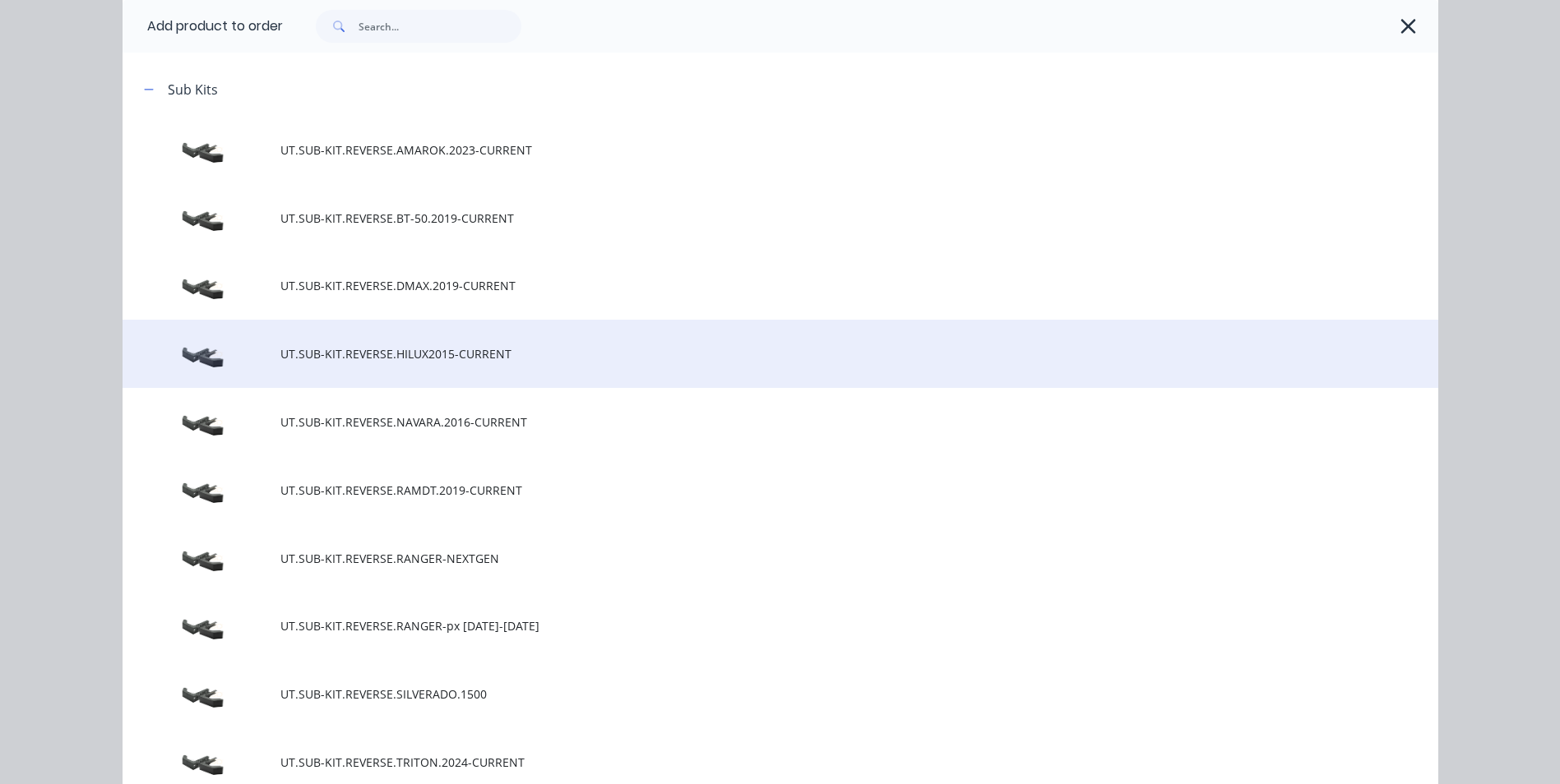
scroll to position [1083, 0]
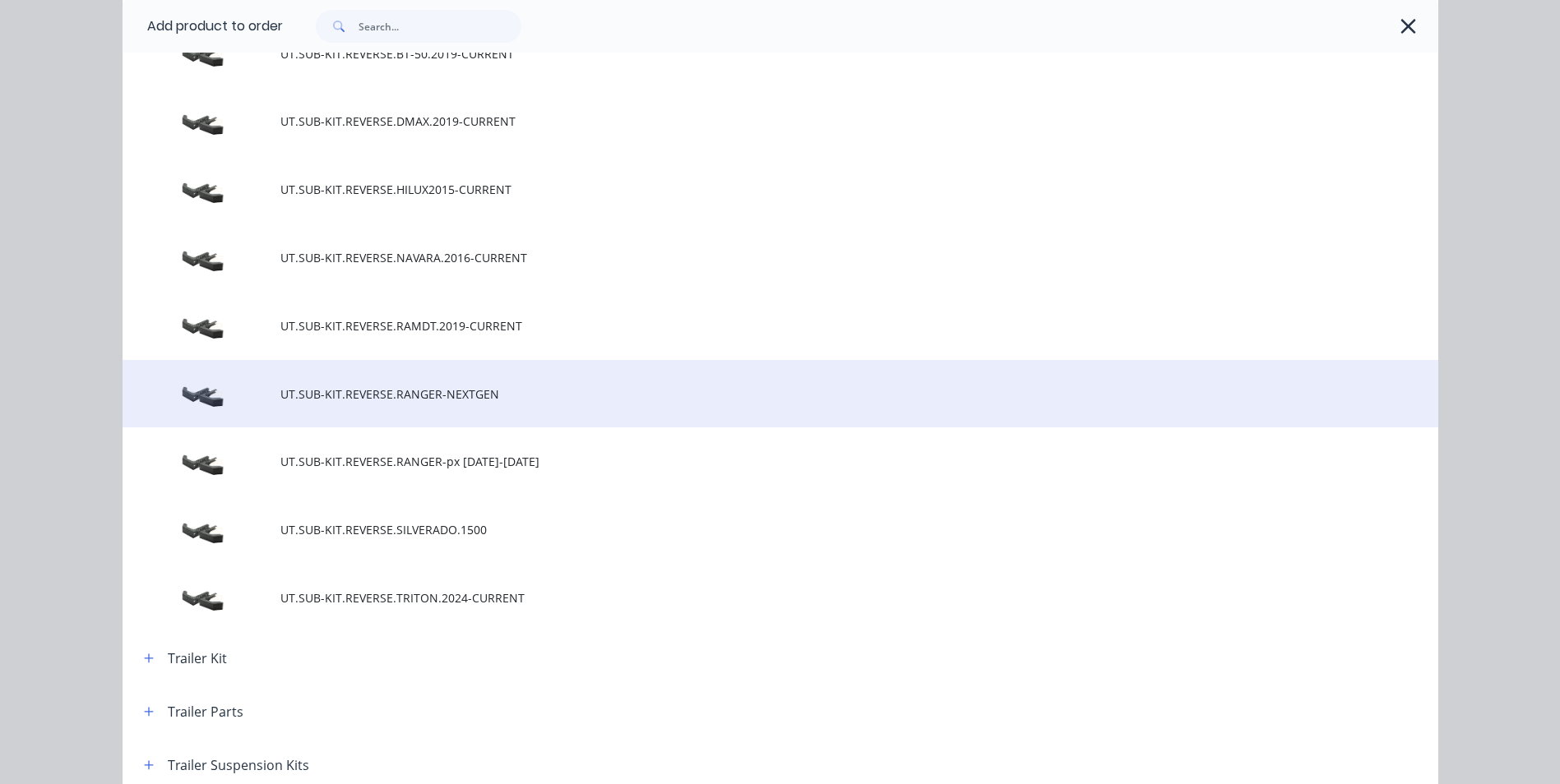
click at [444, 409] on td "UT.SUB-KIT.REVERSE.RANGER-NEXTGEN" at bounding box center [859, 394] width 1158 height 68
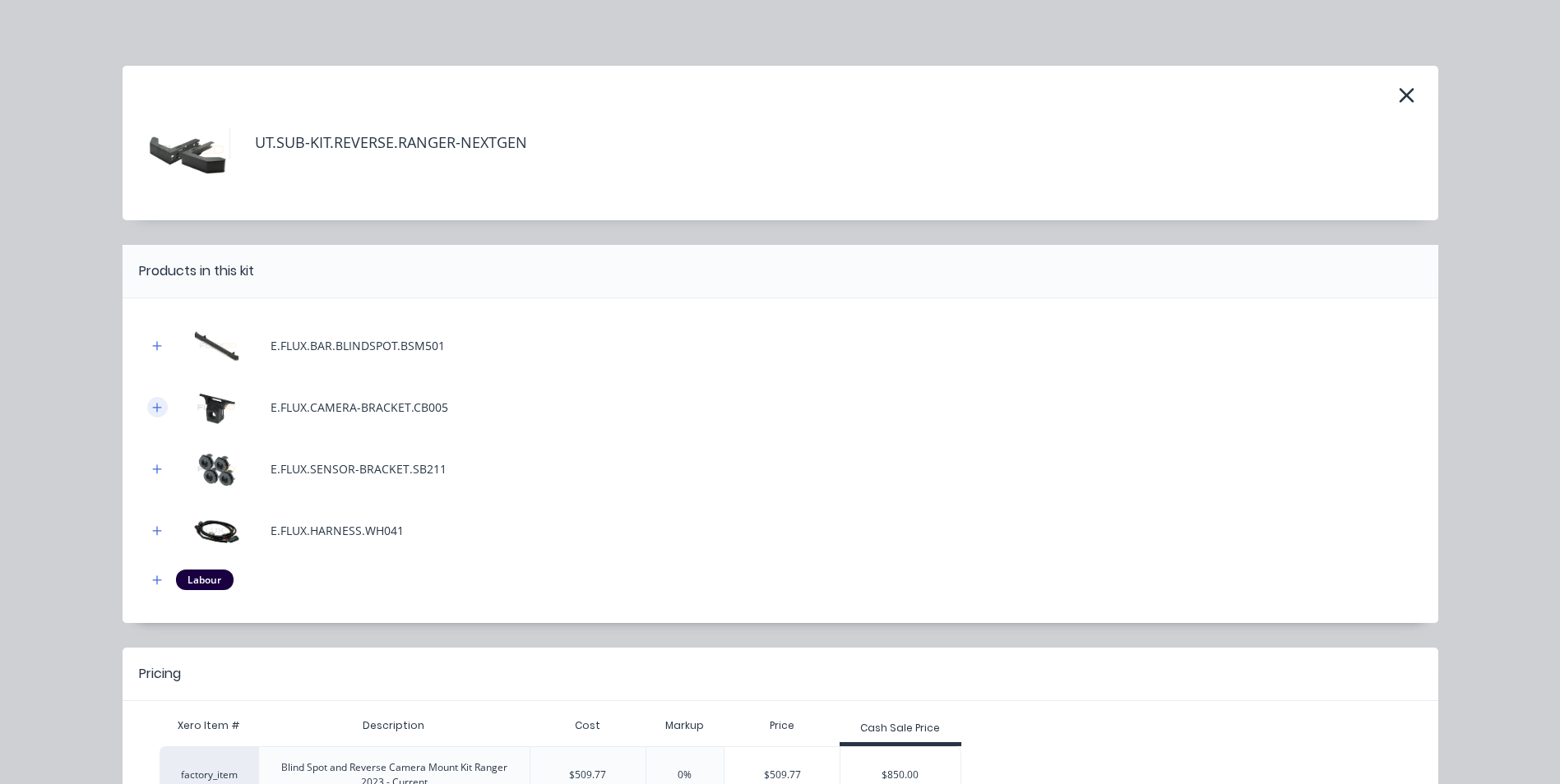
click at [152, 407] on icon "button" at bounding box center [156, 407] width 9 height 9
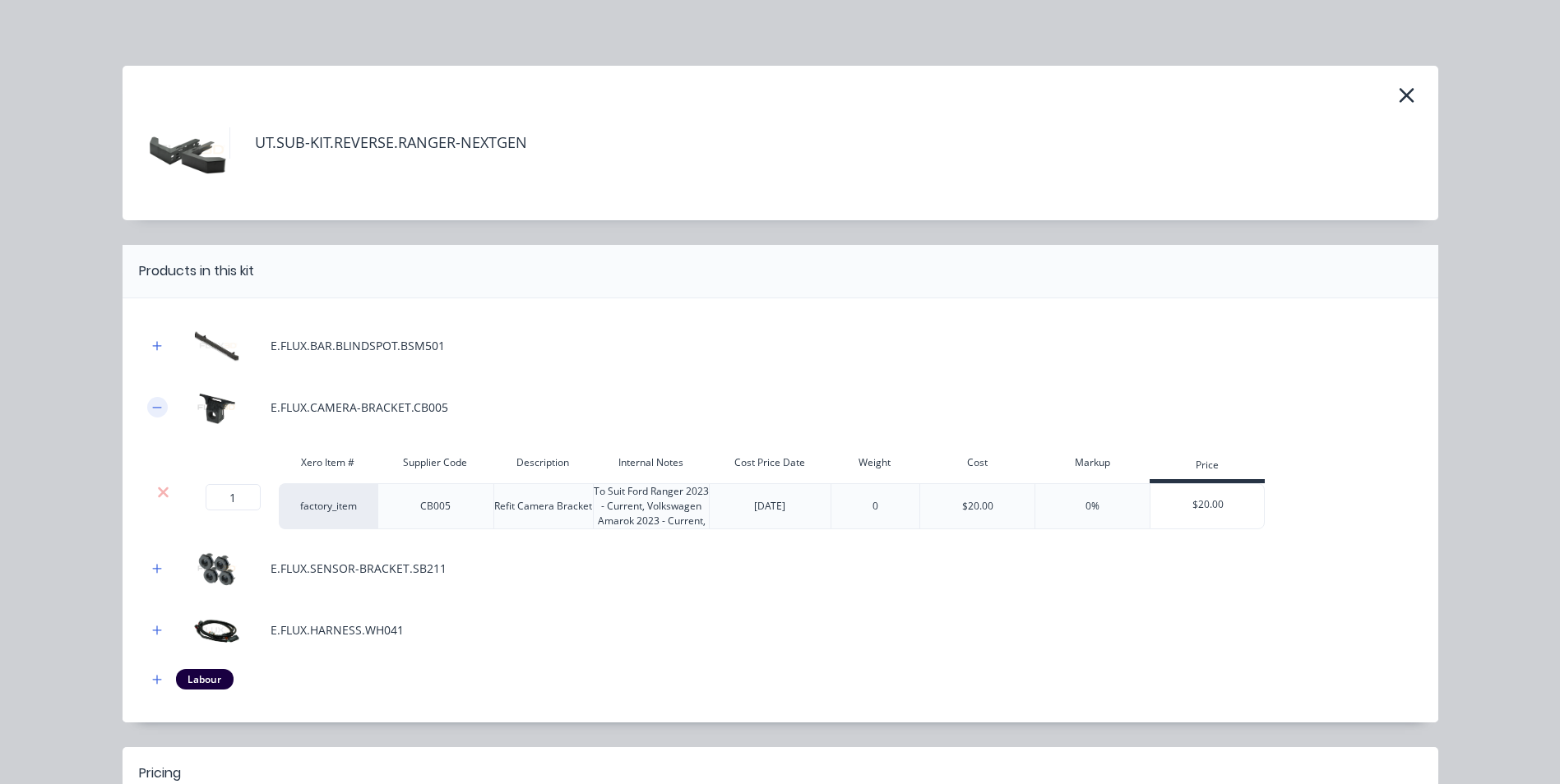
click at [152, 407] on icon "button" at bounding box center [156, 407] width 9 height 1
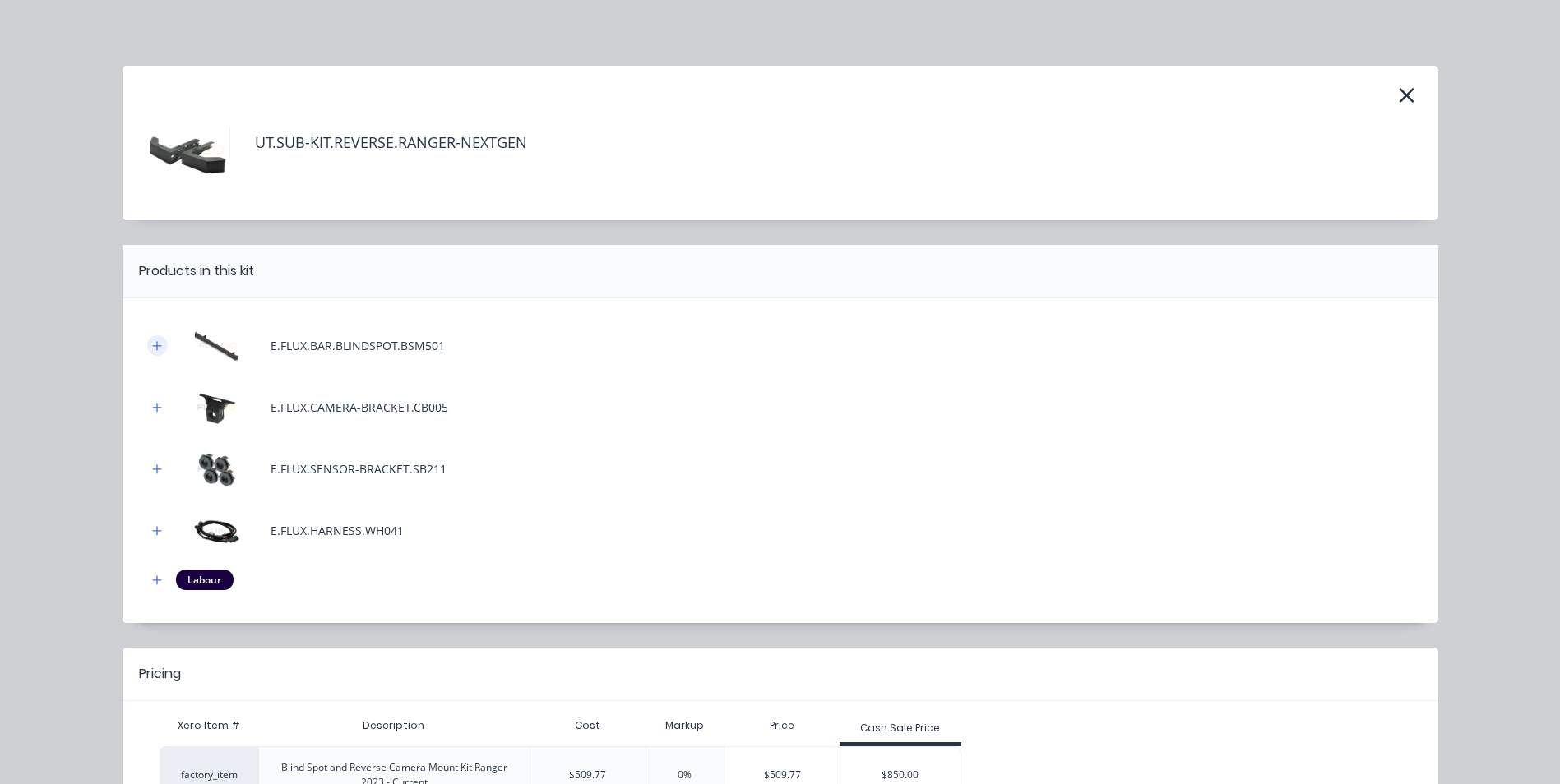
click at [152, 343] on icon "button" at bounding box center [157, 346] width 10 height 12
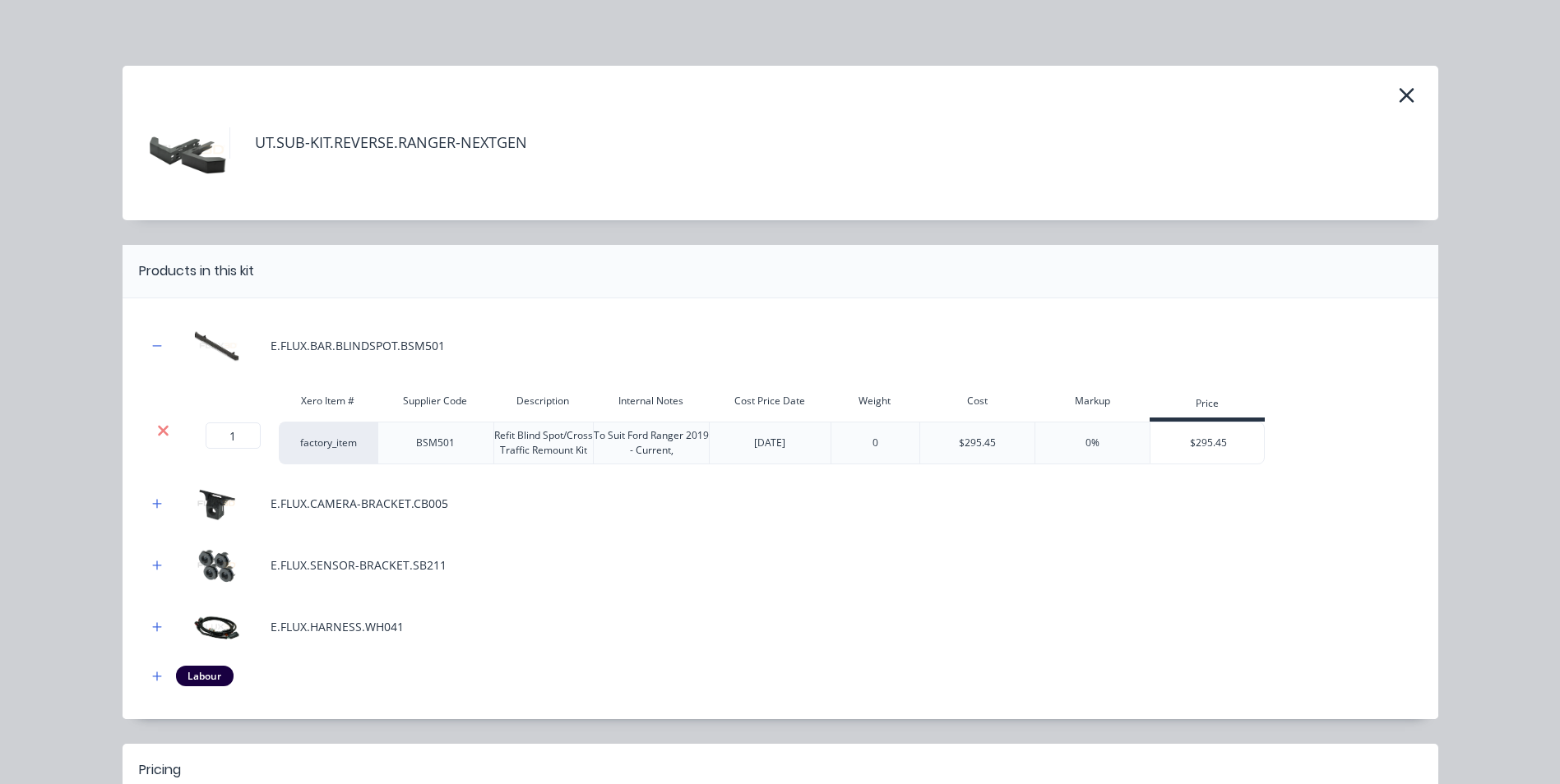
click at [158, 425] on icon at bounding box center [163, 430] width 13 height 16
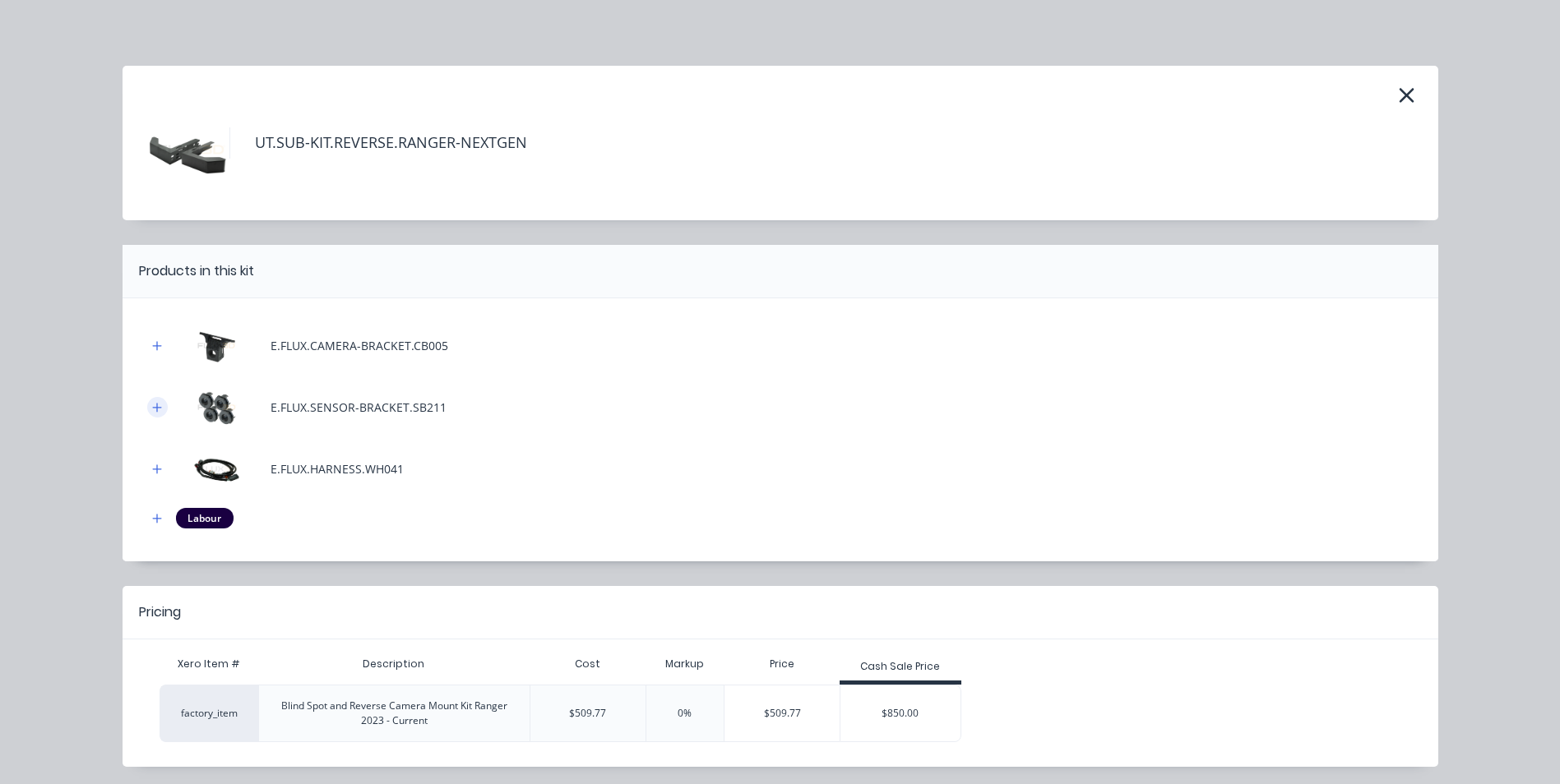
click at [153, 409] on icon "button" at bounding box center [157, 408] width 10 height 12
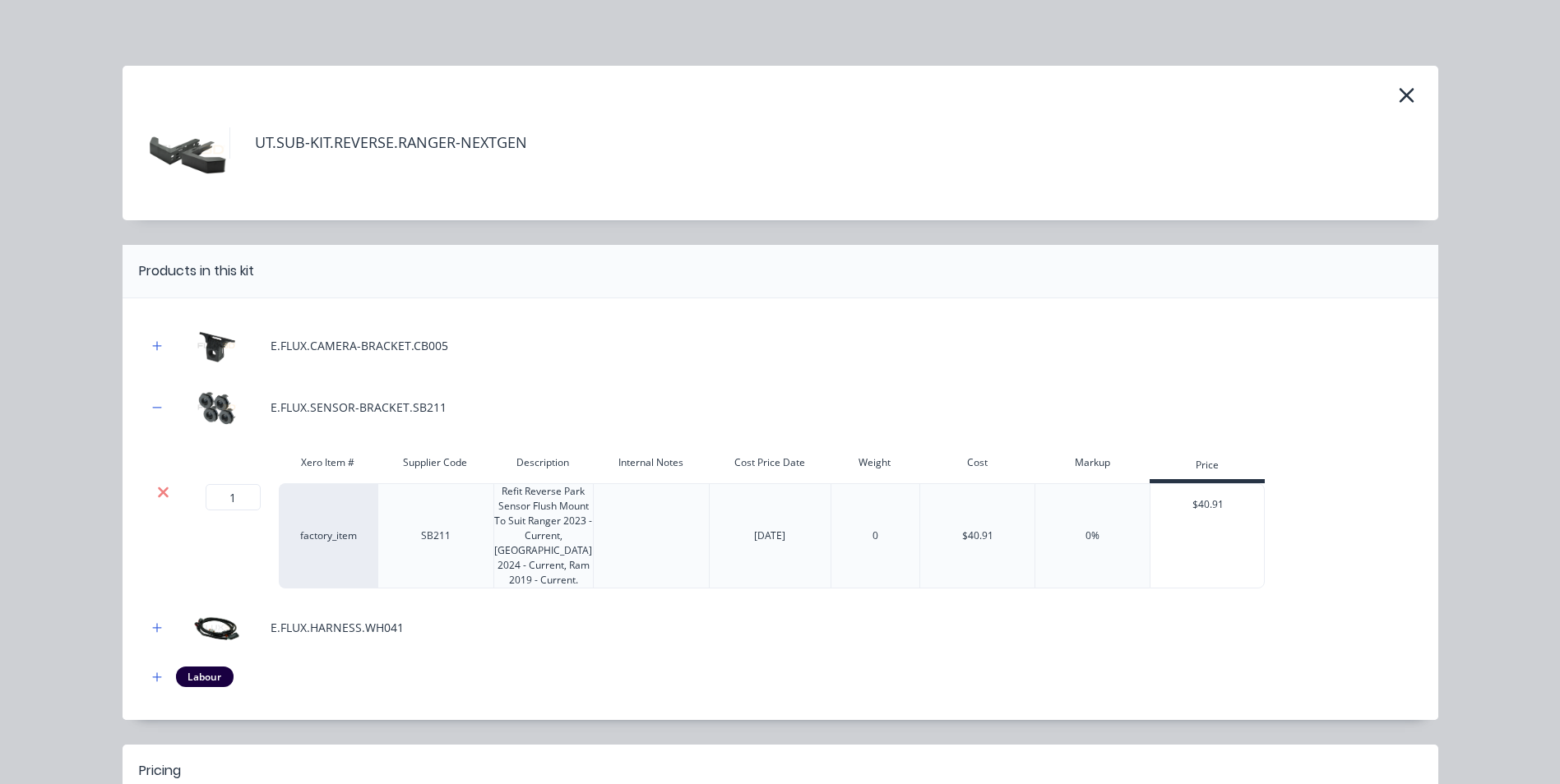
click at [157, 495] on icon at bounding box center [163, 492] width 13 height 16
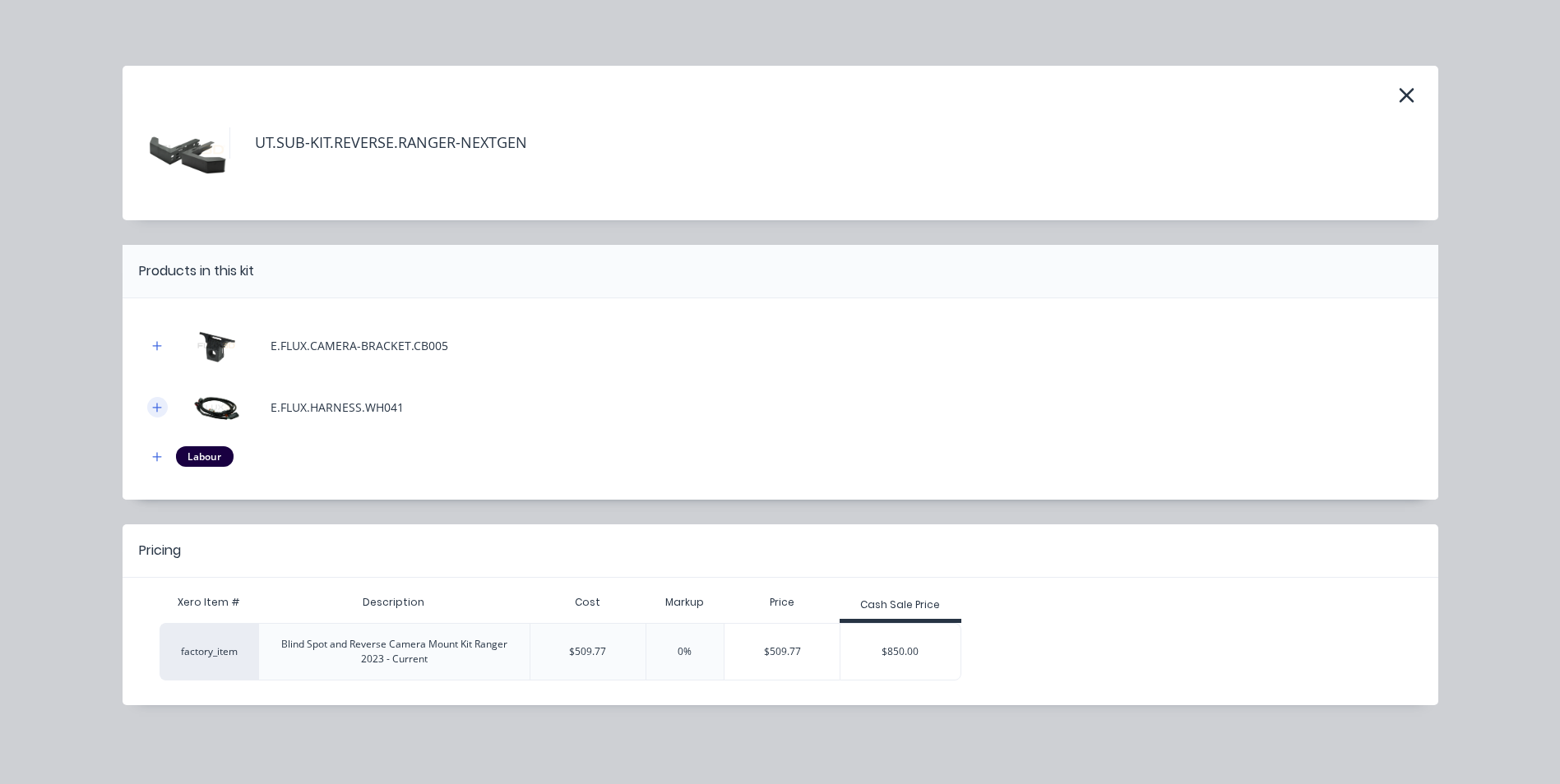
click at [155, 408] on icon "button" at bounding box center [156, 407] width 9 height 9
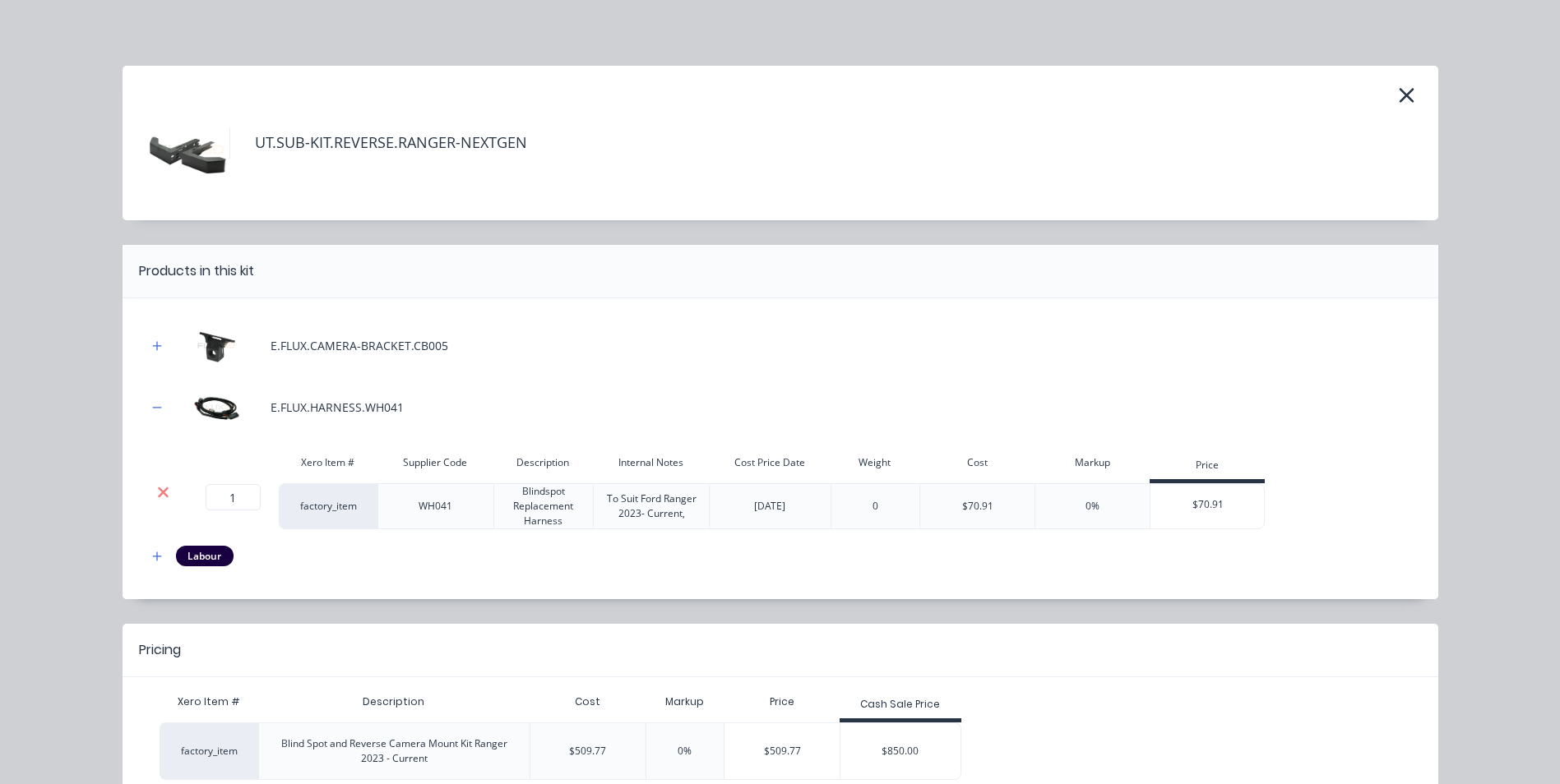
click at [157, 490] on icon at bounding box center [163, 492] width 13 height 16
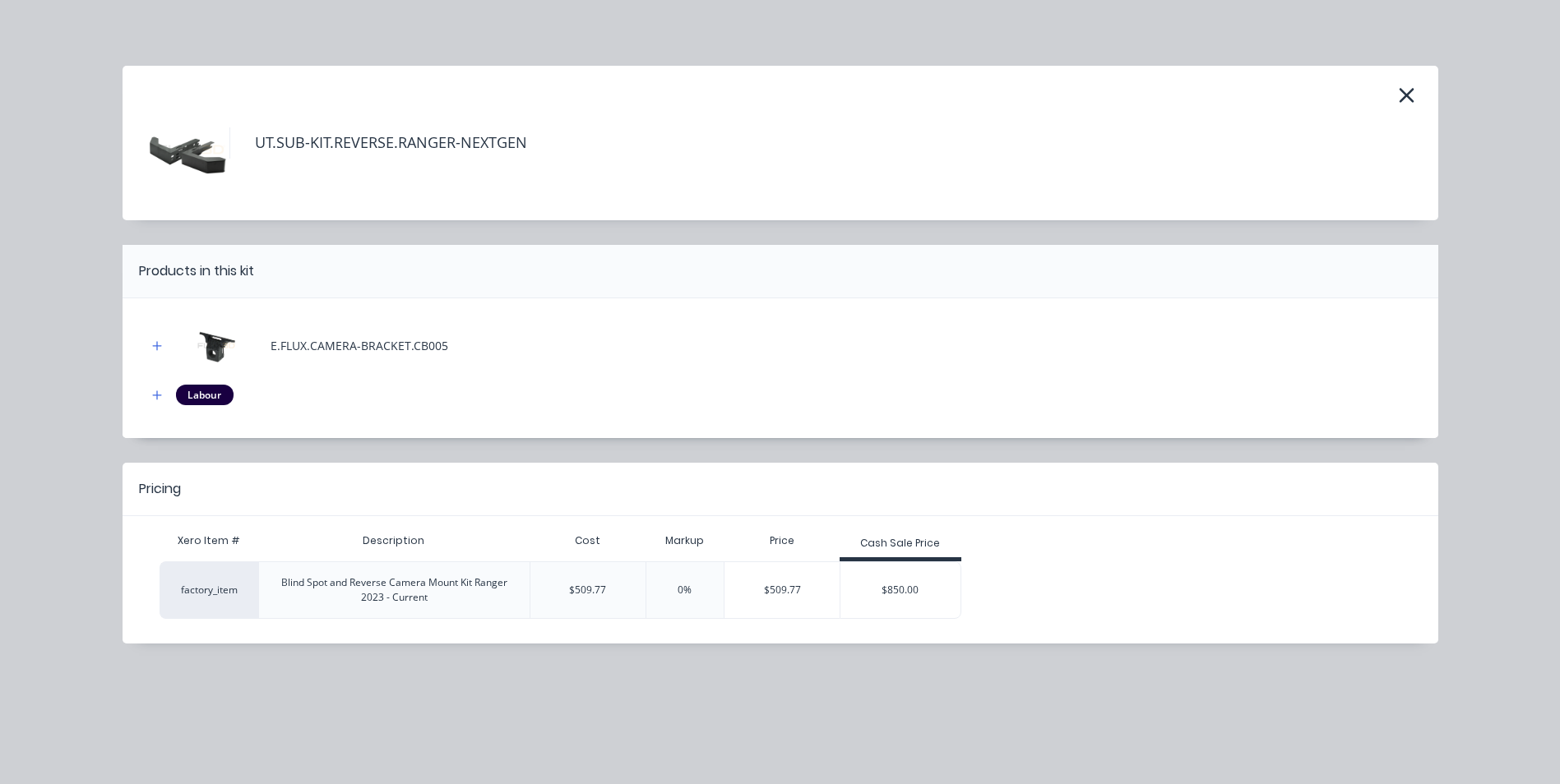
click at [361, 364] on div "E.FLUX.CAMERA-BRACKET.CB005" at bounding box center [780, 345] width 1266 height 46
click at [161, 348] on icon "button" at bounding box center [157, 346] width 10 height 12
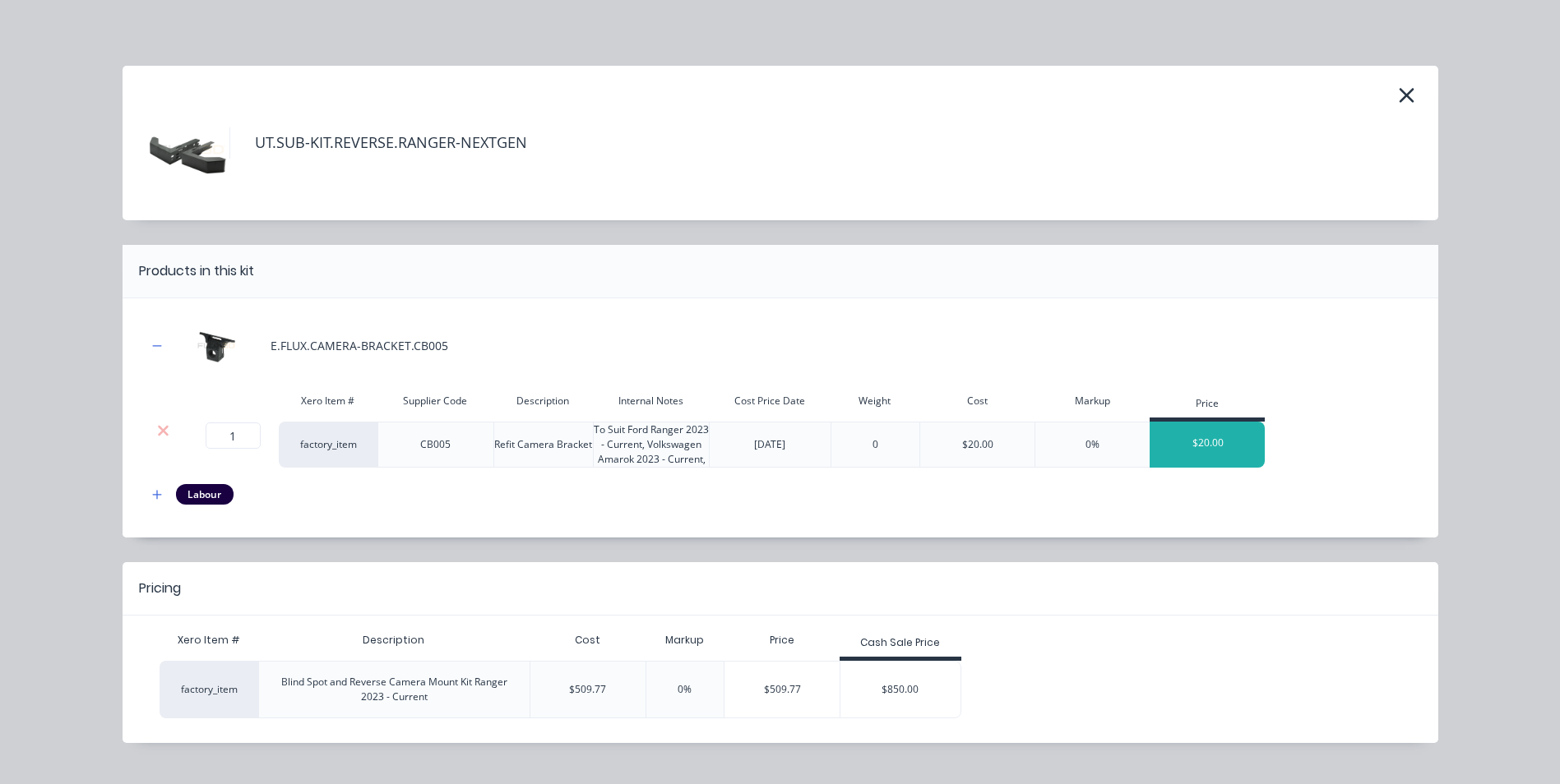
click at [1203, 434] on div "$20.00" at bounding box center [1208, 443] width 115 height 41
click at [556, 646] on div "Cost" at bounding box center [588, 641] width 116 height 33
click at [500, 552] on div "UT.SUB-KIT.REVERSE.RANGER-NEXTGEN Products in this kit E.FLUX.CAMERA-BRACKET.CB…" at bounding box center [780, 429] width 1316 height 727
click at [1297, 517] on div "E.FLUX.CAMERA-BRACKET.CB005 Xero Item # Supplier Code Description Internal Note…" at bounding box center [780, 422] width 1266 height 198
click at [937, 674] on div "$850.00" at bounding box center [901, 689] width 120 height 41
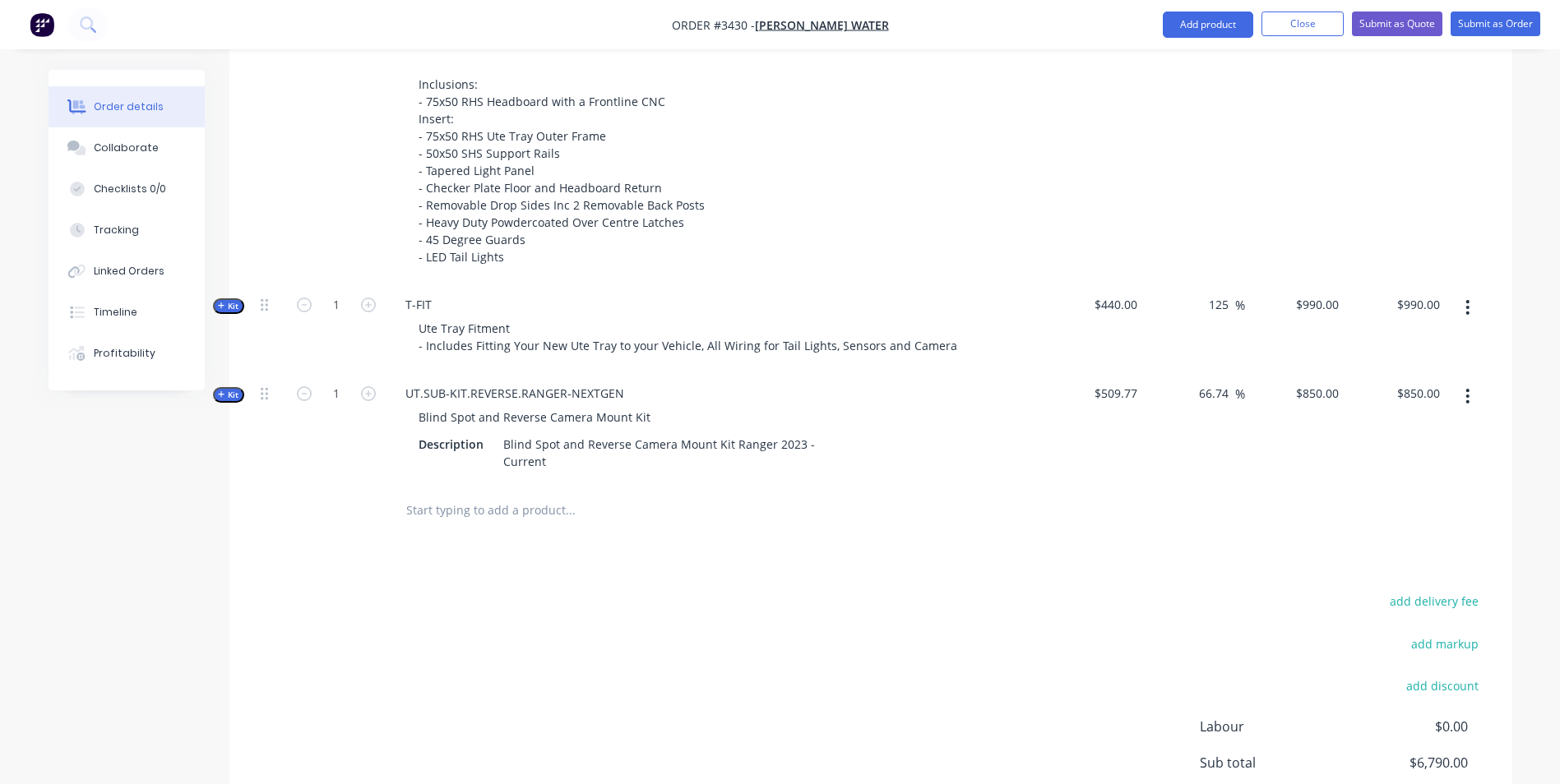
click at [221, 396] on icon "button" at bounding box center [221, 394] width 7 height 7
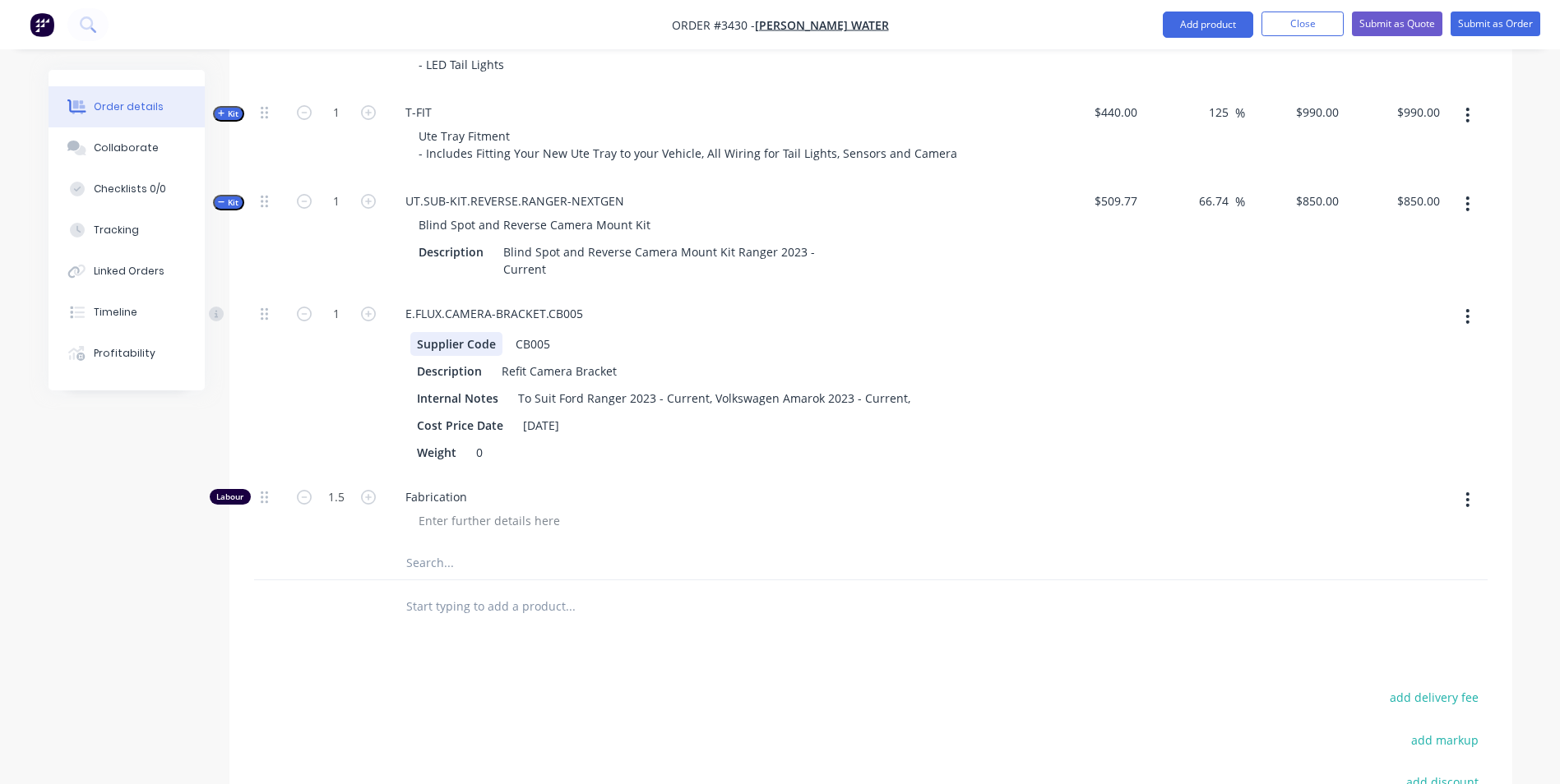
scroll to position [1069, 0]
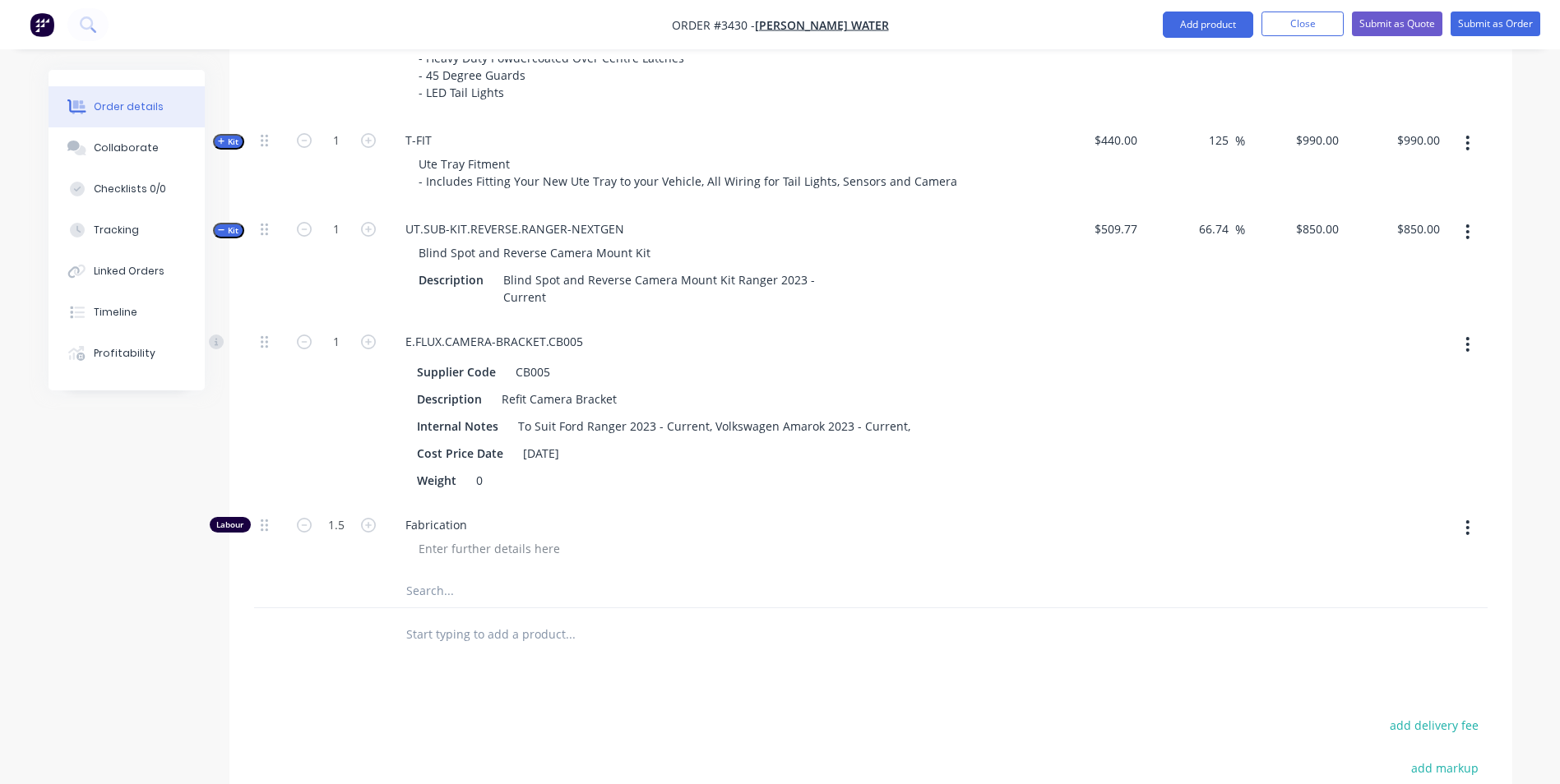
click at [1106, 229] on span "$509.77" at bounding box center [1094, 229] width 88 height 17
click at [1125, 223] on span "$509.77" at bounding box center [1094, 229] width 88 height 17
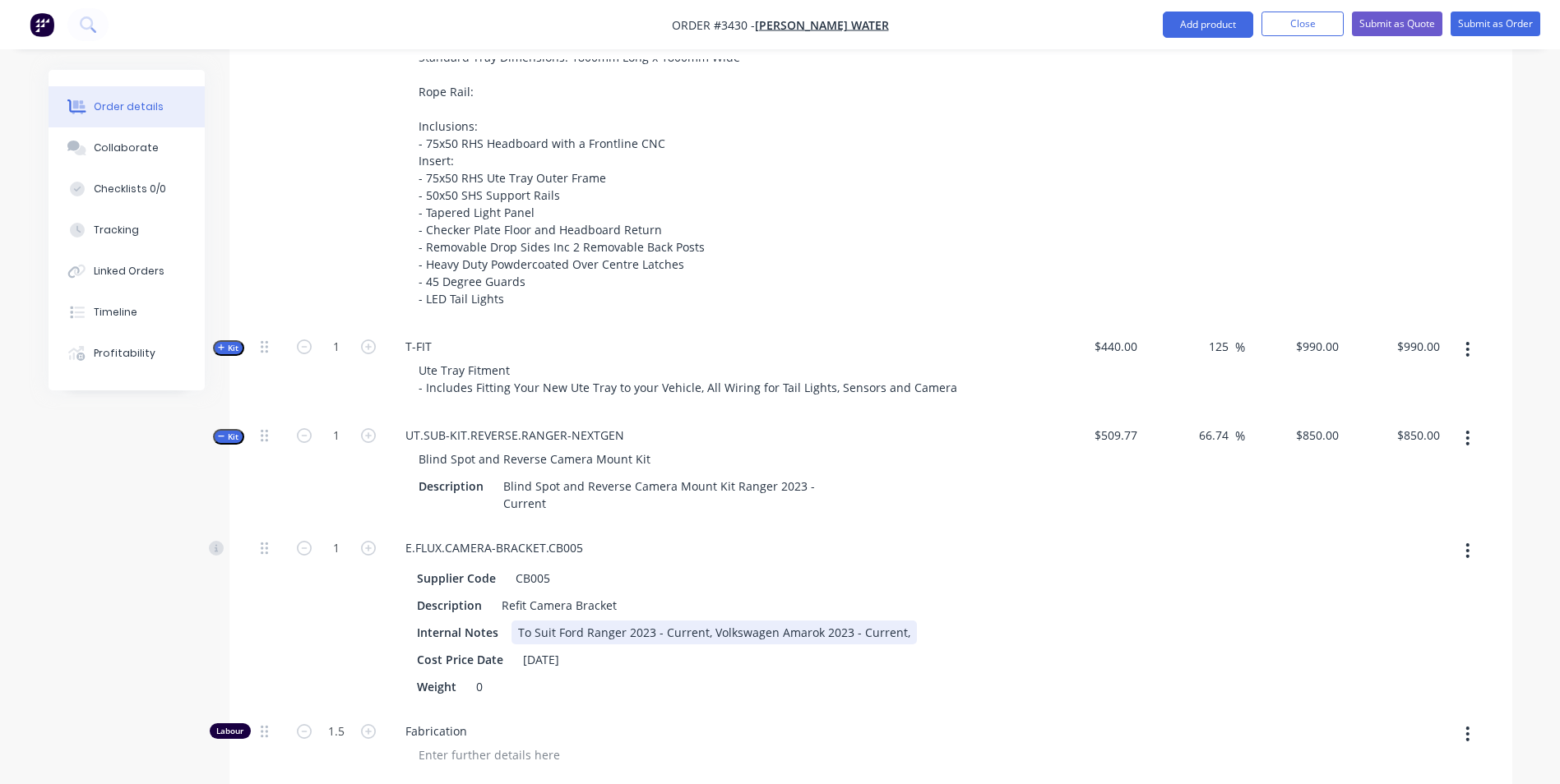
scroll to position [987, 0]
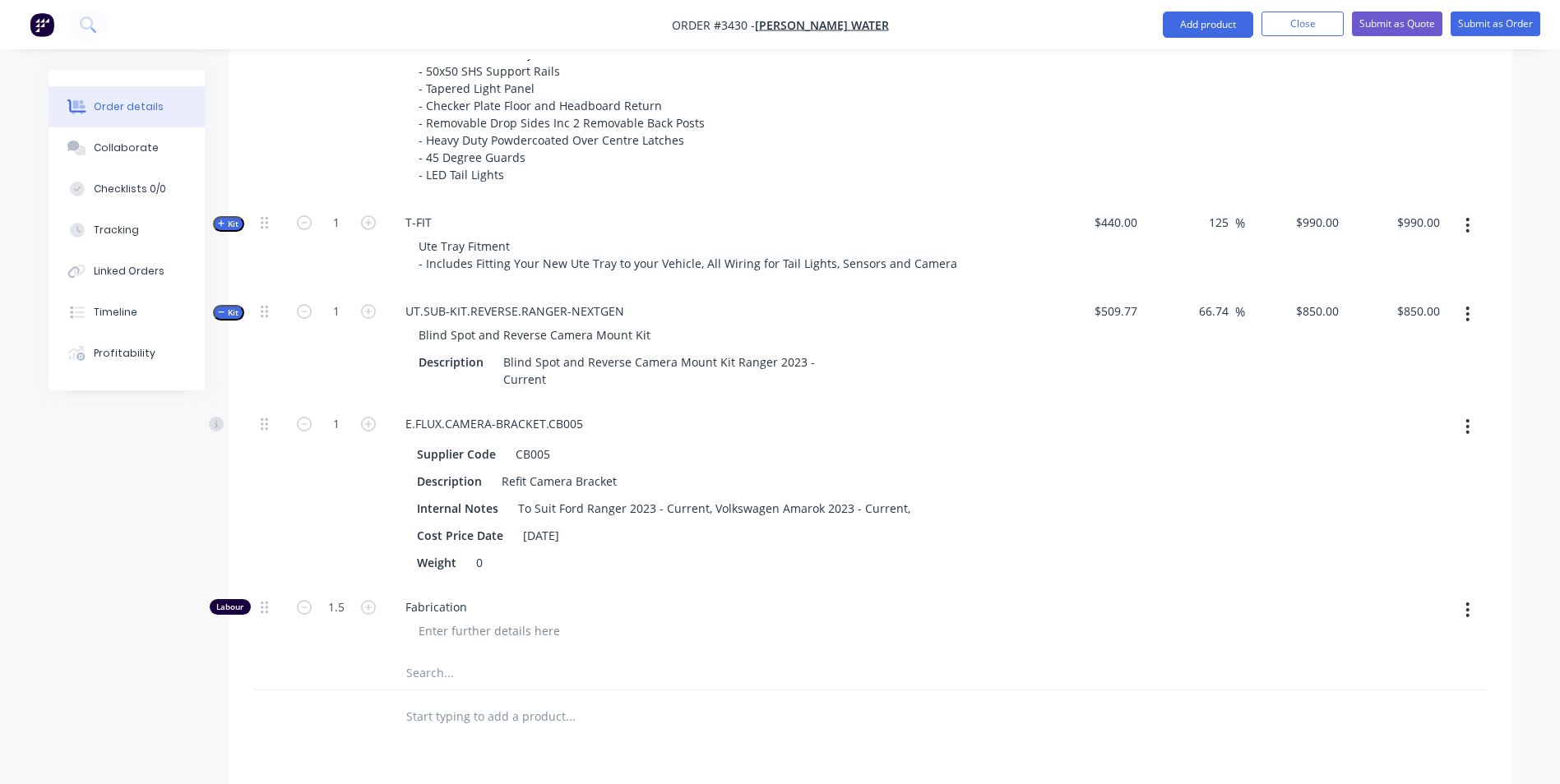
click at [1472, 428] on button "button" at bounding box center [1468, 426] width 39 height 30
click at [1380, 543] on div "Delete" at bounding box center [1410, 535] width 127 height 24
type input "$137.562"
type input "$137.56"
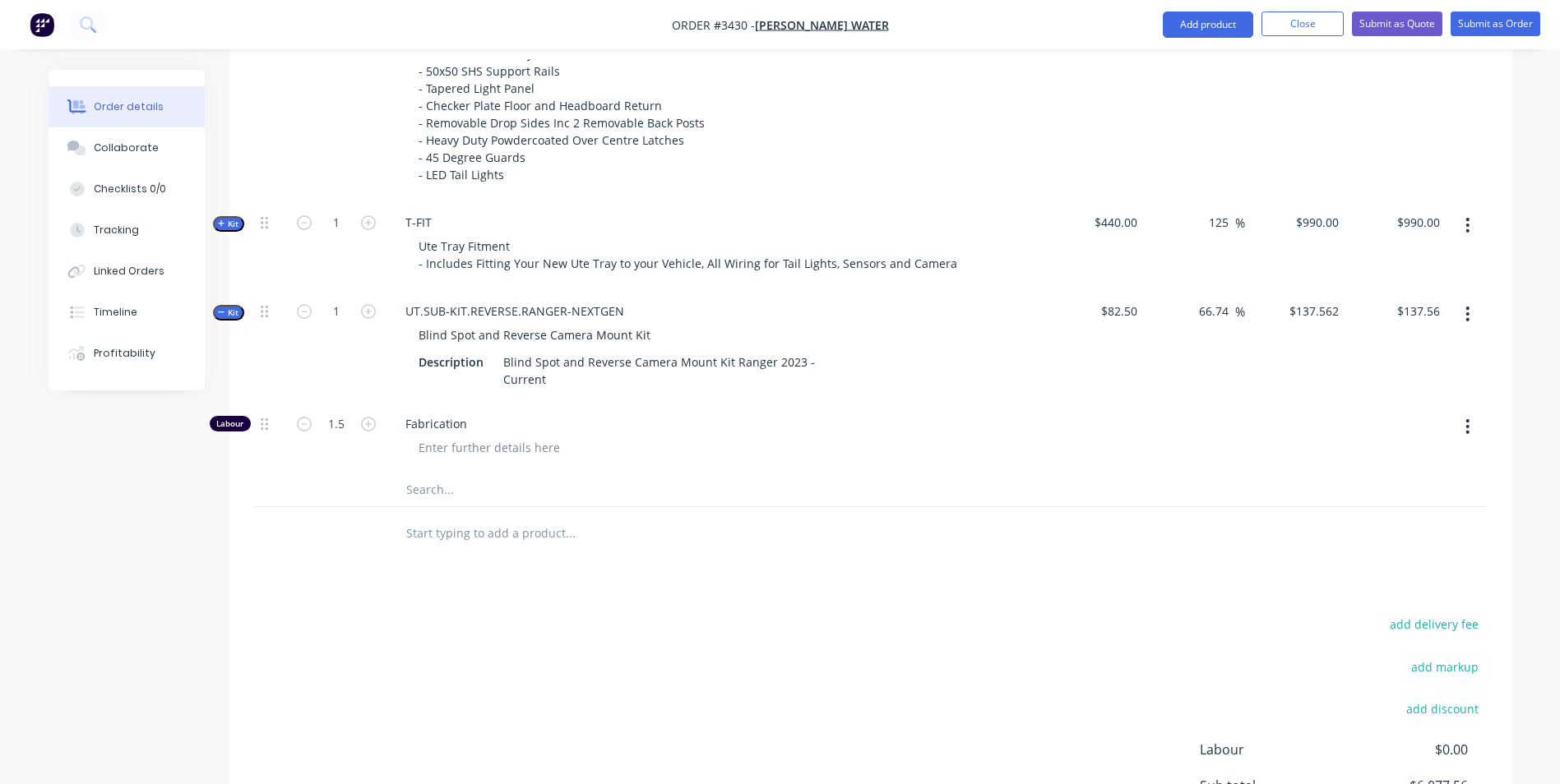
click at [1527, 340] on div "Order details Collaborate Checklists 0/0 Tracking Linked Orders Timeline Profit…" at bounding box center [780, 31] width 1497 height 1897
click at [222, 313] on icon "button" at bounding box center [221, 312] width 7 height 1
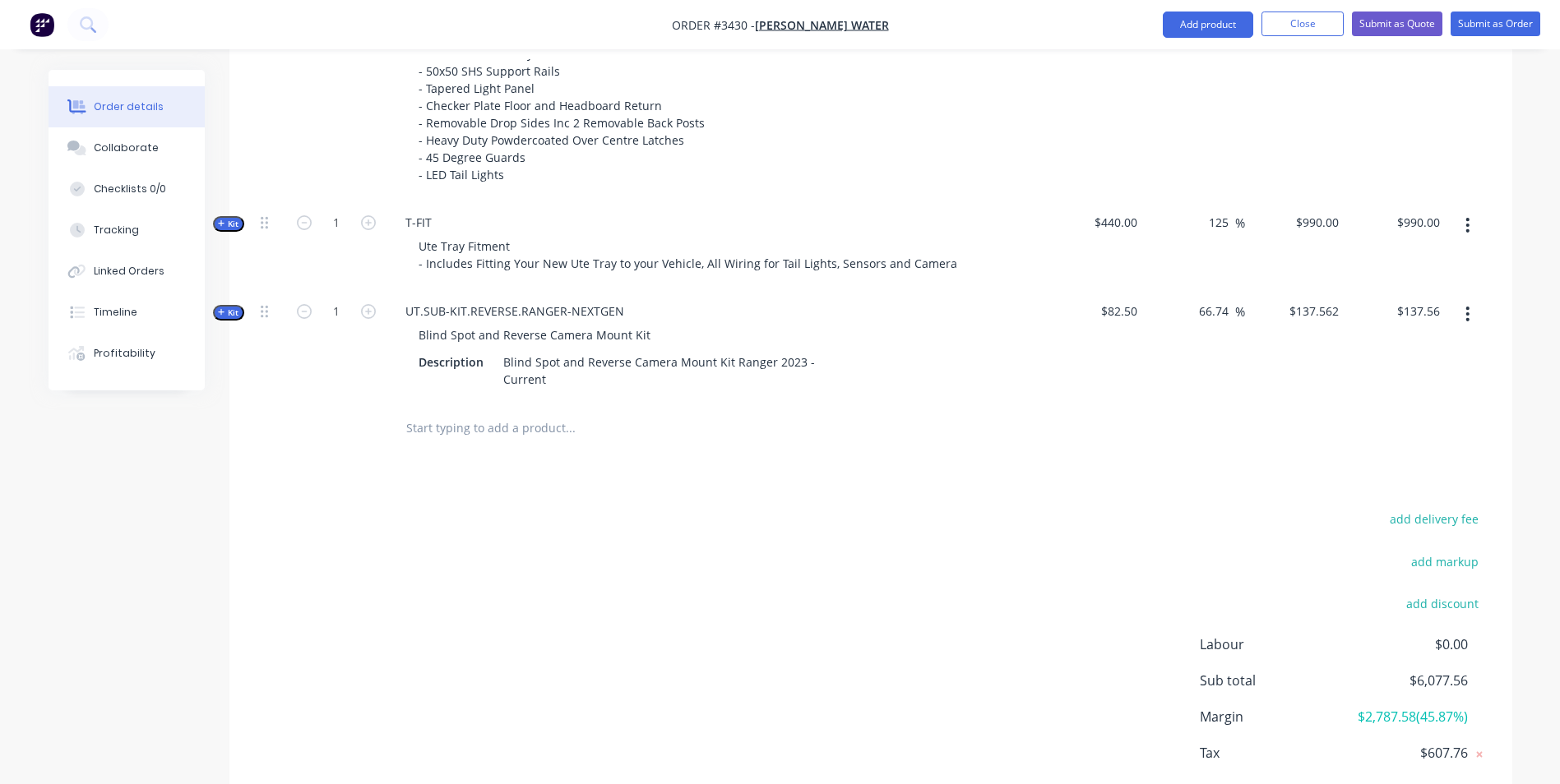
click at [695, 523] on div "add delivery fee add markup add discount Labour $0.00 Sub total $6,077.56 Margi…" at bounding box center [871, 666] width 1233 height 317
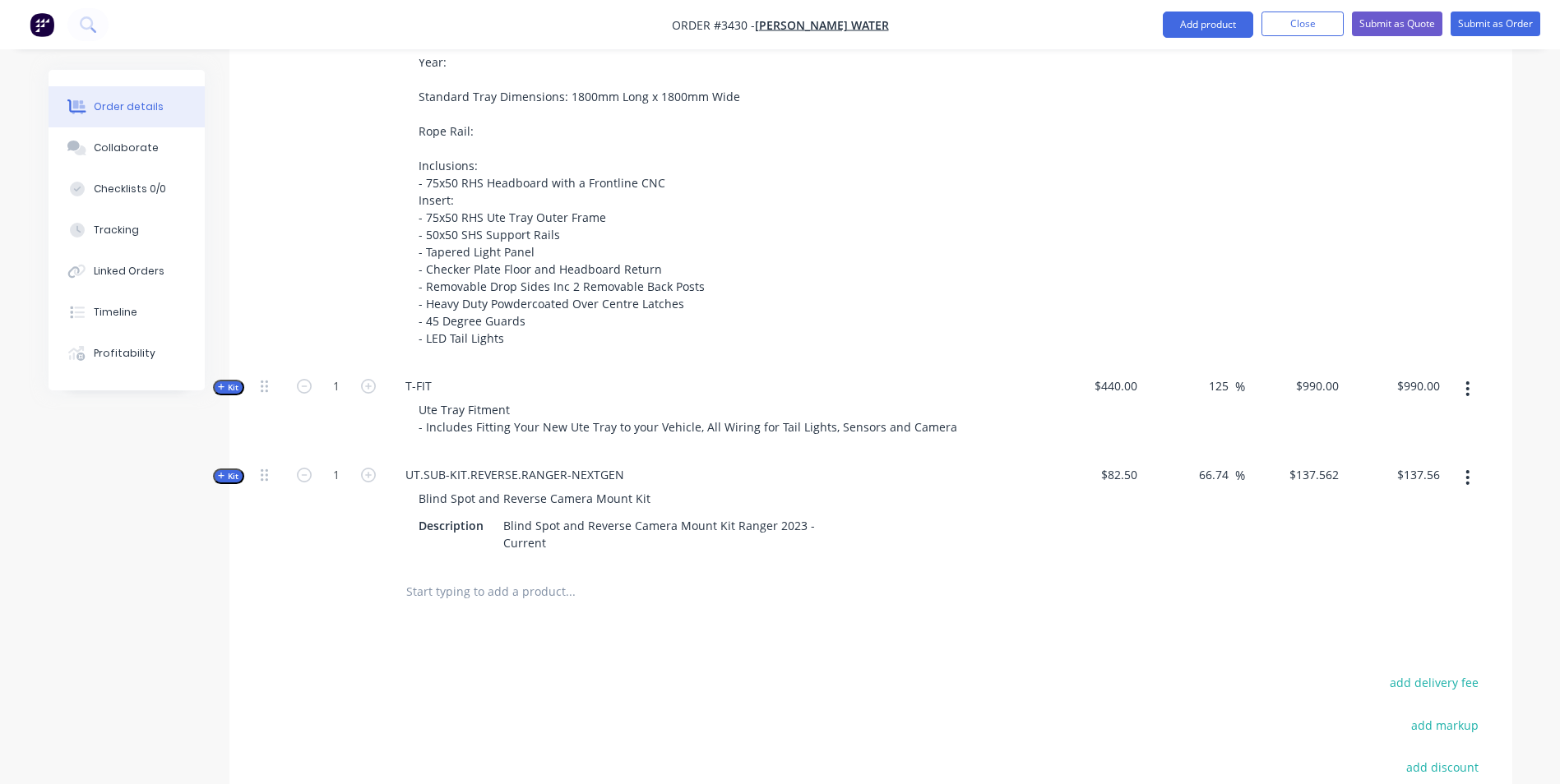
scroll to position [822, 0]
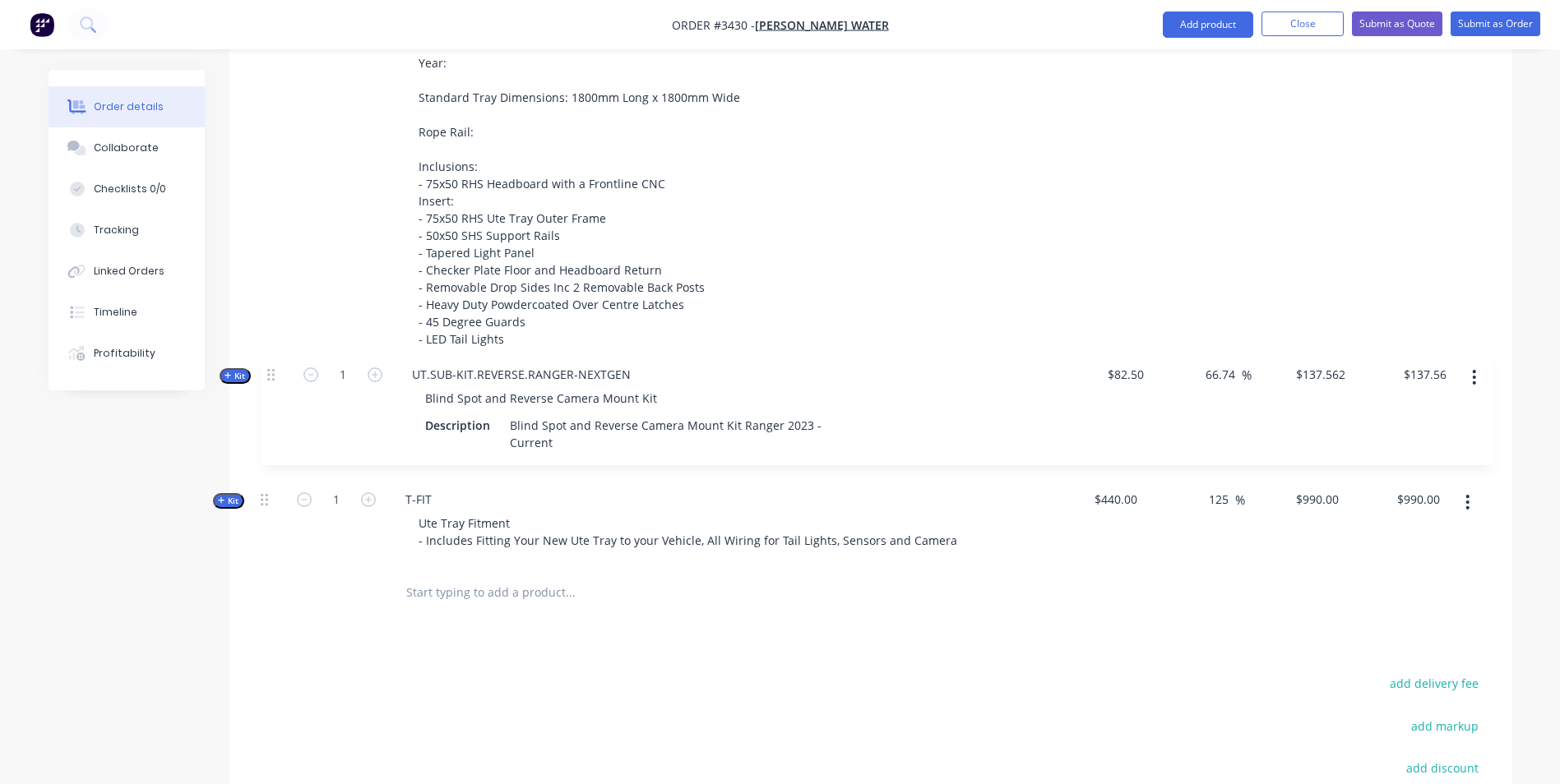
drag, startPoint x: 263, startPoint y: 478, endPoint x: 269, endPoint y: 373, distance: 105.2
click at [269, 373] on div "Kit 1 DCT-HB-1800 DUAL CAB UTE TRAY Make: Model: Year: Standard Tray Dimensions…" at bounding box center [871, 266] width 1233 height 601
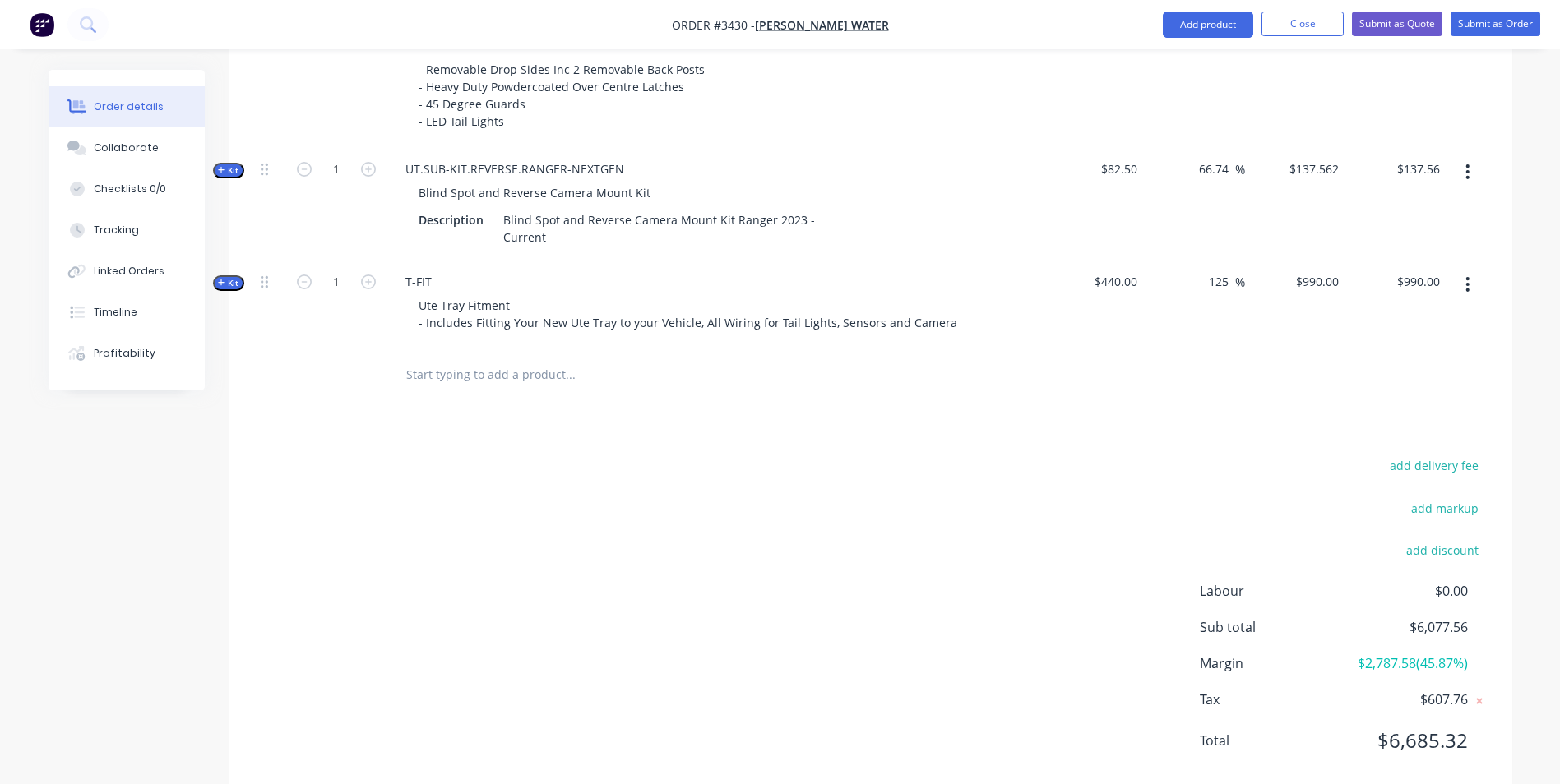
scroll to position [1069, 0]
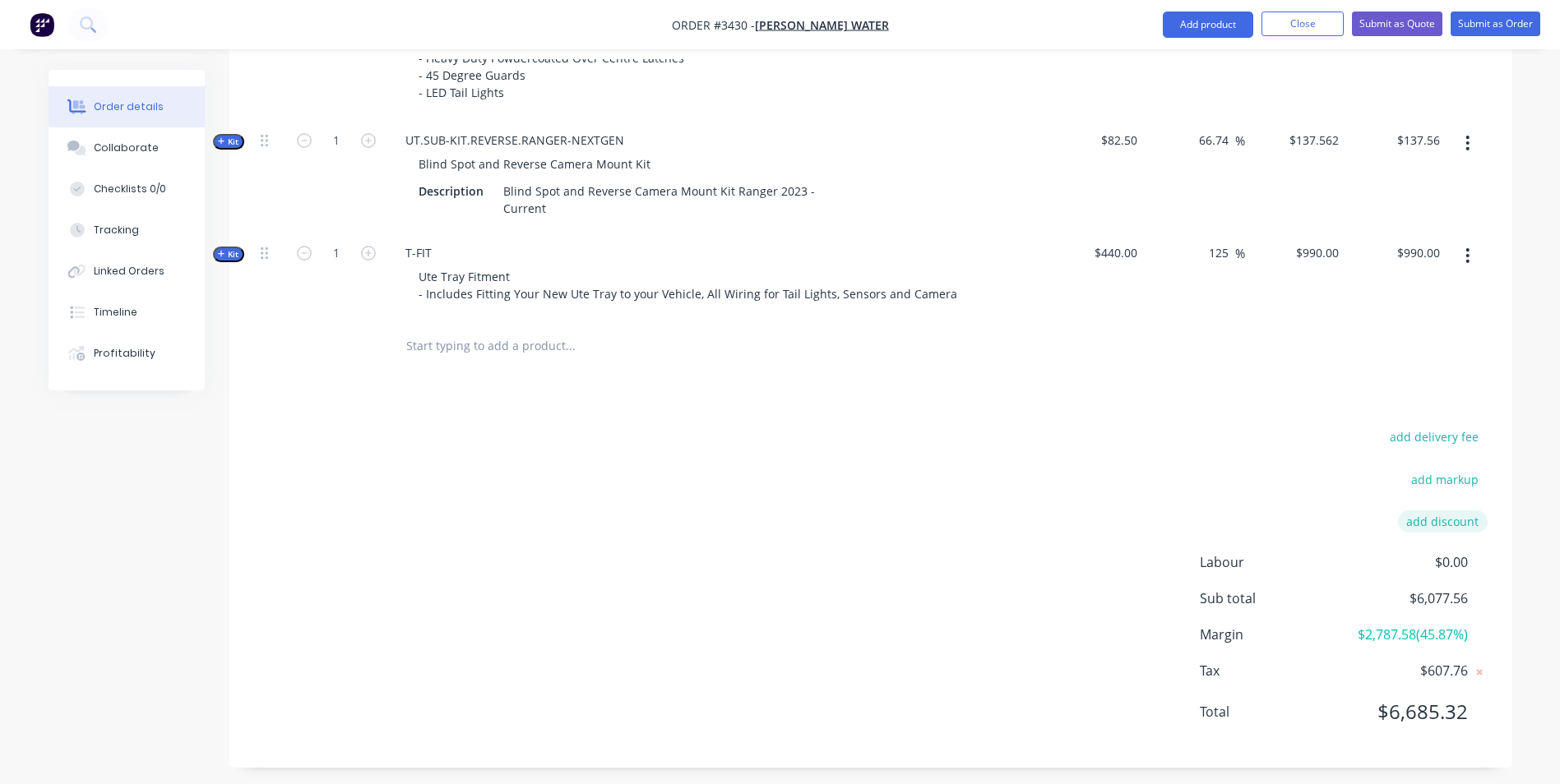
click at [1459, 525] on button "add discount" at bounding box center [1443, 521] width 89 height 22
click at [1417, 525] on input at bounding box center [1423, 522] width 74 height 24
type input "50"
click input "submit" at bounding box center [0, 0] width 0 height 0
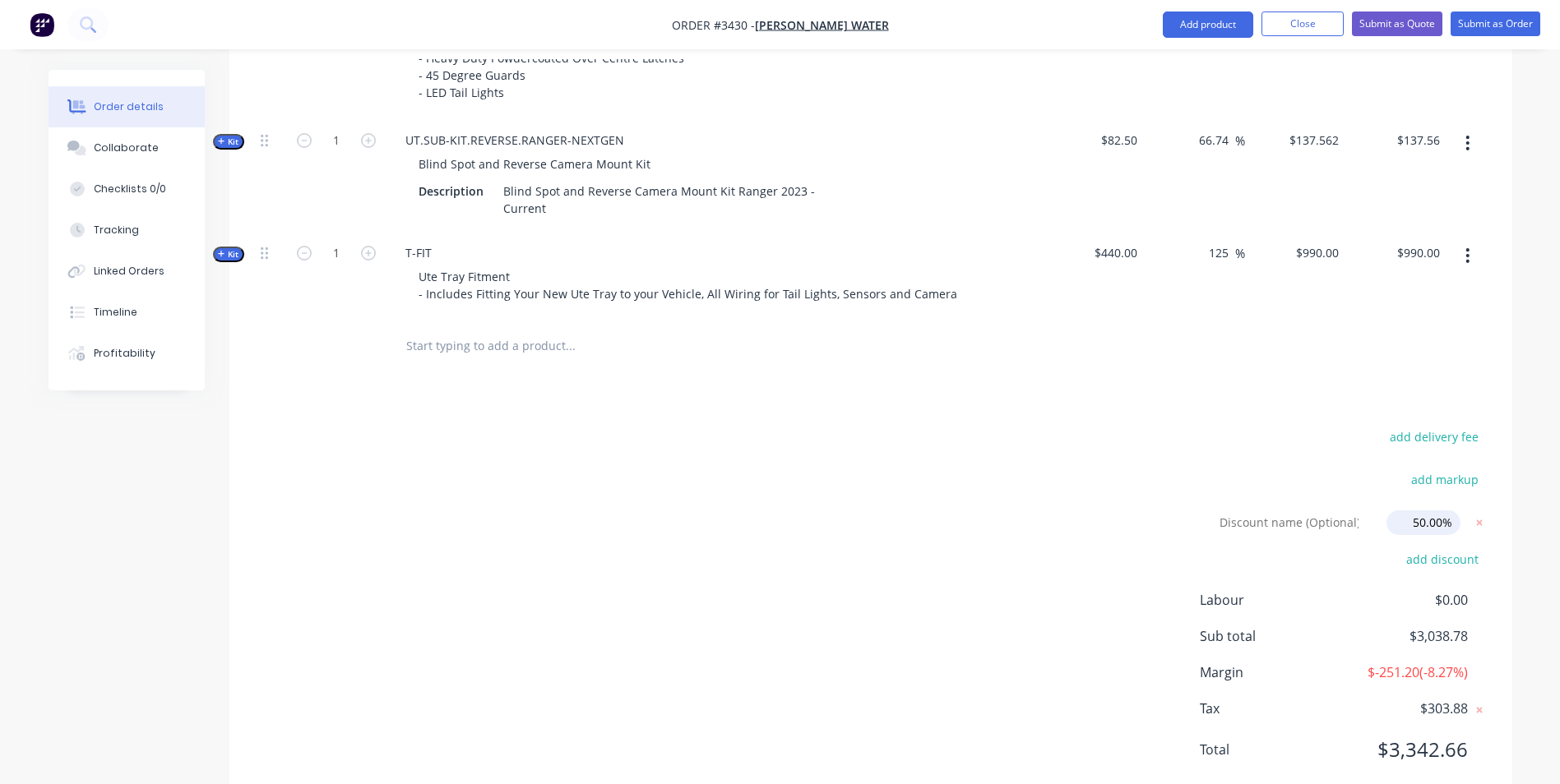
click at [1414, 525] on input "50.00%" at bounding box center [1423, 522] width 74 height 24
drag, startPoint x: 1410, startPoint y: 523, endPoint x: 1551, endPoint y: 485, distance: 146.0
click input "submit" at bounding box center [0, 0] width 0 height 0
type input "30.00%"
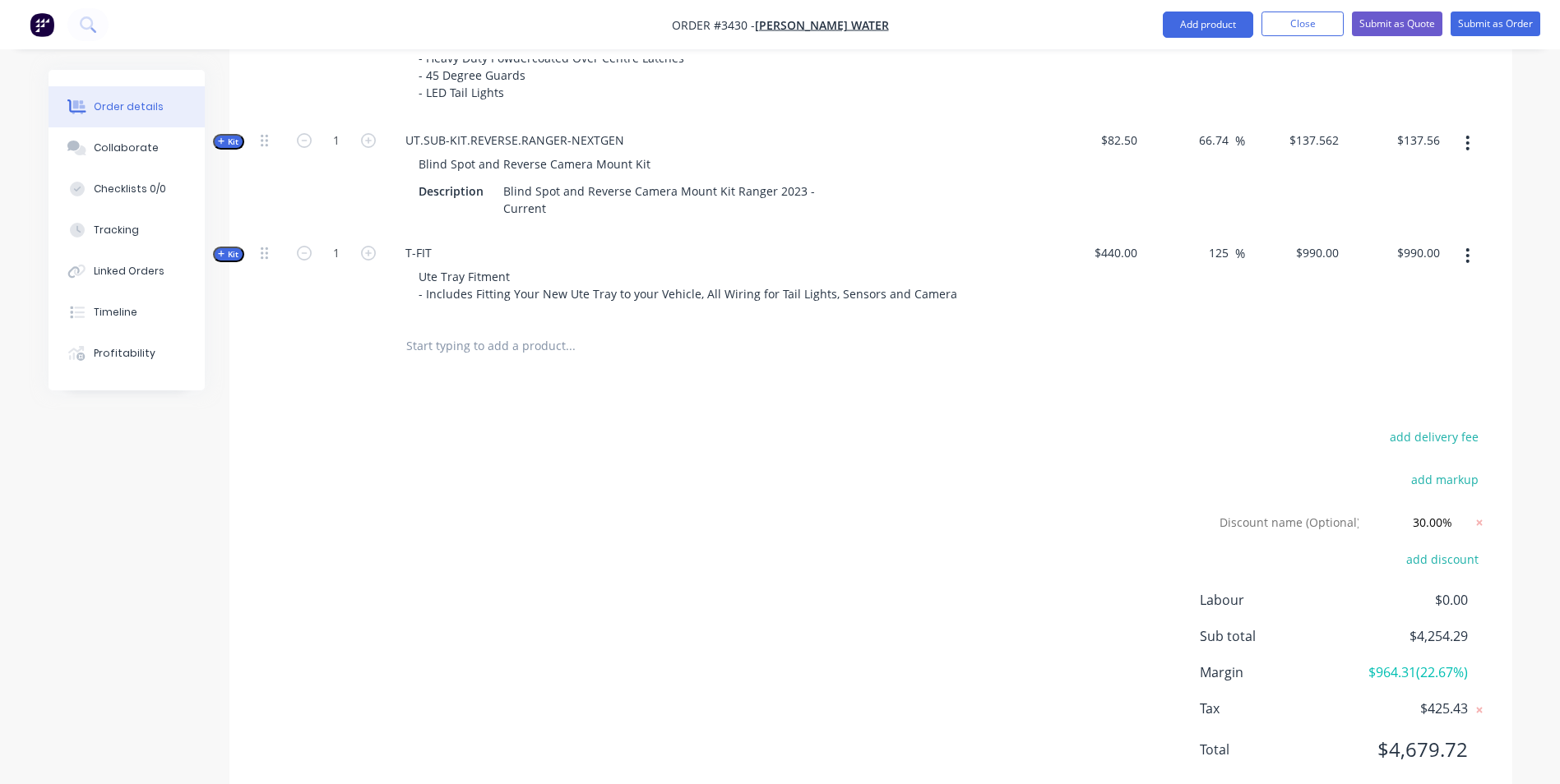
click at [1076, 511] on div "add delivery fee add markup Discount name (Optional) 30.00% 30.00% 0% add disco…" at bounding box center [871, 603] width 1233 height 355
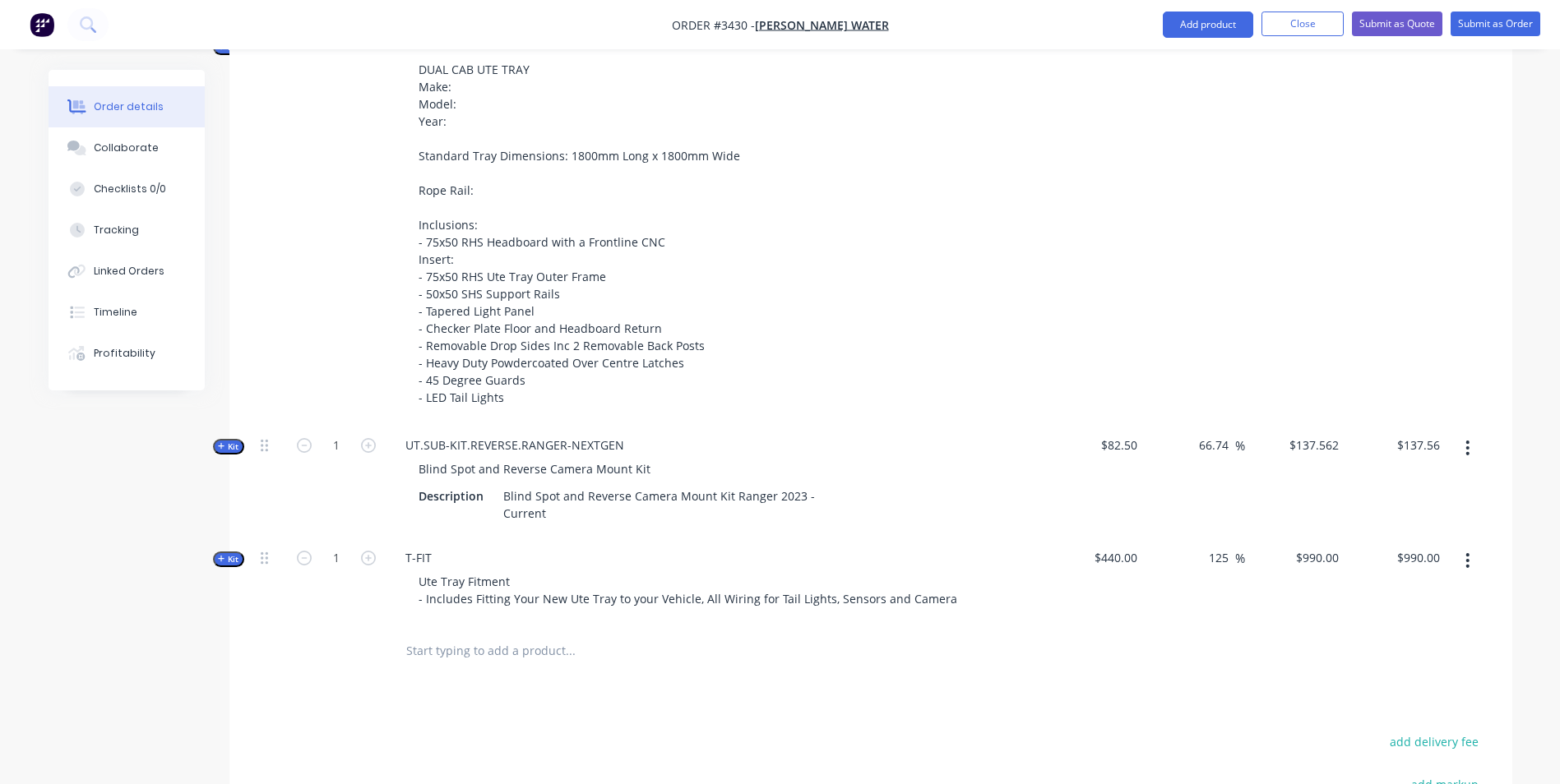
scroll to position [621, 0]
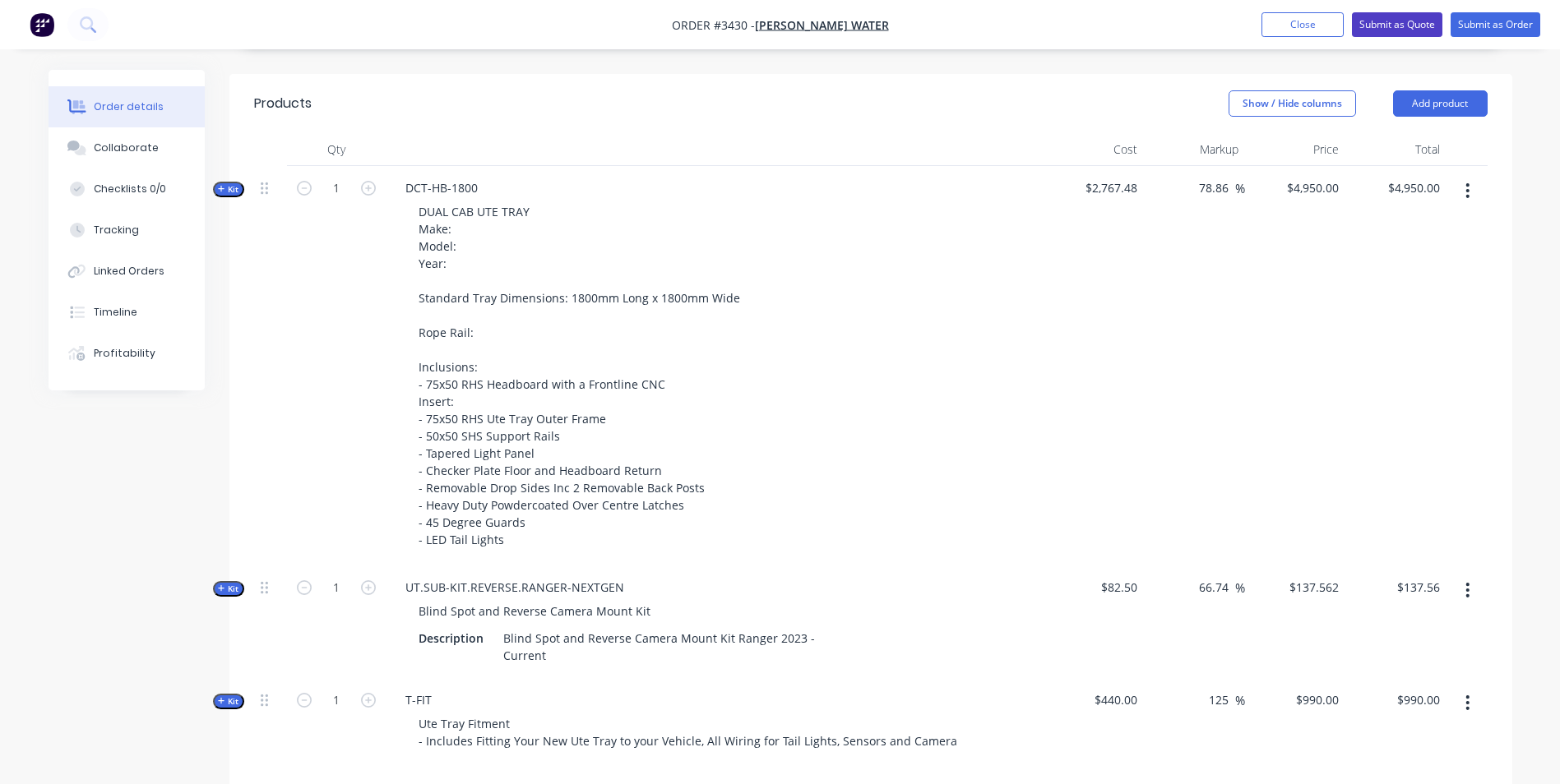
click at [1411, 24] on button "Submit as Quote" at bounding box center [1397, 24] width 90 height 24
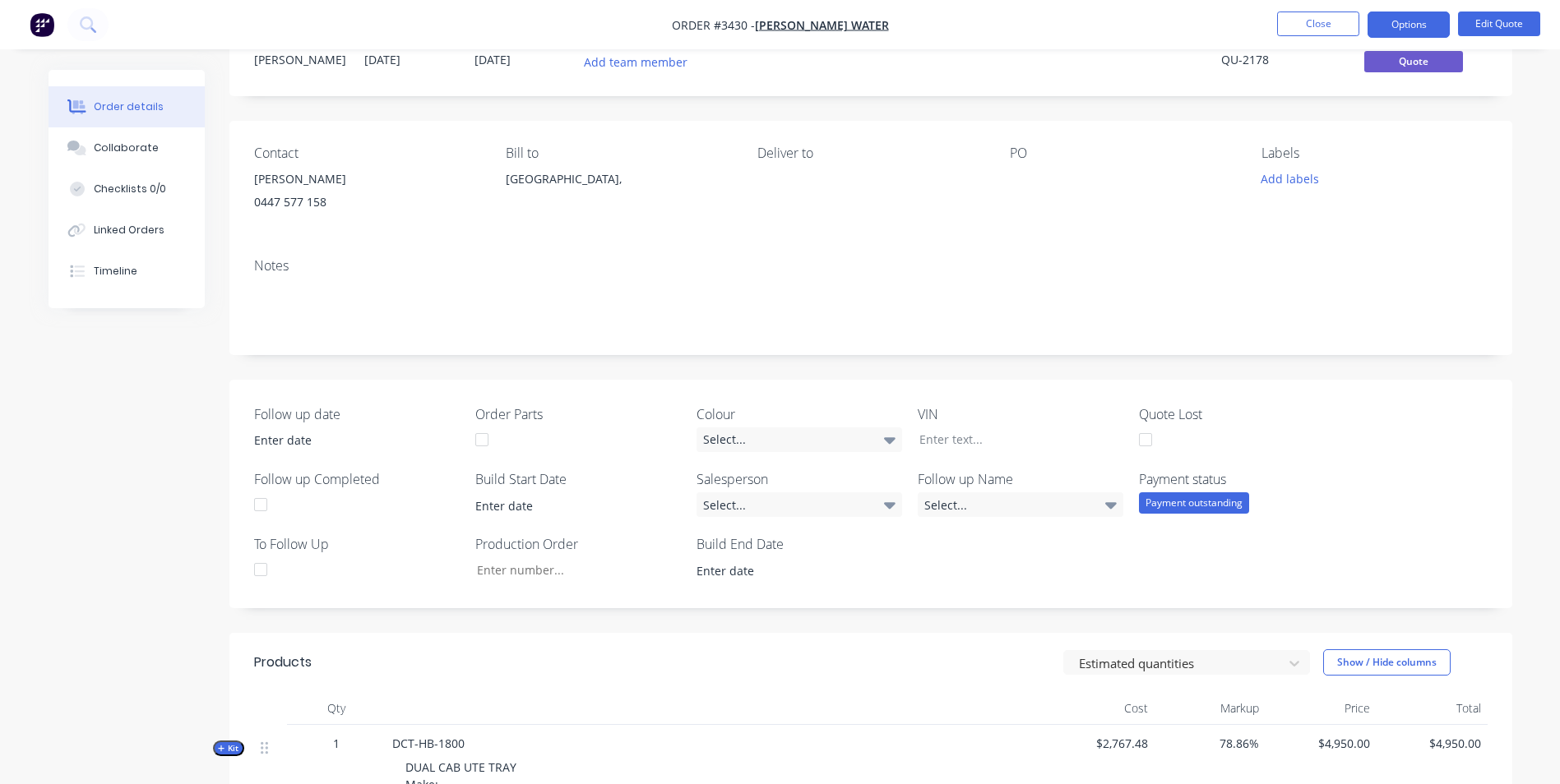
scroll to position [0, 0]
